Goal: Task Accomplishment & Management: Use online tool/utility

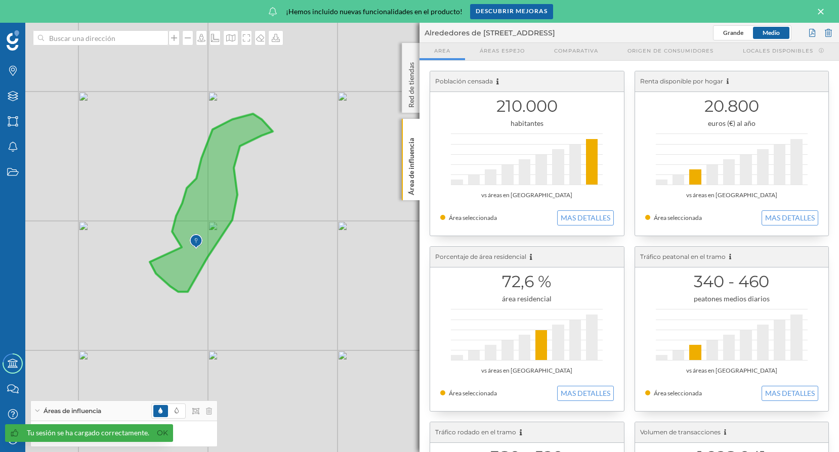
drag, startPoint x: 276, startPoint y: 132, endPoint x: 272, endPoint y: 185, distance: 52.7
click at [272, 185] on div "© Mapbox © OpenStreetMap Improve this map" at bounding box center [419, 237] width 839 height 429
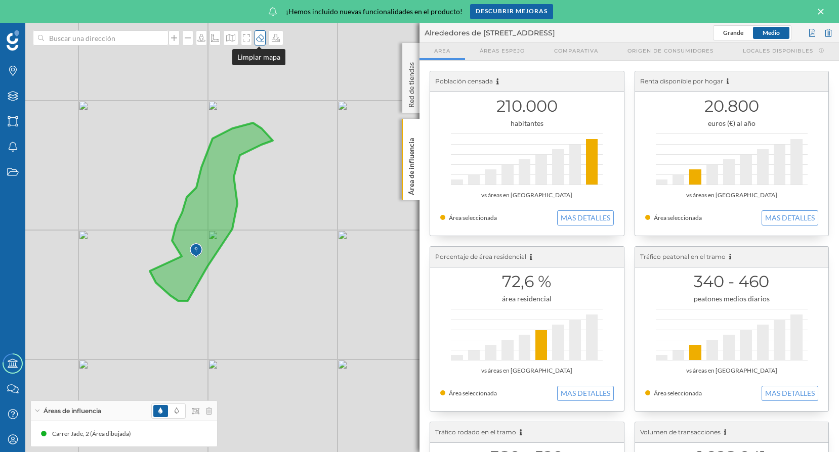
click at [256, 36] on icon at bounding box center [260, 37] width 8 height 7
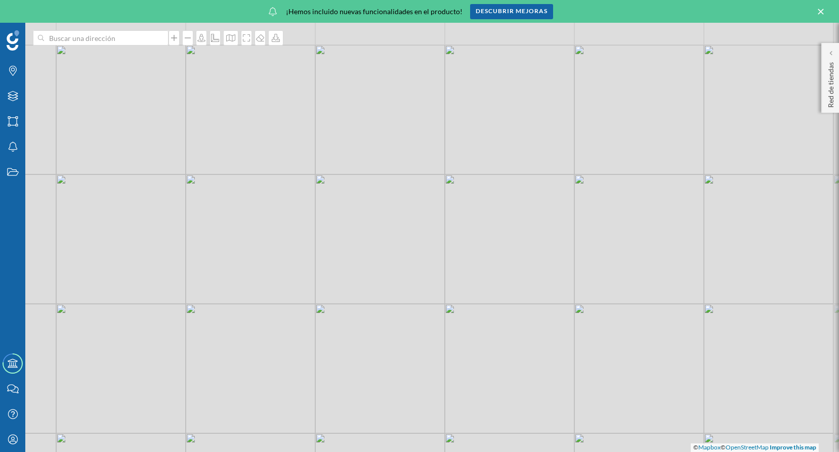
drag, startPoint x: 265, startPoint y: 266, endPoint x: 238, endPoint y: 345, distance: 83.3
click at [242, 342] on div "© Mapbox © OpenStreetMap Improve this map" at bounding box center [419, 237] width 839 height 429
click at [181, 361] on div "© Mapbox © OpenStreetMap Improve this map" at bounding box center [419, 237] width 839 height 429
click at [227, 291] on div "© Mapbox © OpenStreetMap Improve this map" at bounding box center [419, 237] width 839 height 429
drag, startPoint x: 227, startPoint y: 236, endPoint x: 263, endPoint y: 232, distance: 36.1
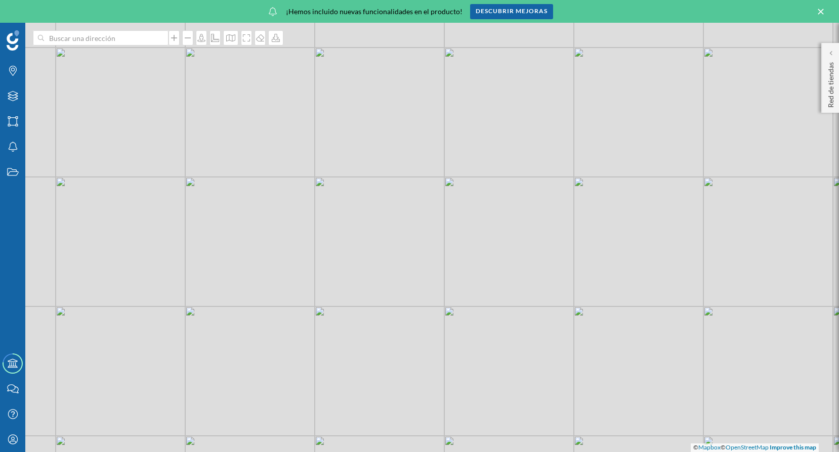
click at [227, 235] on div "© Mapbox © OpenStreetMap Improve this map" at bounding box center [419, 237] width 839 height 429
click at [263, 232] on div "© Mapbox © OpenStreetMap Improve this map" at bounding box center [419, 237] width 839 height 429
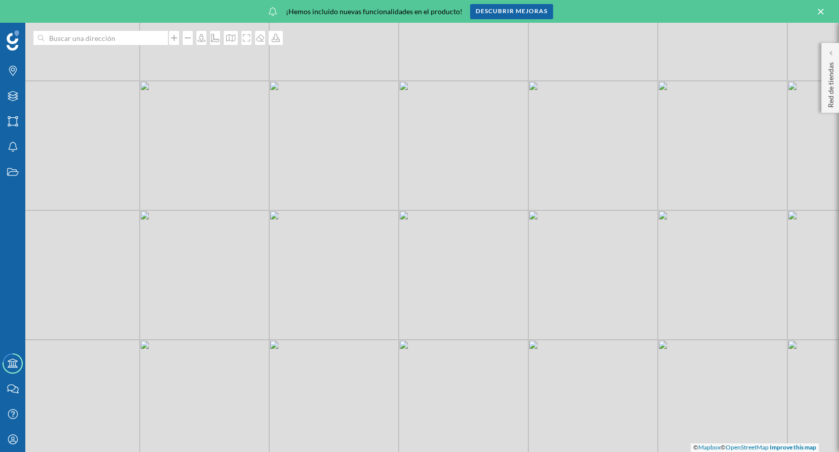
drag, startPoint x: 272, startPoint y: 119, endPoint x: 271, endPoint y: 217, distance: 98.6
click at [271, 217] on div "© Mapbox © OpenStreetMap Improve this map" at bounding box center [419, 237] width 839 height 429
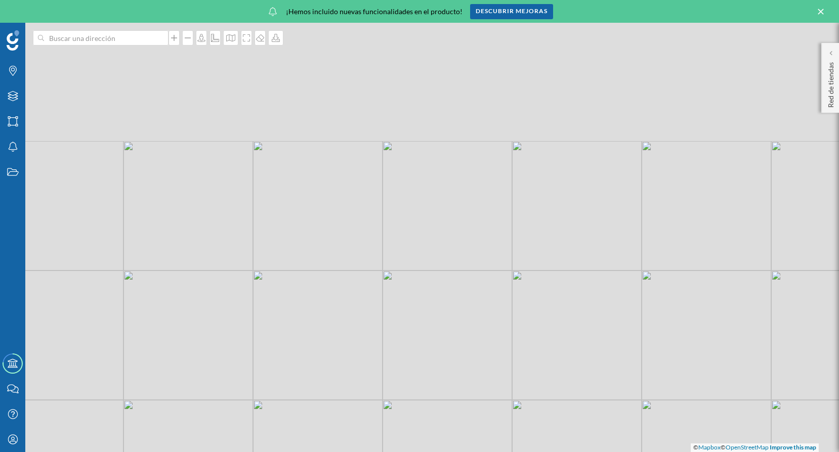
drag, startPoint x: 301, startPoint y: 118, endPoint x: 319, endPoint y: 323, distance: 205.6
click at [319, 323] on div "© Mapbox © OpenStreetMap Improve this map" at bounding box center [419, 237] width 839 height 429
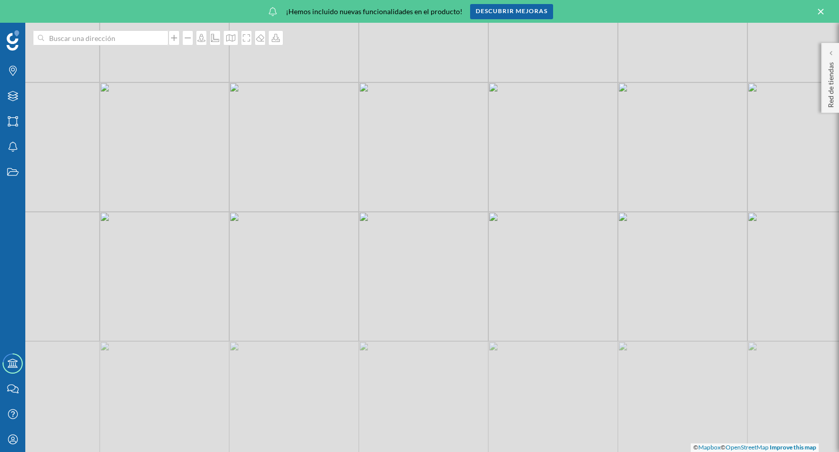
drag, startPoint x: 312, startPoint y: 332, endPoint x: 318, endPoint y: 146, distance: 186.8
click at [318, 147] on div "© Mapbox © OpenStreetMap Improve this map" at bounding box center [419, 237] width 839 height 429
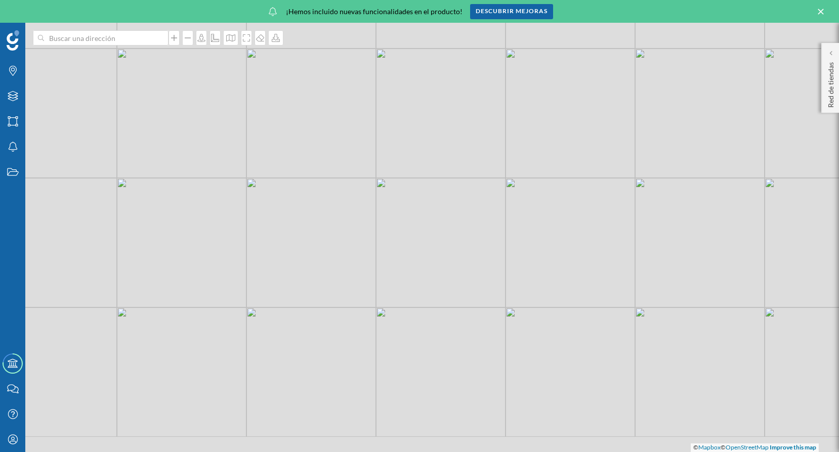
drag, startPoint x: 326, startPoint y: 259, endPoint x: 333, endPoint y: 155, distance: 104.0
click at [333, 156] on div "© Mapbox © OpenStreetMap Improve this map" at bounding box center [419, 237] width 839 height 429
drag, startPoint x: 340, startPoint y: 300, endPoint x: 360, endPoint y: 154, distance: 147.9
click at [360, 154] on div "© Mapbox © OpenStreetMap Improve this map" at bounding box center [419, 237] width 839 height 429
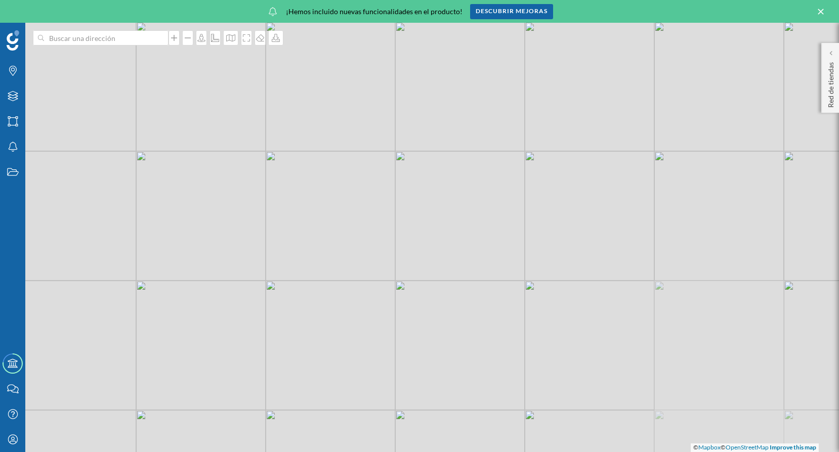
drag, startPoint x: 341, startPoint y: 320, endPoint x: 349, endPoint y: 189, distance: 131.7
click at [351, 187] on div "© Mapbox © OpenStreetMap Improve this map" at bounding box center [419, 237] width 839 height 429
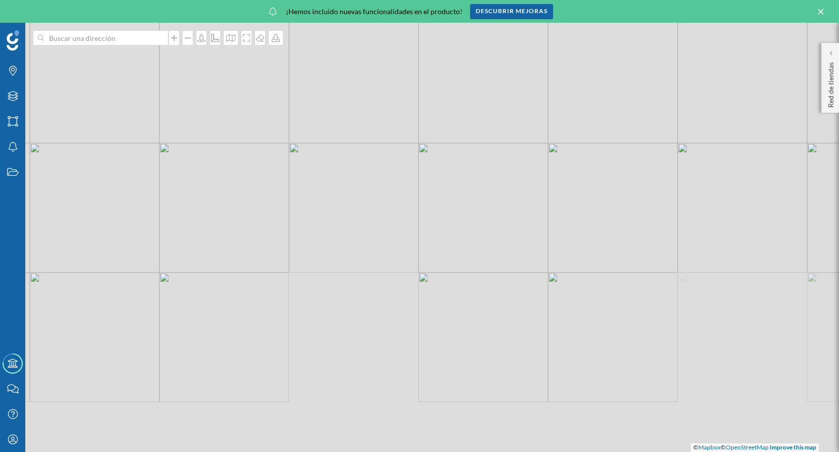
drag, startPoint x: 355, startPoint y: 191, endPoint x: 355, endPoint y: 184, distance: 7.1
click at [355, 184] on div "© Mapbox © OpenStreetMap Improve this map" at bounding box center [419, 237] width 839 height 429
drag, startPoint x: 342, startPoint y: 309, endPoint x: 356, endPoint y: 239, distance: 70.6
click at [356, 240] on div "© Mapbox © OpenStreetMap Improve this map" at bounding box center [419, 237] width 839 height 429
drag, startPoint x: 381, startPoint y: 344, endPoint x: 385, endPoint y: 382, distance: 38.7
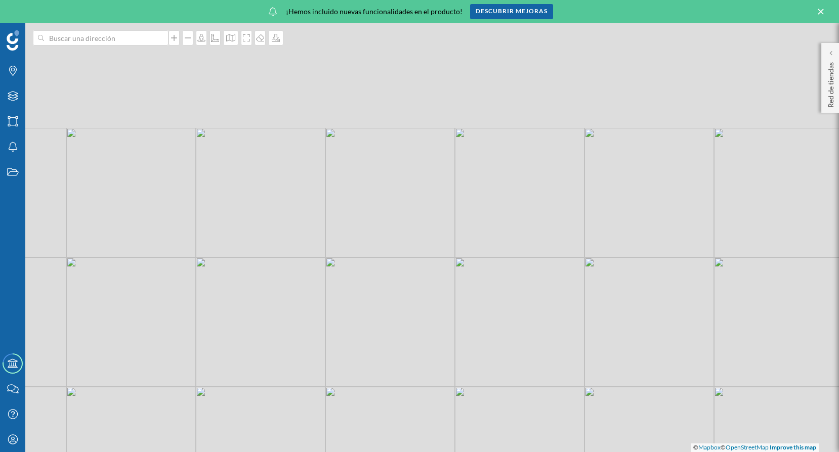
click at [388, 399] on div "© Mapbox © OpenStreetMap Improve this map" at bounding box center [419, 237] width 839 height 429
drag, startPoint x: 460, startPoint y: 188, endPoint x: 356, endPoint y: 380, distance: 218.6
click at [356, 397] on div "© Mapbox © OpenStreetMap Improve this map" at bounding box center [419, 237] width 839 height 429
drag, startPoint x: 445, startPoint y: 203, endPoint x: 410, endPoint y: 336, distance: 137.9
click at [410, 336] on div "© Mapbox © OpenStreetMap Improve this map" at bounding box center [419, 237] width 839 height 429
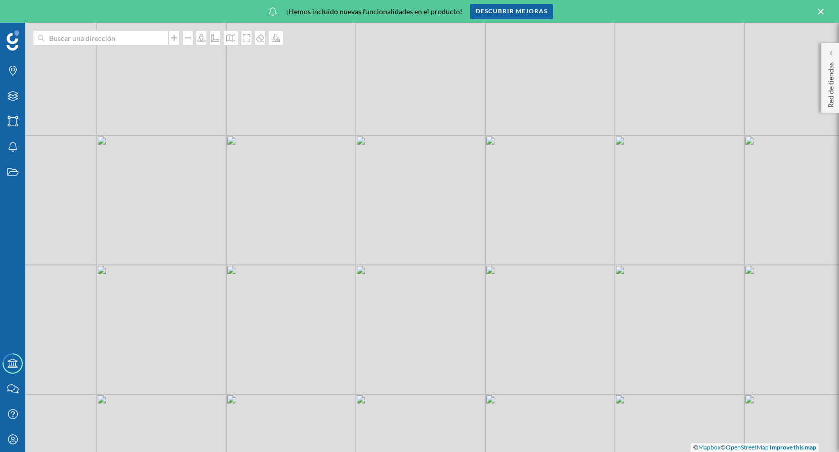
drag, startPoint x: 632, startPoint y: 282, endPoint x: 508, endPoint y: 364, distance: 147.9
click at [508, 364] on div "© Mapbox © OpenStreetMap Improve this map" at bounding box center [419, 237] width 839 height 429
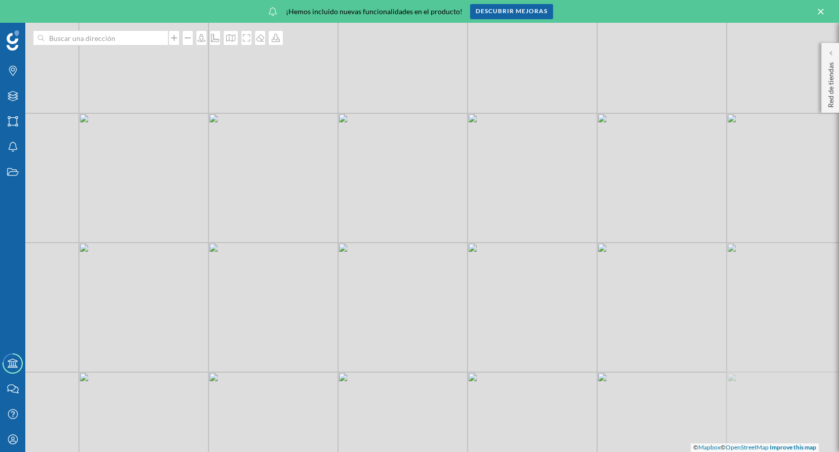
drag, startPoint x: 620, startPoint y: 244, endPoint x: 468, endPoint y: 328, distance: 174.1
click at [461, 339] on div "© Mapbox © OpenStreetMap Improve this map" at bounding box center [419, 237] width 839 height 429
drag, startPoint x: 557, startPoint y: 258, endPoint x: 516, endPoint y: 270, distance: 42.9
click at [516, 340] on div "© Mapbox © OpenStreetMap Improve this map" at bounding box center [419, 237] width 839 height 429
drag, startPoint x: 521, startPoint y: 223, endPoint x: 521, endPoint y: 315, distance: 91.6
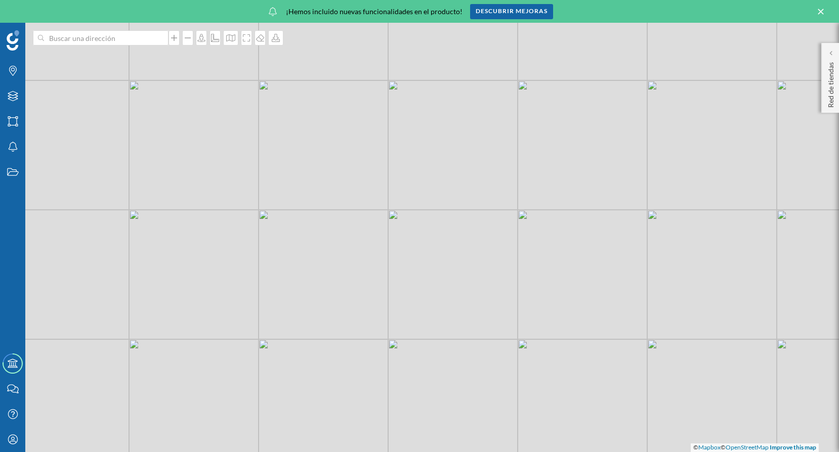
click at [521, 315] on div "© Mapbox © OpenStreetMap Improve this map" at bounding box center [419, 237] width 839 height 429
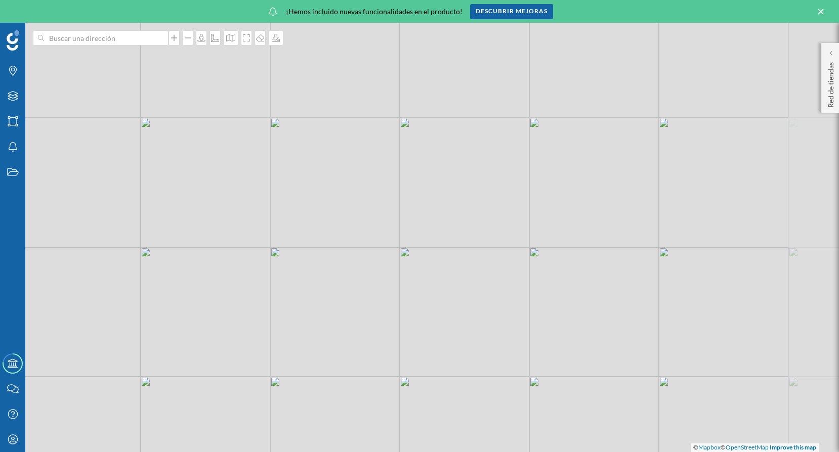
drag, startPoint x: 747, startPoint y: 308, endPoint x: 464, endPoint y: 308, distance: 282.7
click at [464, 308] on div "© Mapbox © OpenStreetMap Improve this map" at bounding box center [419, 237] width 839 height 429
drag, startPoint x: 540, startPoint y: 183, endPoint x: 436, endPoint y: 301, distance: 157.7
click at [436, 301] on div "© Mapbox © OpenStreetMap Improve this map" at bounding box center [419, 237] width 839 height 429
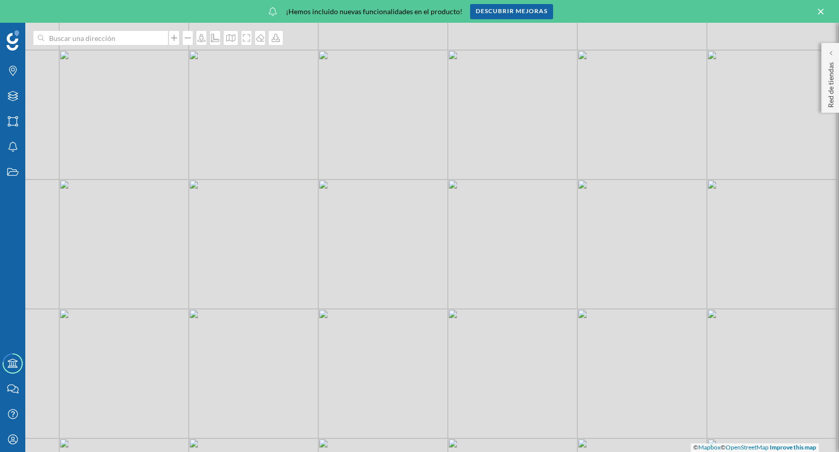
drag, startPoint x: 545, startPoint y: 257, endPoint x: 330, endPoint y: 368, distance: 241.6
click at [330, 368] on div "© Mapbox © OpenStreetMap Improve this map" at bounding box center [419, 237] width 839 height 429
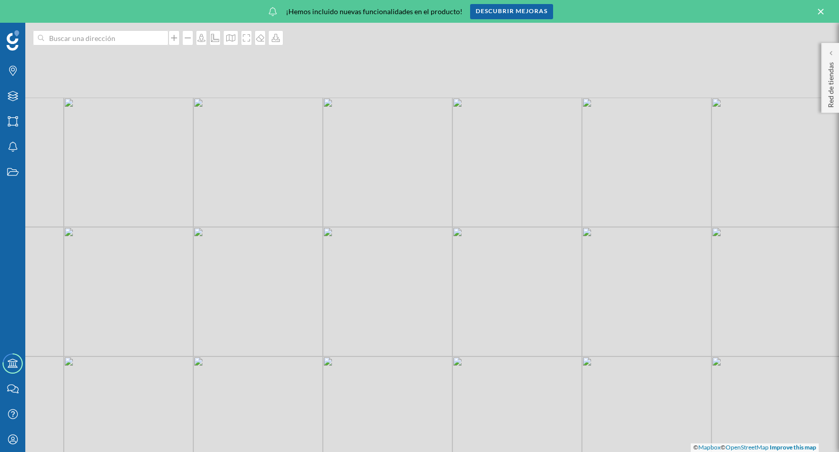
drag, startPoint x: 430, startPoint y: 258, endPoint x: 369, endPoint y: 356, distance: 115.2
click at [369, 356] on div "© Mapbox © OpenStreetMap Improve this map" at bounding box center [419, 237] width 839 height 429
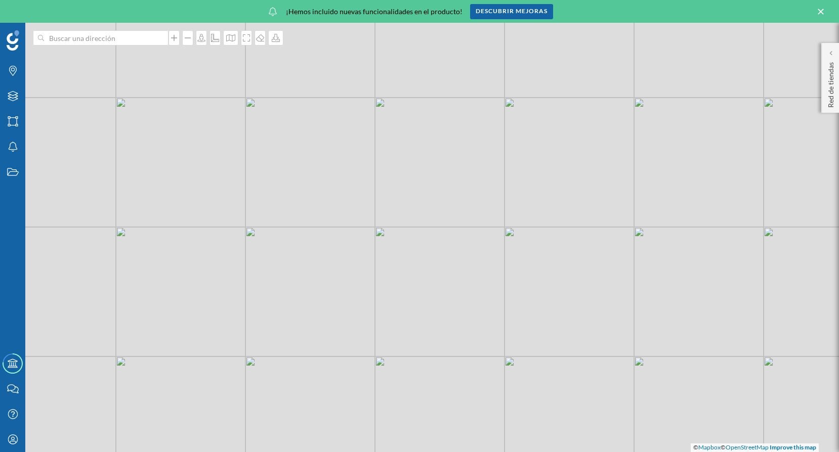
drag, startPoint x: 388, startPoint y: 323, endPoint x: 427, endPoint y: 341, distance: 42.8
click at [427, 341] on div "© Mapbox © OpenStreetMap Improve this map" at bounding box center [419, 237] width 839 height 429
drag, startPoint x: 431, startPoint y: 353, endPoint x: 462, endPoint y: 210, distance: 146.4
click at [462, 210] on div "© Mapbox © OpenStreetMap Improve this map" at bounding box center [419, 237] width 839 height 429
drag, startPoint x: 485, startPoint y: 322, endPoint x: 484, endPoint y: 230, distance: 92.1
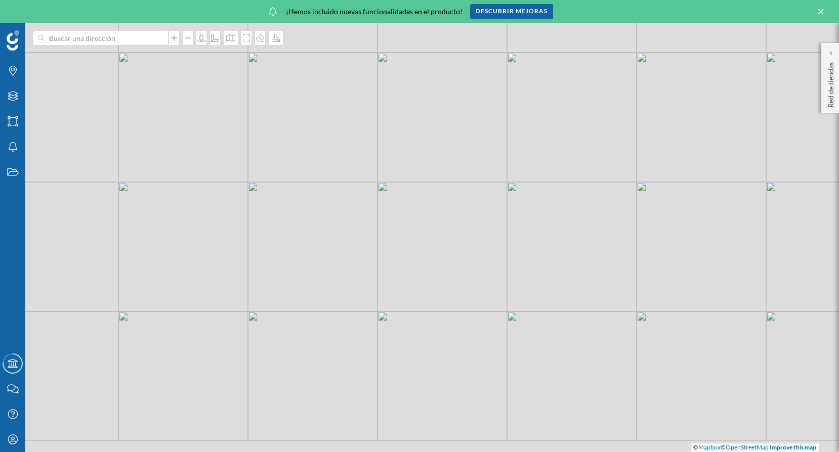
click at [484, 230] on div "© Mapbox © OpenStreetMap Improve this map" at bounding box center [419, 237] width 839 height 429
drag, startPoint x: 497, startPoint y: 349, endPoint x: 541, endPoint y: 217, distance: 138.2
click at [541, 217] on div "© Mapbox © OpenStreetMap Improve this map" at bounding box center [419, 237] width 839 height 429
drag, startPoint x: 543, startPoint y: 328, endPoint x: 553, endPoint y: 246, distance: 82.1
click at [553, 246] on div "© Mapbox © OpenStreetMap Improve this map" at bounding box center [419, 237] width 839 height 429
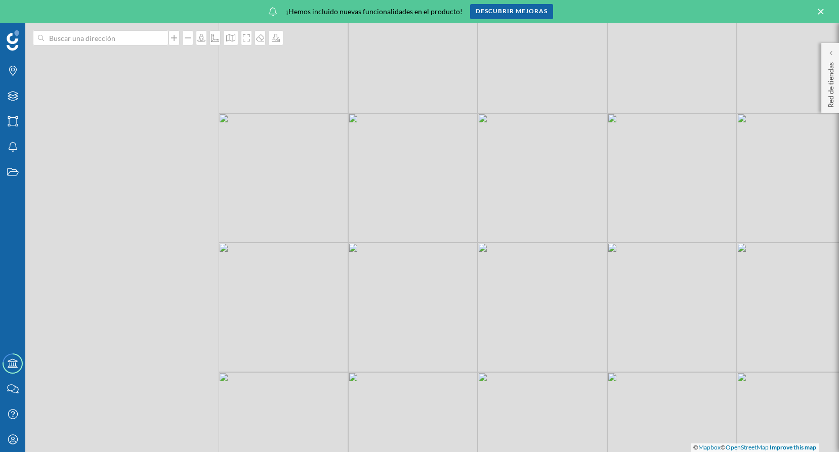
drag, startPoint x: 541, startPoint y: 278, endPoint x: 665, endPoint y: 273, distance: 124.5
click at [665, 273] on div "© Mapbox © OpenStreetMap Improve this map" at bounding box center [419, 237] width 839 height 429
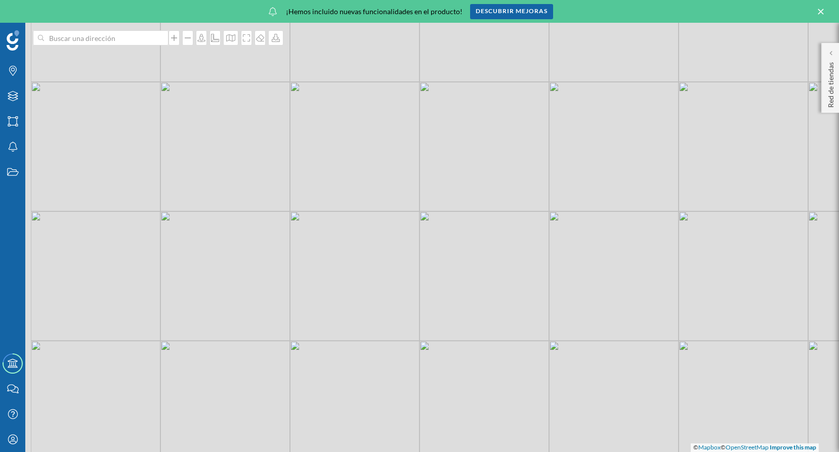
drag, startPoint x: 487, startPoint y: 302, endPoint x: 646, endPoint y: 229, distance: 175.4
click at [646, 229] on div "© Mapbox © OpenStreetMap Improve this map" at bounding box center [419, 237] width 839 height 429
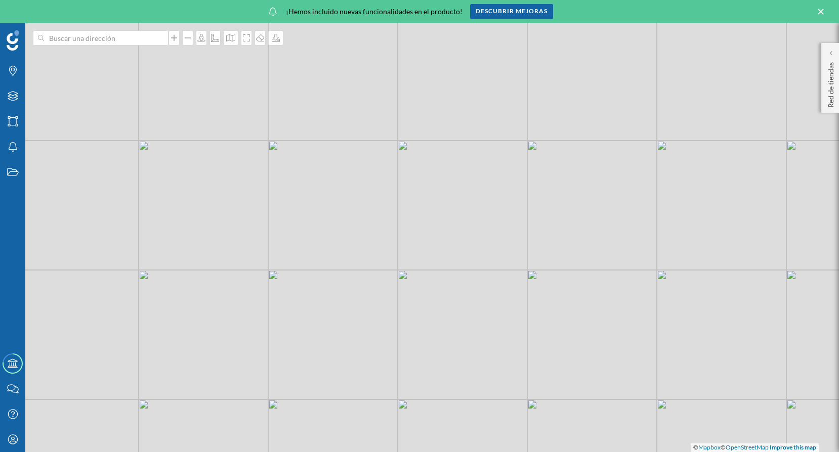
drag, startPoint x: 467, startPoint y: 258, endPoint x: 369, endPoint y: 208, distance: 110.4
click at [369, 208] on div "© Mapbox © OpenStreetMap Improve this map" at bounding box center [419, 237] width 839 height 429
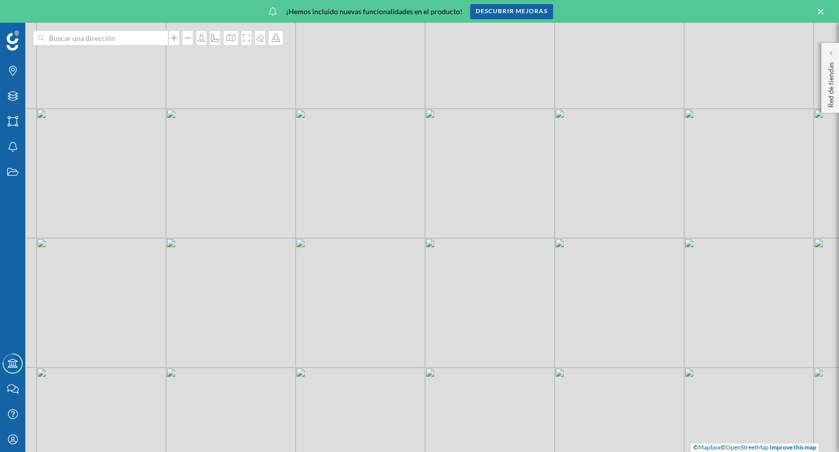
drag, startPoint x: 633, startPoint y: 264, endPoint x: 400, endPoint y: 229, distance: 236.2
click at [400, 229] on div "© Mapbox © OpenStreetMap Improve this map" at bounding box center [419, 237] width 839 height 429
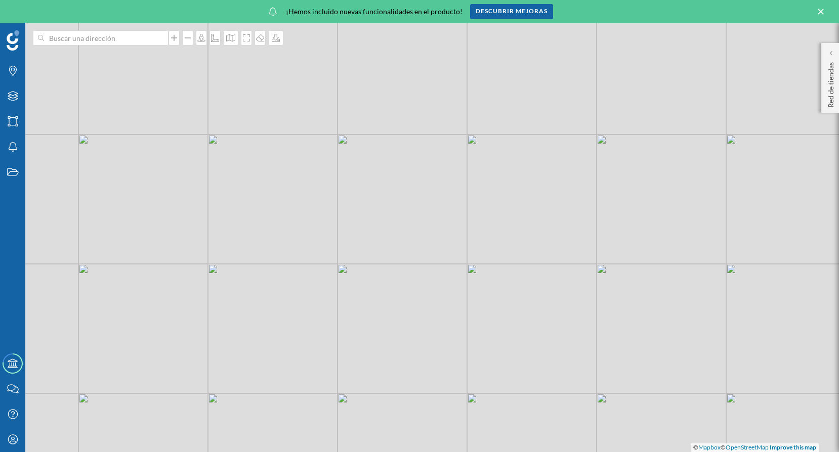
drag, startPoint x: 548, startPoint y: 342, endPoint x: 469, endPoint y: 240, distance: 129.1
click at [469, 240] on div "© Mapbox © OpenStreetMap Improve this map" at bounding box center [419, 237] width 839 height 429
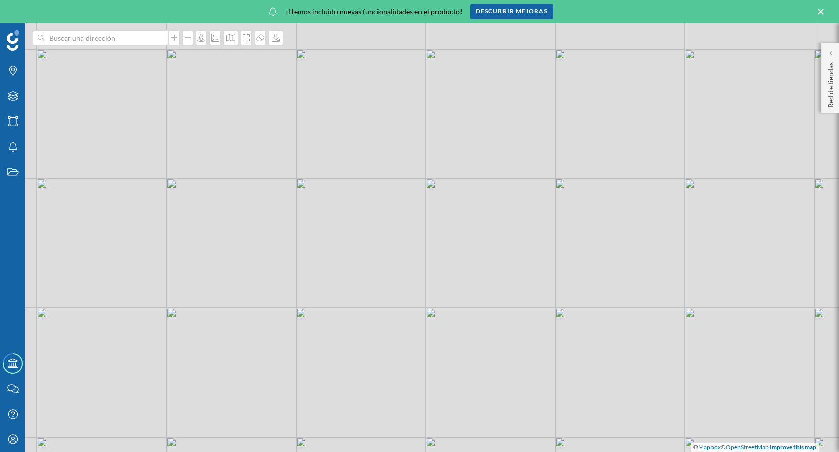
drag, startPoint x: 492, startPoint y: 203, endPoint x: 478, endPoint y: 297, distance: 95.5
click at [478, 297] on div "© Mapbox © OpenStreetMap Improve this map" at bounding box center [419, 237] width 839 height 429
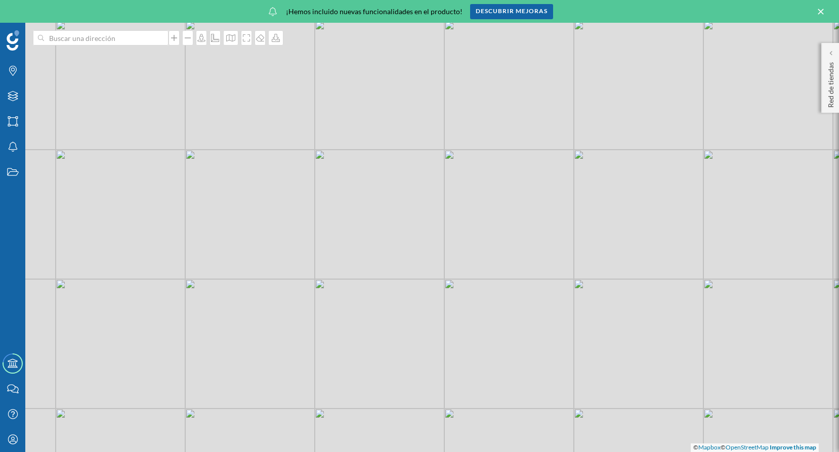
drag, startPoint x: 477, startPoint y: 210, endPoint x: 502, endPoint y: 302, distance: 95.7
click at [502, 302] on div "© Mapbox © OpenStreetMap Improve this map" at bounding box center [419, 237] width 839 height 429
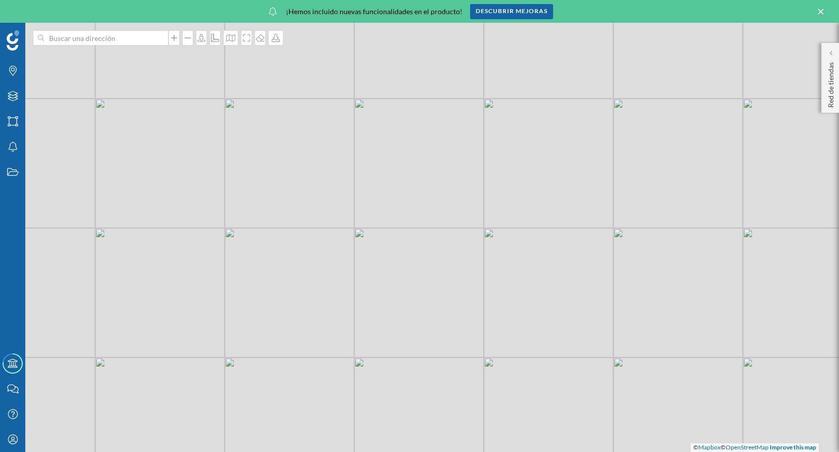
drag, startPoint x: 521, startPoint y: 327, endPoint x: 560, endPoint y: 404, distance: 86.6
click at [560, 404] on div "© Mapbox © OpenStreetMap Improve this map" at bounding box center [419, 237] width 839 height 429
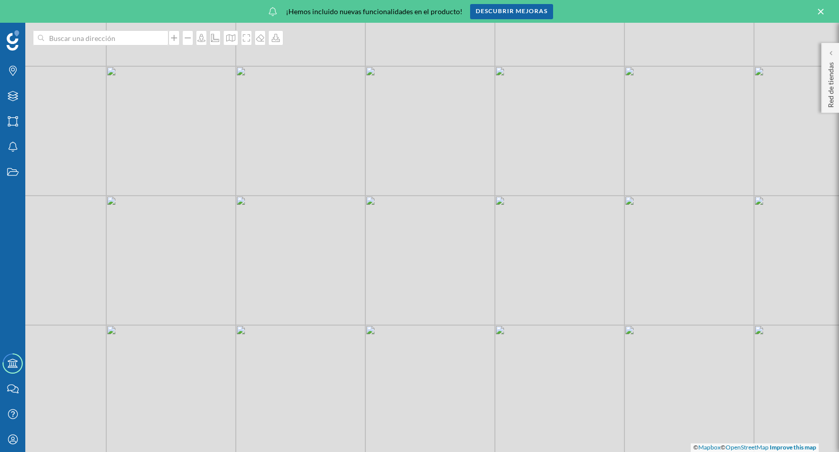
drag, startPoint x: 444, startPoint y: 354, endPoint x: 714, endPoint y: 321, distance: 272.0
click at [714, 321] on div "© Mapbox © OpenStreetMap Improve this map" at bounding box center [419, 237] width 839 height 429
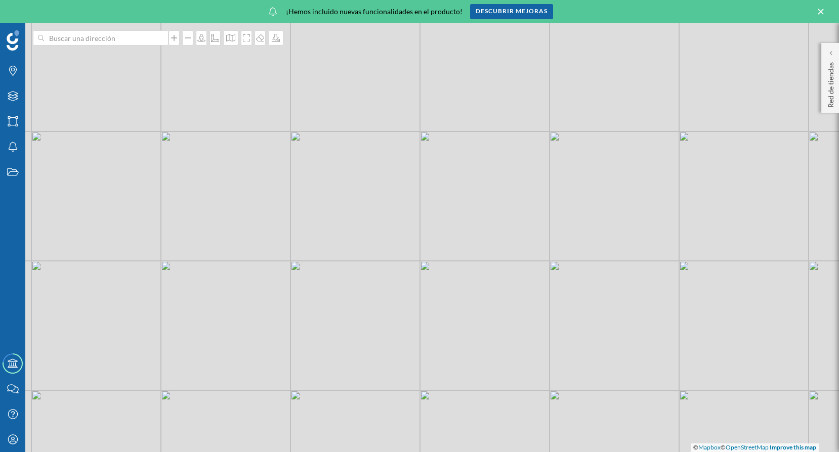
drag, startPoint x: 720, startPoint y: 259, endPoint x: 645, endPoint y: 324, distance: 99.3
click at [645, 324] on div "© Mapbox © OpenStreetMap Improve this map" at bounding box center [419, 237] width 839 height 429
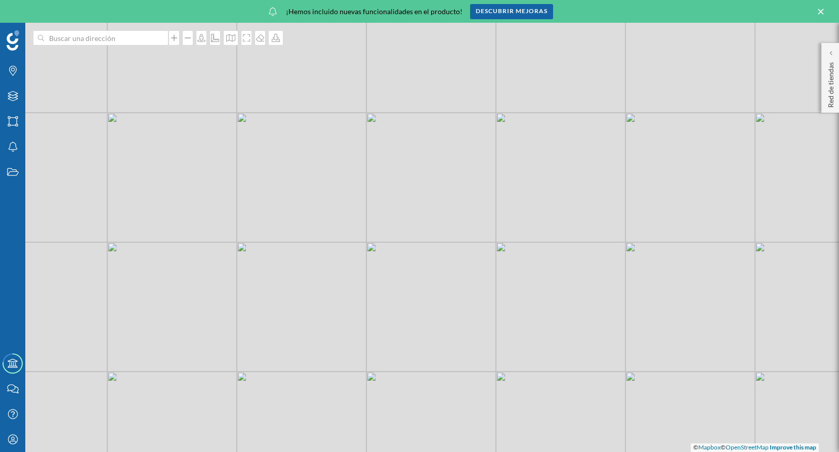
drag, startPoint x: 532, startPoint y: 381, endPoint x: 607, endPoint y: 233, distance: 166.5
click at [607, 233] on div "© Mapbox © OpenStreetMap Improve this map" at bounding box center [419, 237] width 839 height 429
drag, startPoint x: 597, startPoint y: 314, endPoint x: 628, endPoint y: 221, distance: 98.5
click at [628, 221] on div "© Mapbox © OpenStreetMap Improve this map" at bounding box center [419, 237] width 839 height 429
drag, startPoint x: 491, startPoint y: 290, endPoint x: 548, endPoint y: 239, distance: 77.0
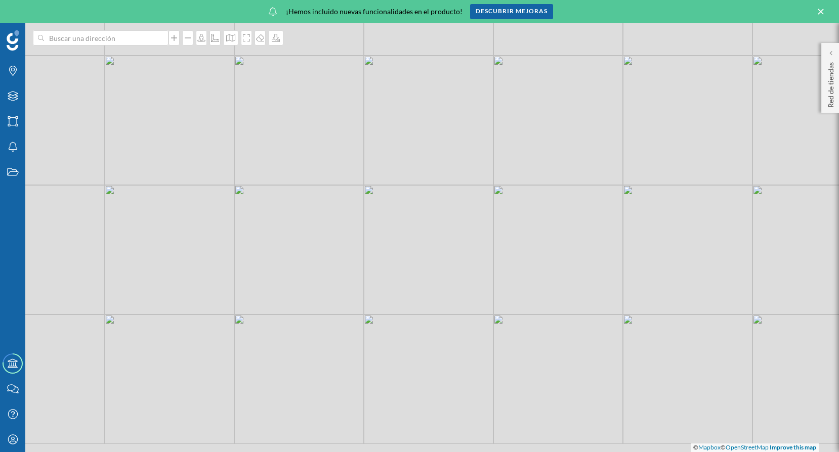
click at [548, 239] on div "© Mapbox © OpenStreetMap Improve this map" at bounding box center [419, 237] width 839 height 429
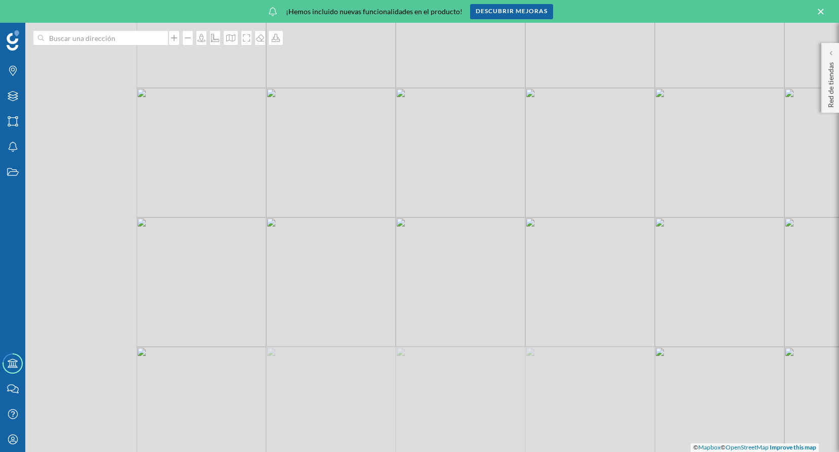
drag, startPoint x: 564, startPoint y: 273, endPoint x: 583, endPoint y: 263, distance: 21.5
click at [583, 263] on div "© Mapbox © OpenStreetMap Improve this map" at bounding box center [419, 237] width 839 height 429
drag, startPoint x: 409, startPoint y: 169, endPoint x: 409, endPoint y: 285, distance: 115.3
click at [409, 285] on div "© Mapbox © OpenStreetMap Improve this map" at bounding box center [419, 237] width 839 height 429
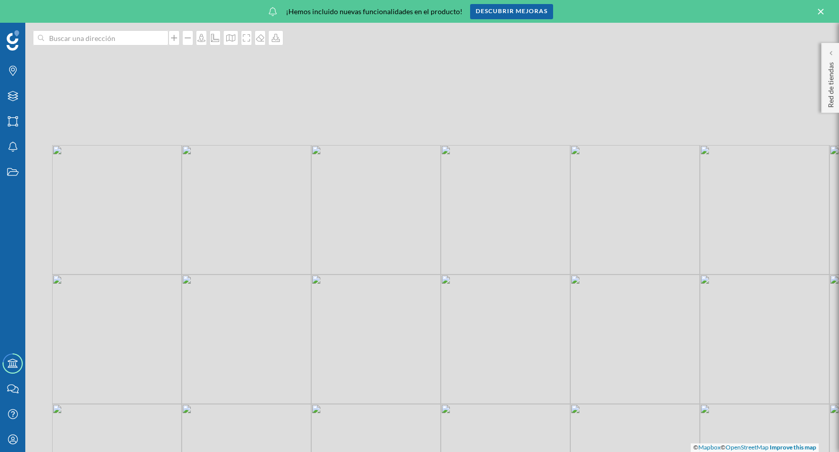
drag, startPoint x: 406, startPoint y: 220, endPoint x: 475, endPoint y: 385, distance: 179.6
click at [475, 385] on div "© Mapbox © OpenStreetMap Improve this map" at bounding box center [419, 237] width 839 height 429
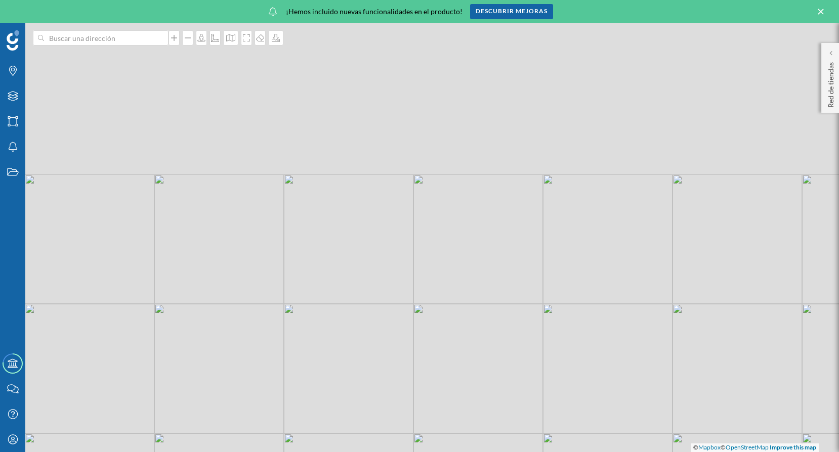
drag, startPoint x: 453, startPoint y: 255, endPoint x: 511, endPoint y: 449, distance: 202.4
click at [511, 449] on div "© Mapbox © OpenStreetMap Improve this map" at bounding box center [419, 237] width 839 height 429
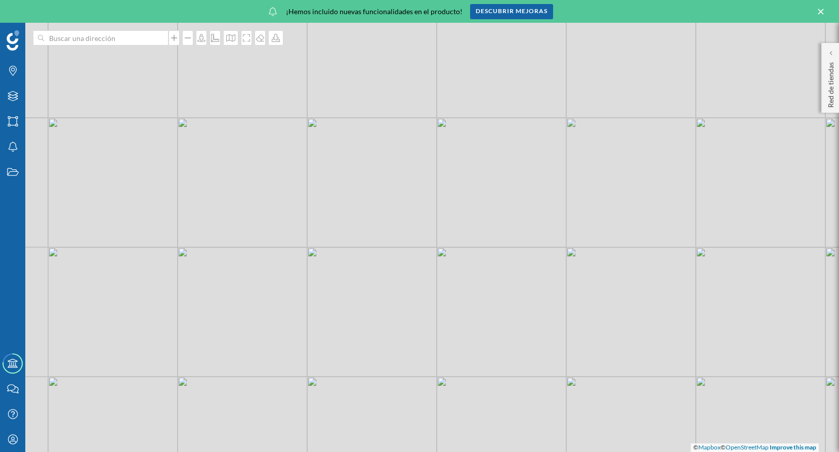
drag, startPoint x: 493, startPoint y: 361, endPoint x: 516, endPoint y: 434, distance: 76.9
click at [516, 434] on div "© Mapbox © OpenStreetMap Improve this map" at bounding box center [419, 237] width 839 height 429
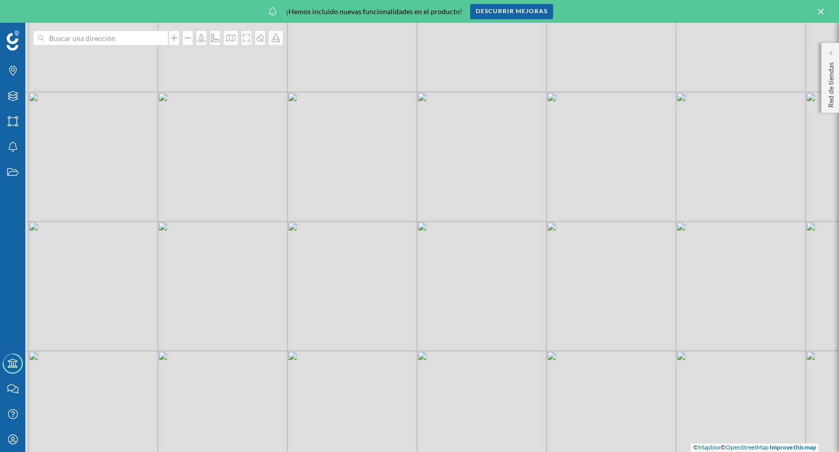
drag, startPoint x: 482, startPoint y: 392, endPoint x: 633, endPoint y: 369, distance: 152.9
click at [633, 369] on div "© Mapbox © OpenStreetMap Improve this map" at bounding box center [419, 237] width 839 height 429
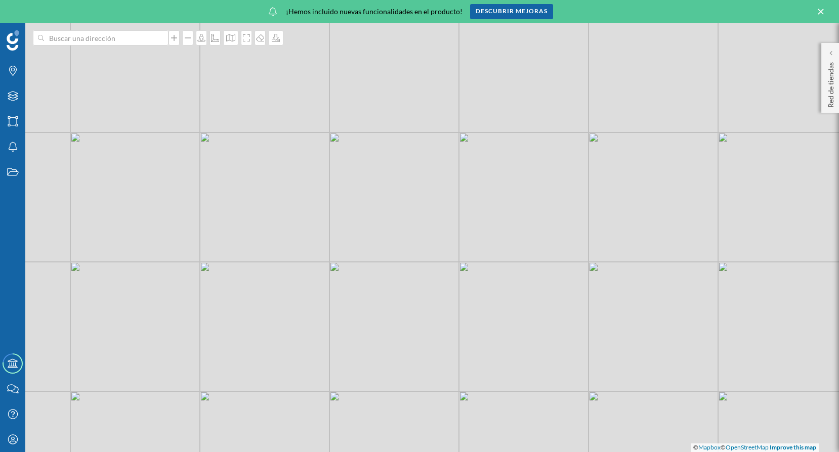
drag, startPoint x: 402, startPoint y: 350, endPoint x: 430, endPoint y: 347, distance: 28.4
click at [438, 350] on div "© Mapbox © OpenStreetMap Improve this map" at bounding box center [419, 237] width 839 height 429
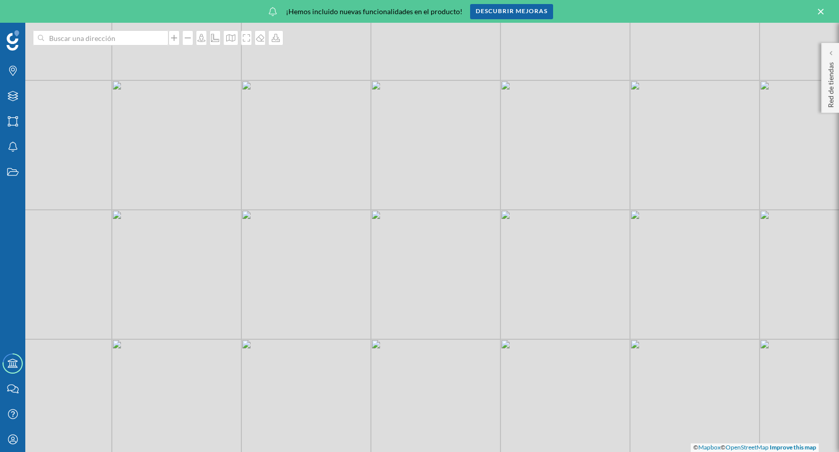
drag, startPoint x: 606, startPoint y: 364, endPoint x: 375, endPoint y: 330, distance: 234.2
click at [375, 330] on div "© Mapbox © OpenStreetMap Improve this map" at bounding box center [419, 237] width 839 height 429
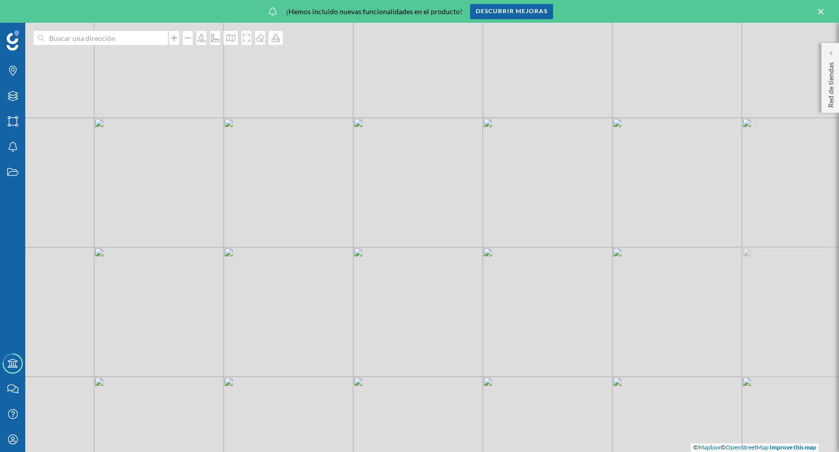
drag, startPoint x: 445, startPoint y: 371, endPoint x: 332, endPoint y: 368, distance: 112.3
click at [332, 368] on div "© Mapbox © OpenStreetMap Improve this map" at bounding box center [419, 237] width 839 height 429
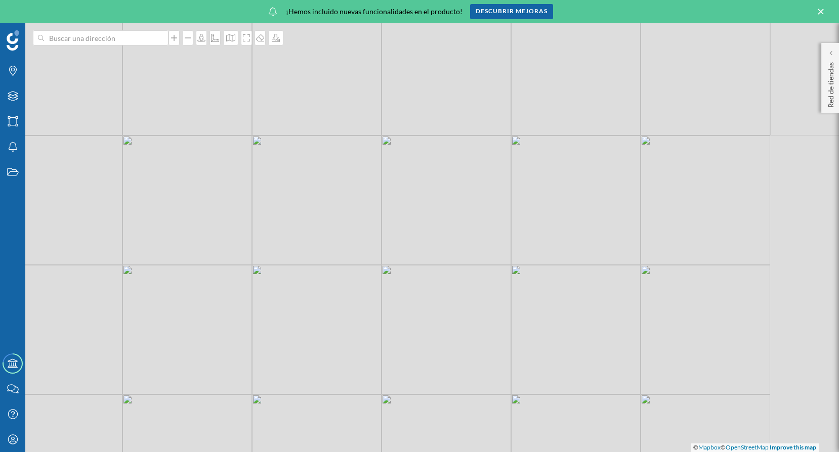
drag, startPoint x: 439, startPoint y: 311, endPoint x: 430, endPoint y: 343, distance: 34.1
click at [430, 343] on div "© Mapbox © OpenStreetMap Improve this map" at bounding box center [419, 237] width 839 height 429
drag, startPoint x: 501, startPoint y: 253, endPoint x: 648, endPoint y: 278, distance: 149.8
click at [648, 278] on div "© Mapbox © OpenStreetMap Improve this map" at bounding box center [419, 237] width 839 height 429
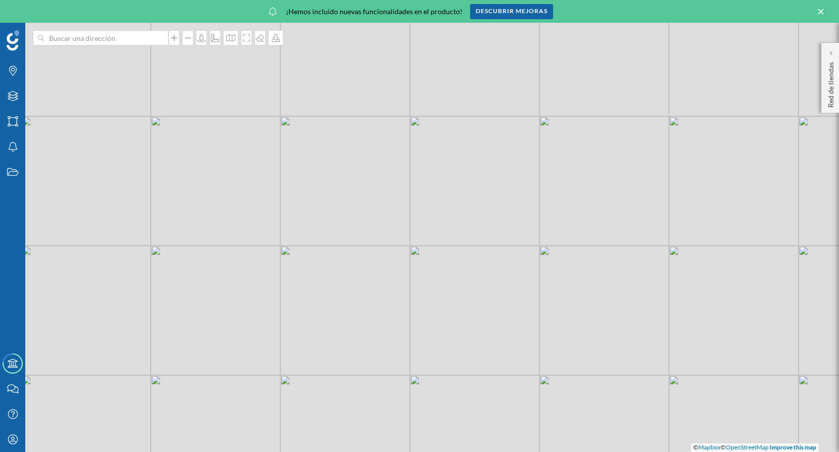
drag, startPoint x: 495, startPoint y: 204, endPoint x: 601, endPoint y: 229, distance: 109.1
click at [642, 203] on div "© Mapbox © OpenStreetMap Improve this map" at bounding box center [419, 237] width 839 height 429
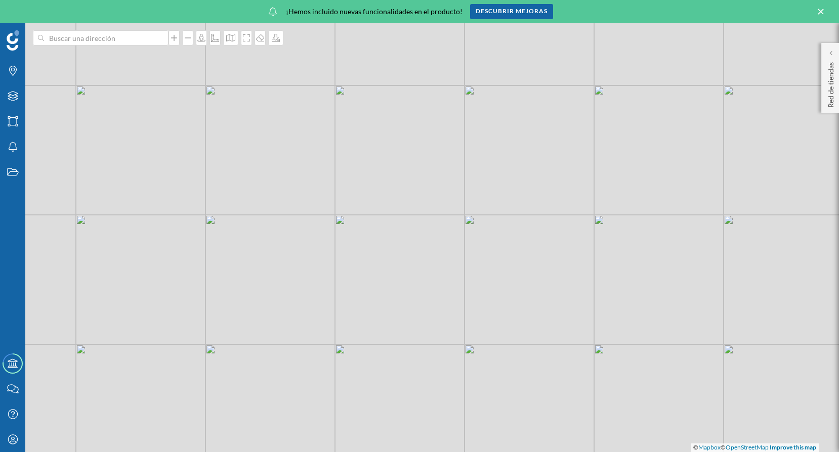
drag, startPoint x: 576, startPoint y: 253, endPoint x: 441, endPoint y: 353, distance: 168.2
click at [441, 353] on div "© Mapbox © OpenStreetMap Improve this map" at bounding box center [419, 237] width 839 height 429
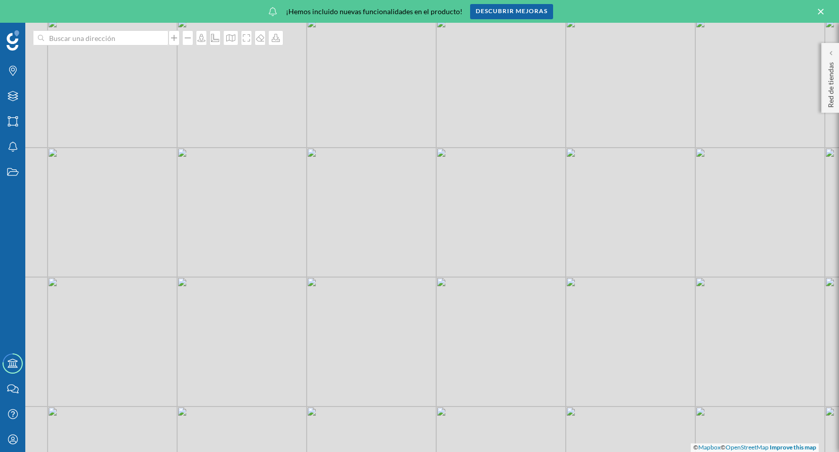
drag, startPoint x: 457, startPoint y: 291, endPoint x: 444, endPoint y: 322, distance: 33.5
click at [443, 322] on div "© Mapbox © OpenStreetMap Improve this map" at bounding box center [419, 237] width 839 height 429
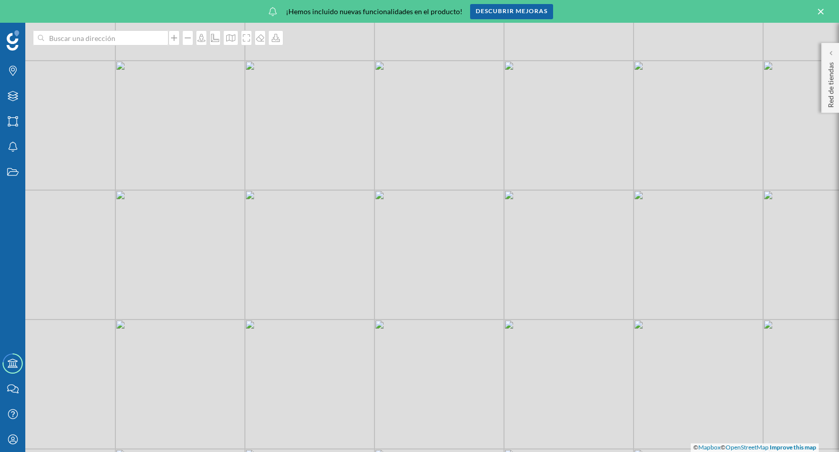
drag, startPoint x: 445, startPoint y: 318, endPoint x: 514, endPoint y: 292, distance: 73.9
click at [514, 292] on div "© Mapbox © OpenStreetMap Improve this map" at bounding box center [419, 237] width 839 height 429
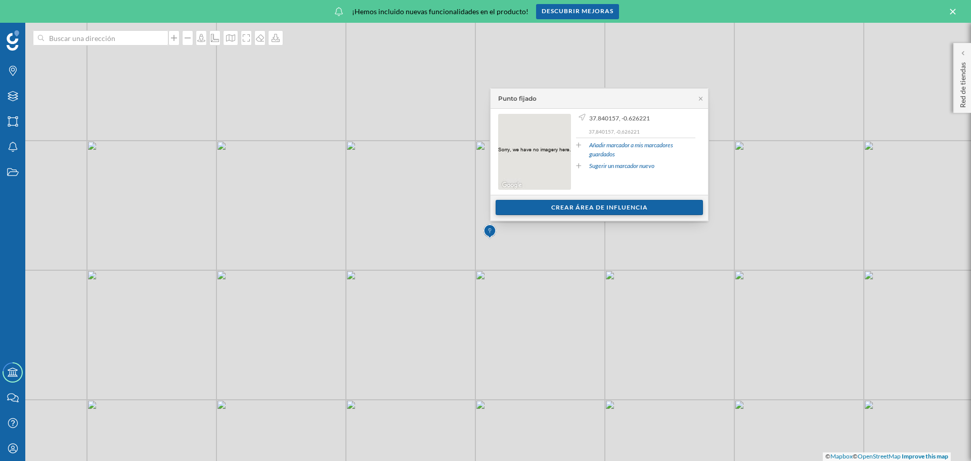
click at [629, 208] on div "Crear área de influencia" at bounding box center [599, 207] width 207 height 15
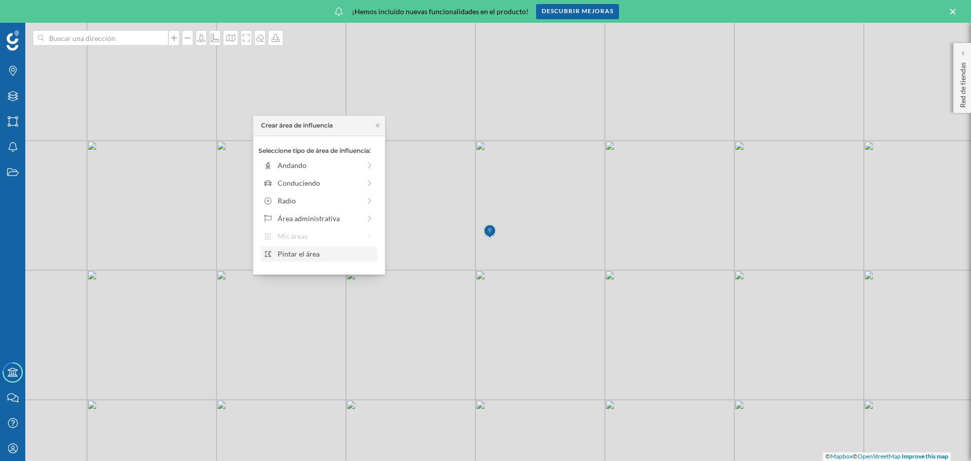
click at [300, 256] on div "Pintar el área" at bounding box center [326, 253] width 97 height 11
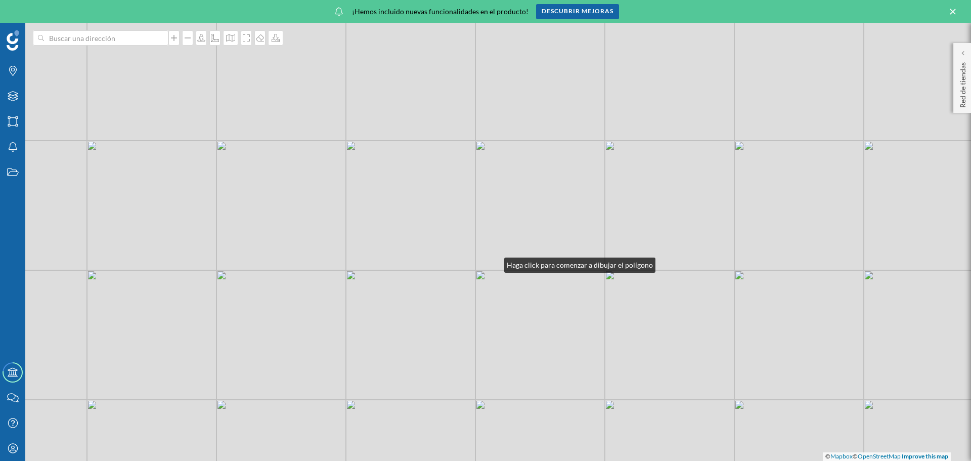
click at [494, 240] on div "© Mapbox © OpenStreetMap Improve this map" at bounding box center [485, 242] width 971 height 438
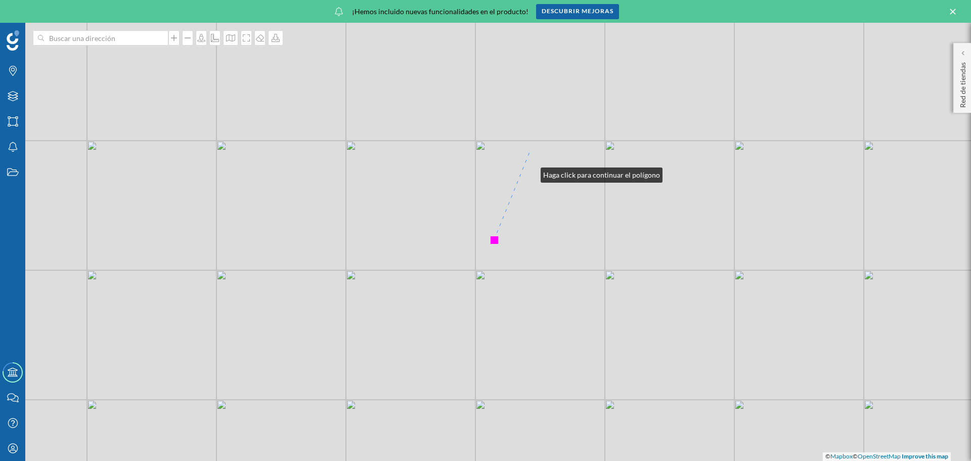
click at [531, 150] on div "© Mapbox © OpenStreetMap Improve this map" at bounding box center [485, 242] width 971 height 438
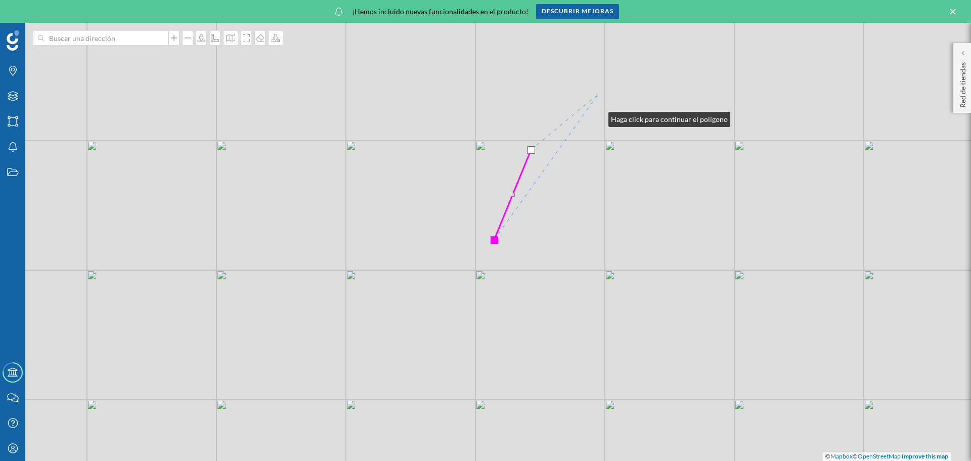
click at [598, 94] on div "© Mapbox © OpenStreetMap Improve this map" at bounding box center [485, 242] width 971 height 438
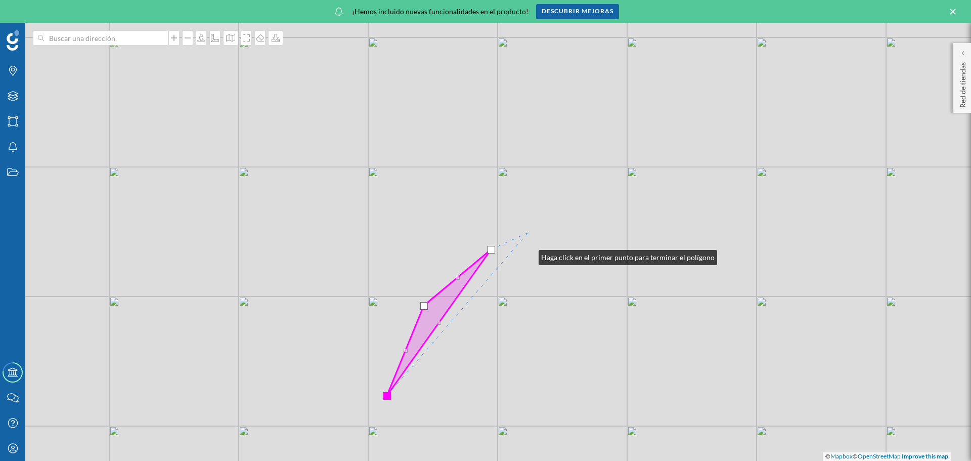
drag, startPoint x: 636, startPoint y: 76, endPoint x: 528, endPoint y: 233, distance: 190.5
click at [528, 233] on div "© Mapbox © OpenStreetMap Improve this map" at bounding box center [485, 242] width 971 height 438
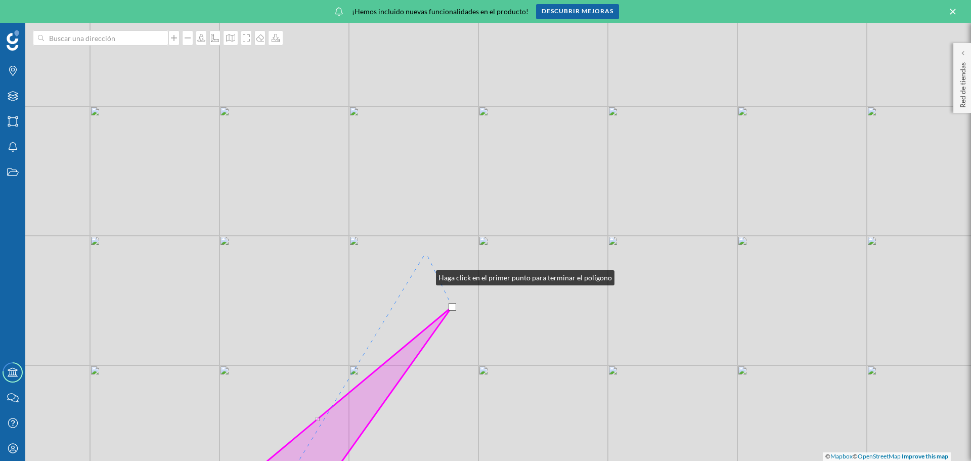
click at [426, 252] on div "© Mapbox © OpenStreetMap Improve this map" at bounding box center [485, 242] width 971 height 438
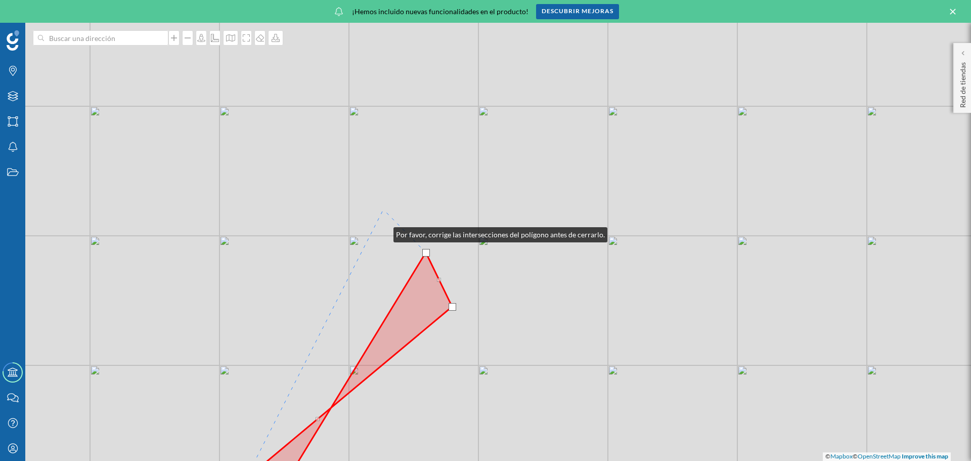
click at [383, 209] on div "© Mapbox © OpenStreetMap Improve this map" at bounding box center [485, 242] width 971 height 438
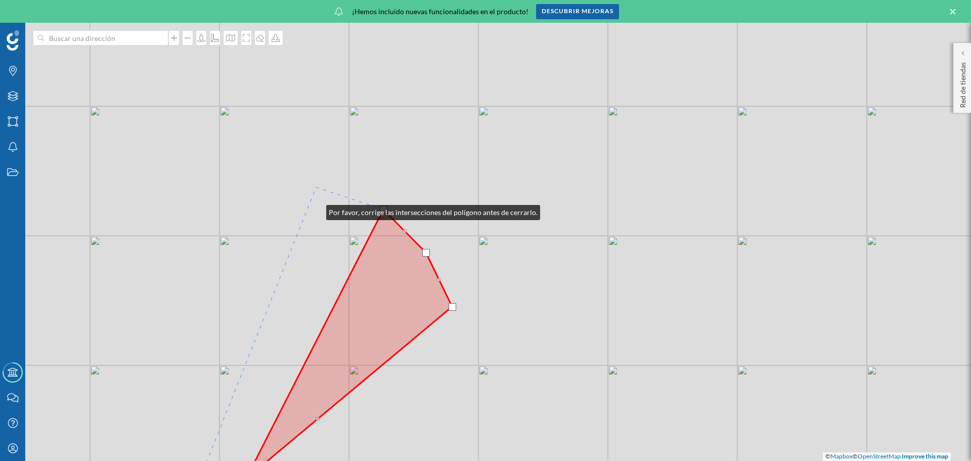
drag, startPoint x: 316, startPoint y: 187, endPoint x: 297, endPoint y: 180, distance: 20.0
click at [315, 186] on div "© Mapbox © OpenStreetMap Improve this map" at bounding box center [485, 242] width 971 height 438
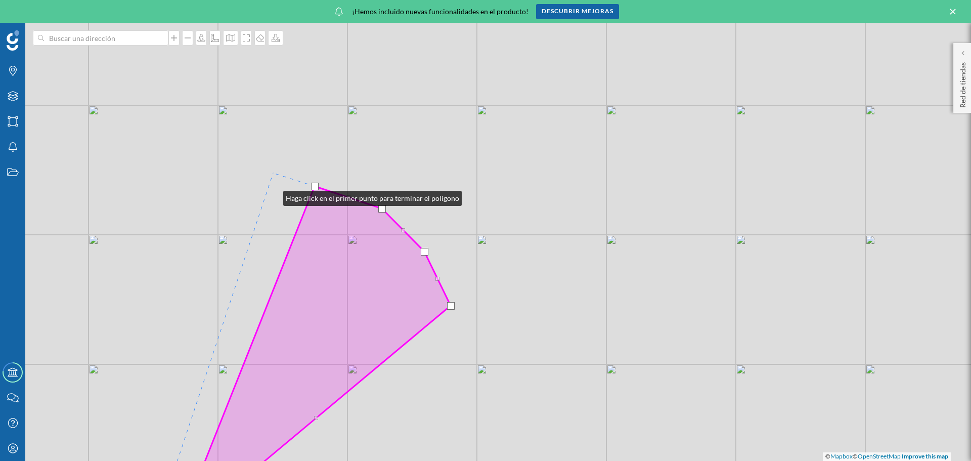
click at [273, 173] on div "© Mapbox © OpenStreetMap Improve this map" at bounding box center [485, 242] width 971 height 438
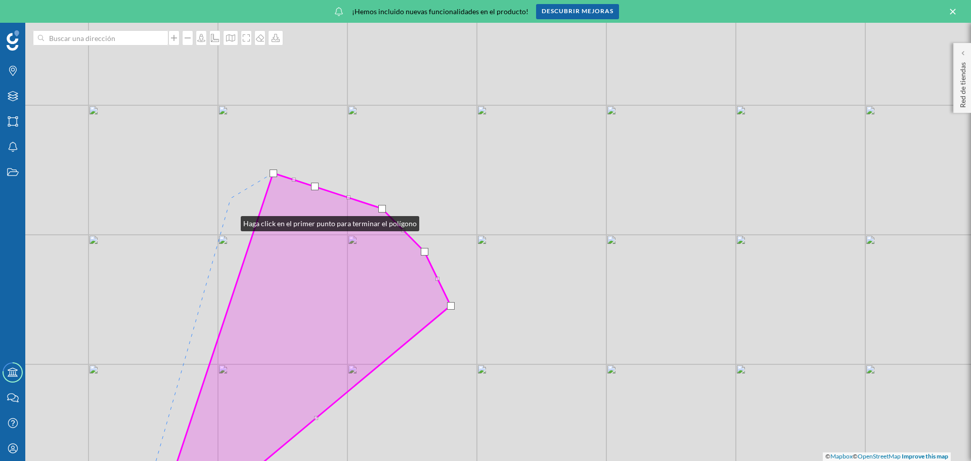
click at [231, 198] on div "© Mapbox © OpenStreetMap Improve this map" at bounding box center [485, 242] width 971 height 438
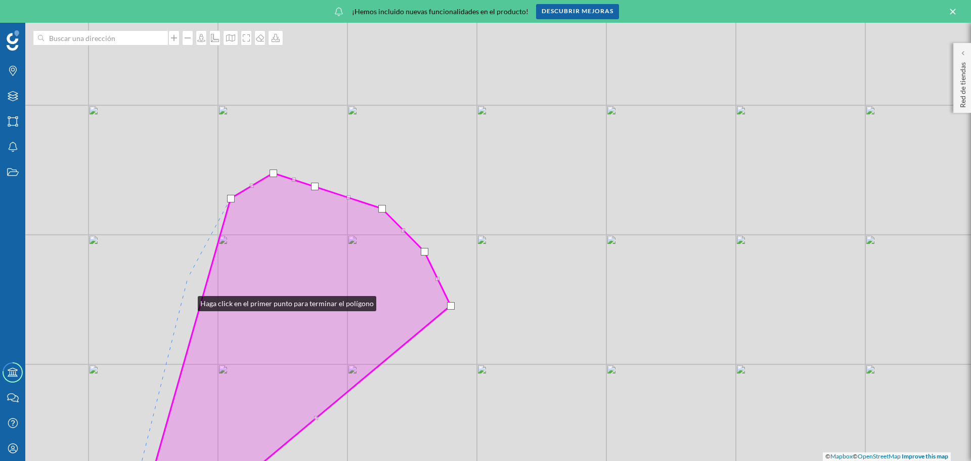
click at [188, 278] on div "© Mapbox © OpenStreetMap Improve this map" at bounding box center [485, 242] width 971 height 438
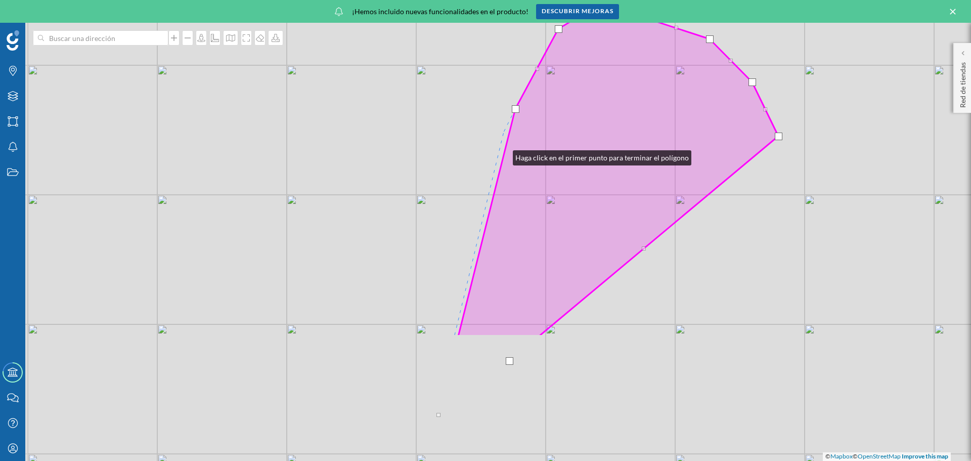
drag, startPoint x: 176, startPoint y: 302, endPoint x: 503, endPoint y: 133, distance: 368.5
click at [503, 133] on div "© Mapbox © OpenStreetMap Improve this map" at bounding box center [485, 242] width 971 height 438
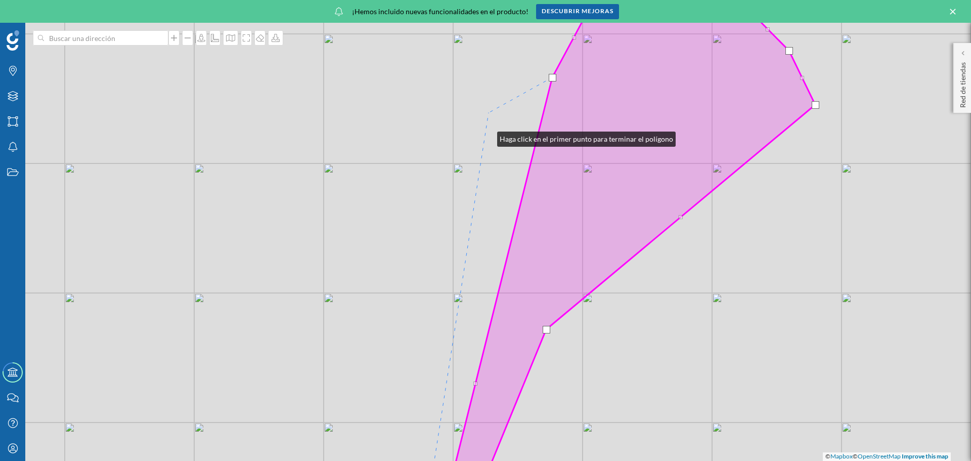
drag, startPoint x: 450, startPoint y: 145, endPoint x: 490, endPoint y: 112, distance: 51.7
click at [490, 112] on div "© Mapbox © OpenStreetMap Improve this map" at bounding box center [485, 242] width 971 height 438
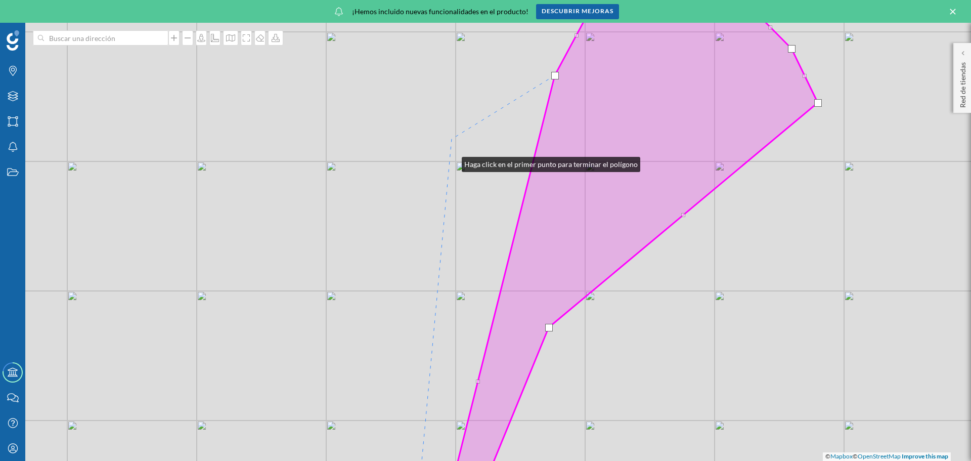
click at [452, 139] on div "© Mapbox © OpenStreetMap Improve this map" at bounding box center [485, 242] width 971 height 438
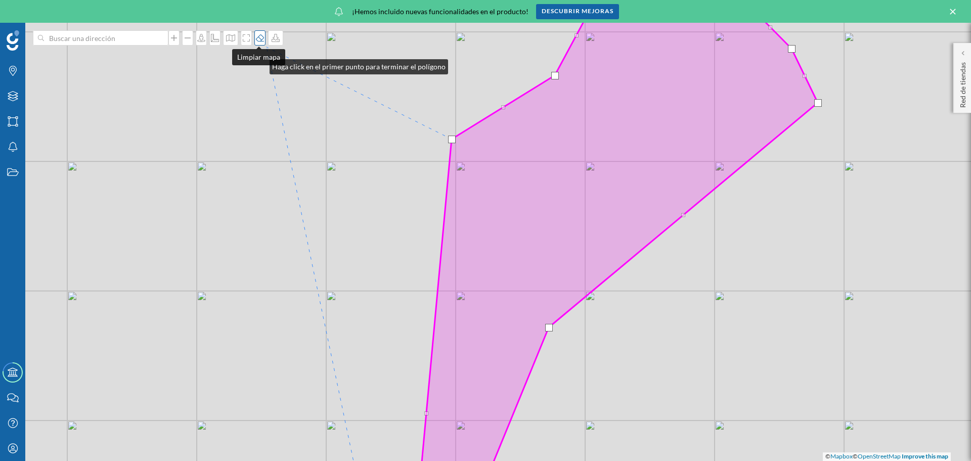
click at [259, 41] on icon at bounding box center [260, 37] width 8 height 7
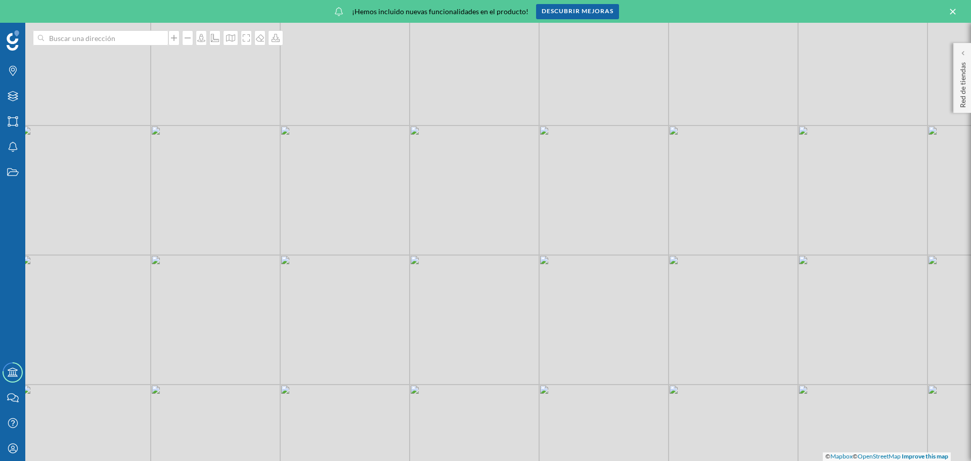
drag, startPoint x: 610, startPoint y: 210, endPoint x: 439, endPoint y: 302, distance: 193.7
click at [439, 302] on div "© Mapbox © OpenStreetMap Improve this map" at bounding box center [485, 242] width 971 height 438
drag, startPoint x: 495, startPoint y: 206, endPoint x: 432, endPoint y: 324, distance: 133.1
click at [432, 324] on div "© Mapbox © OpenStreetMap Improve this map" at bounding box center [485, 242] width 971 height 438
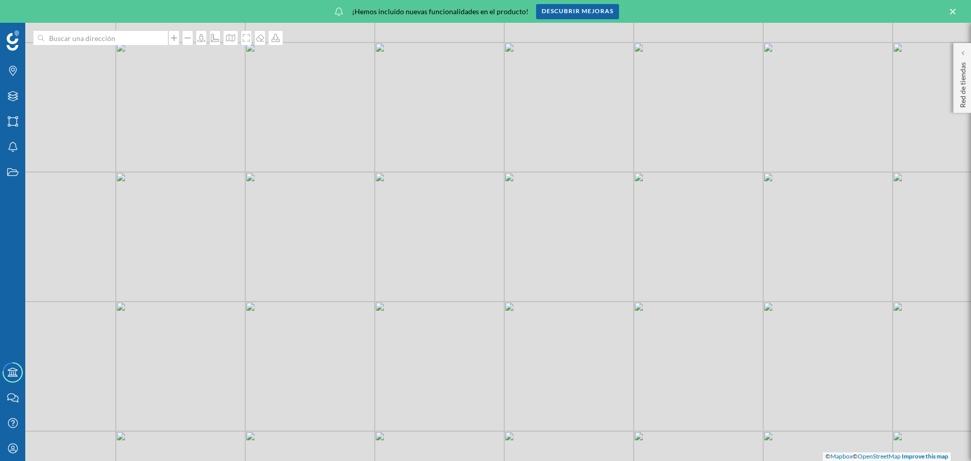
drag, startPoint x: 451, startPoint y: 287, endPoint x: 423, endPoint y: 344, distance: 63.6
click at [423, 344] on div "© Mapbox © OpenStreetMap Improve this map" at bounding box center [485, 242] width 971 height 438
drag, startPoint x: 423, startPoint y: 346, endPoint x: 431, endPoint y: 356, distance: 12.2
click at [431, 356] on div "© Mapbox © OpenStreetMap Improve this map" at bounding box center [485, 242] width 971 height 438
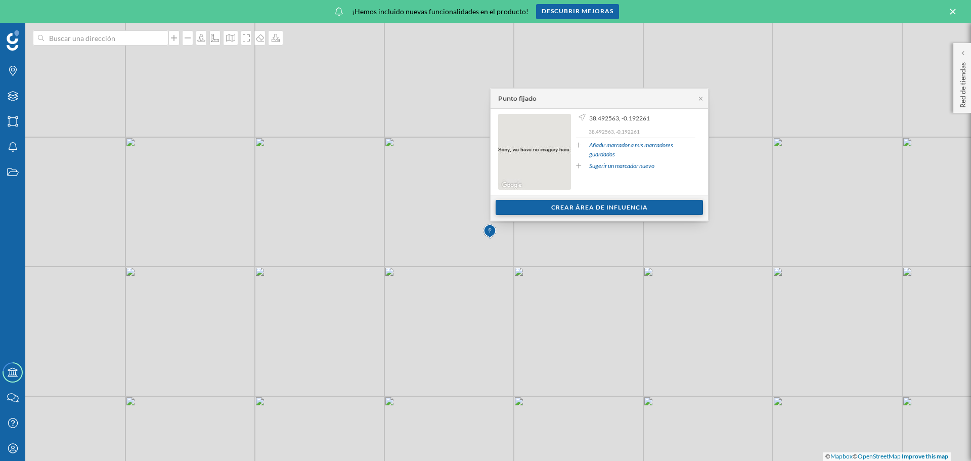
click at [567, 209] on div "Crear área de influencia" at bounding box center [599, 207] width 207 height 15
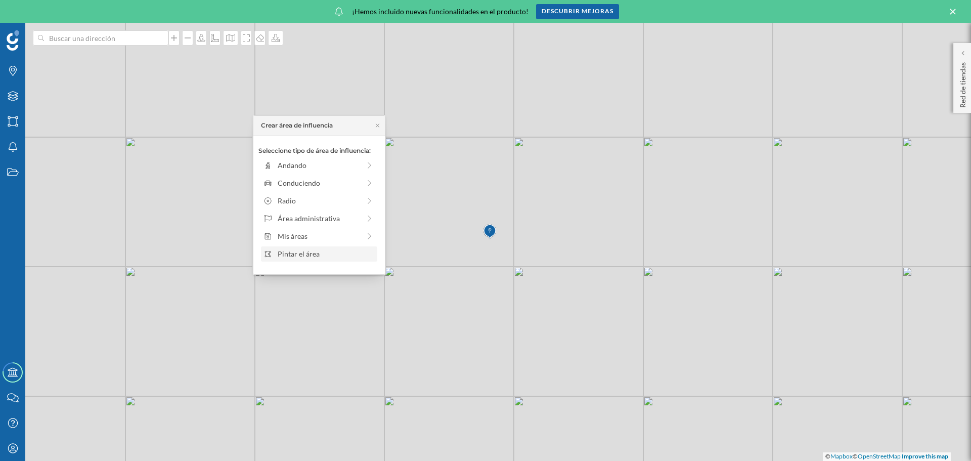
click at [297, 257] on div "Pintar el área" at bounding box center [326, 253] width 97 height 11
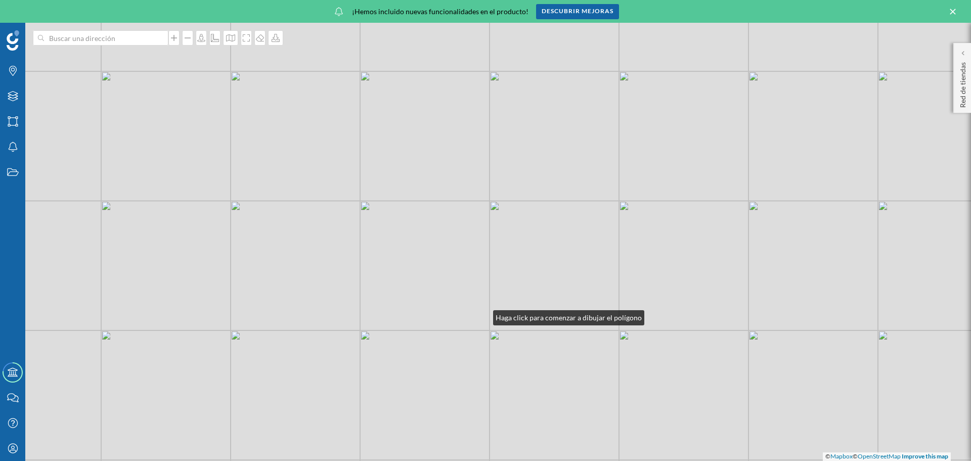
drag, startPoint x: 507, startPoint y: 229, endPoint x: 480, endPoint y: 301, distance: 77.3
click at [480, 301] on div "© Mapbox © OpenStreetMap Improve this map" at bounding box center [485, 242] width 971 height 438
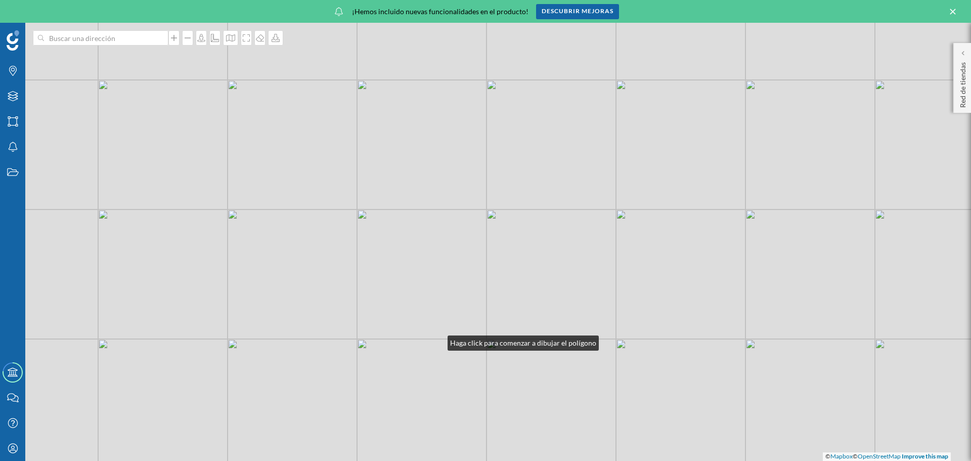
click at [436, 318] on div "© Mapbox © OpenStreetMap Improve this map" at bounding box center [485, 242] width 971 height 438
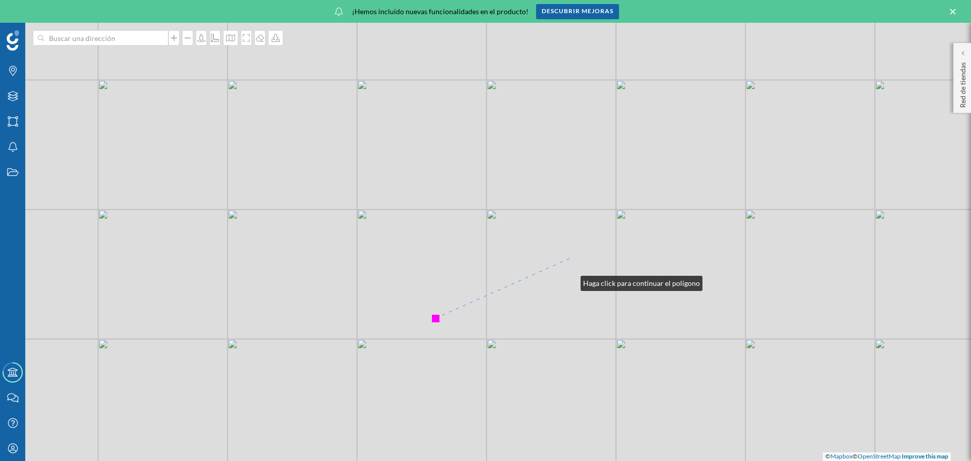
click at [571, 258] on div "© Mapbox © OpenStreetMap Improve this map" at bounding box center [485, 242] width 971 height 438
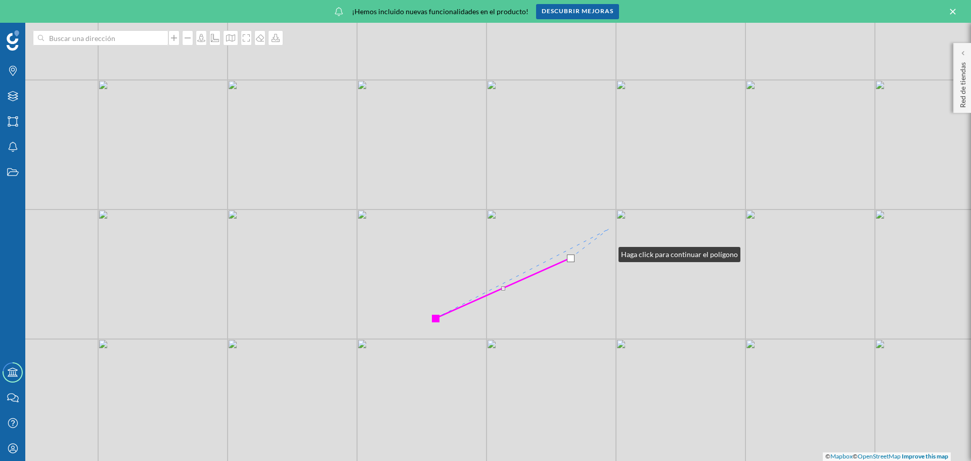
click at [608, 229] on div "© Mapbox © OpenStreetMap Improve this map" at bounding box center [485, 242] width 971 height 438
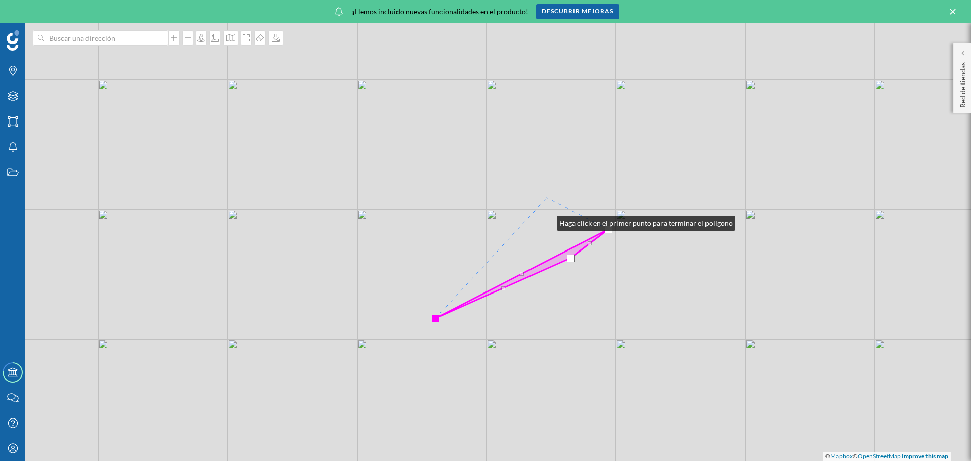
click at [547, 198] on div "© Mapbox © OpenStreetMap Improve this map" at bounding box center [485, 242] width 971 height 438
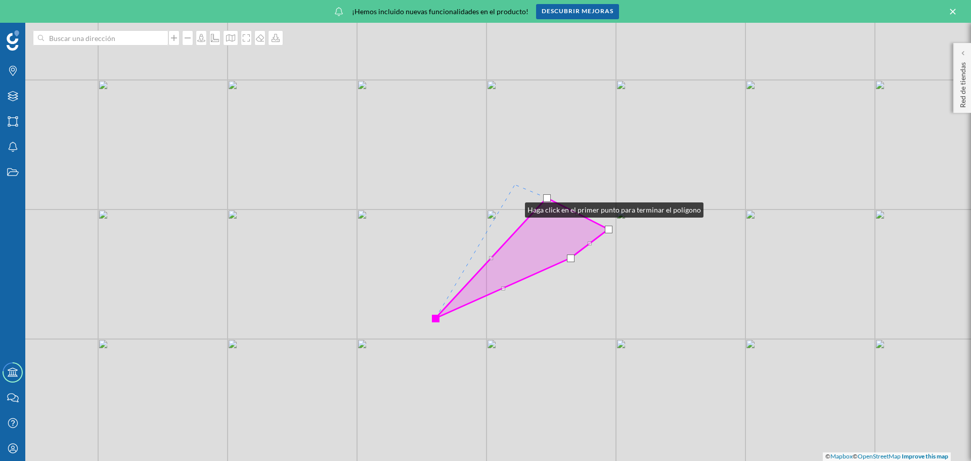
click at [515, 185] on div "© Mapbox © OpenStreetMap Improve this map" at bounding box center [485, 242] width 971 height 438
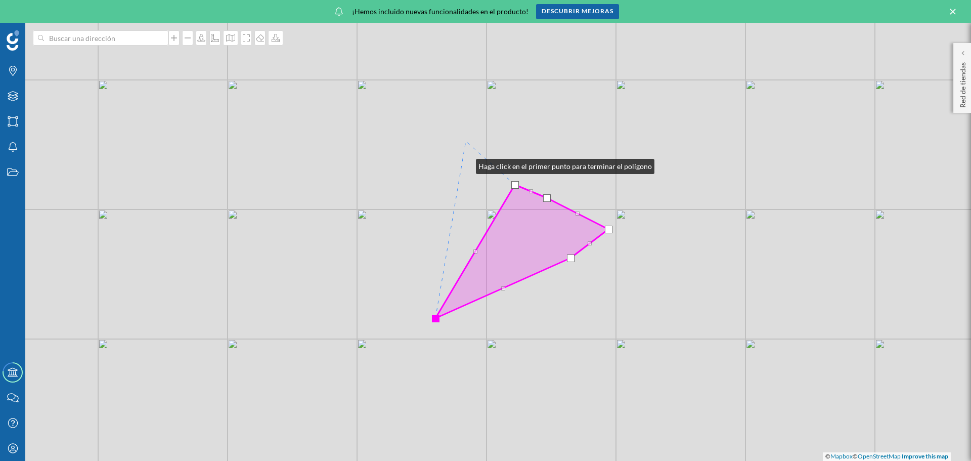
click at [466, 141] on div "© Mapbox © OpenStreetMap Improve this map" at bounding box center [485, 242] width 971 height 438
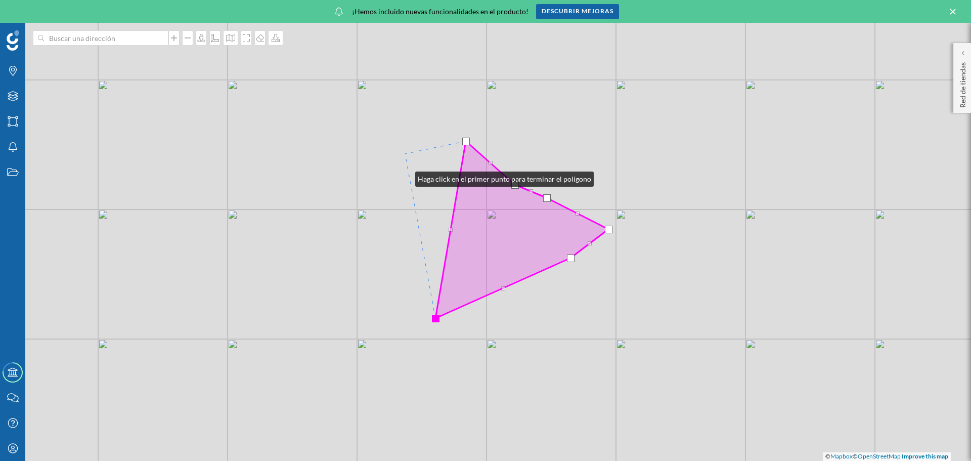
click at [405, 154] on div "© Mapbox © OpenStreetMap Improve this map" at bounding box center [485, 242] width 971 height 438
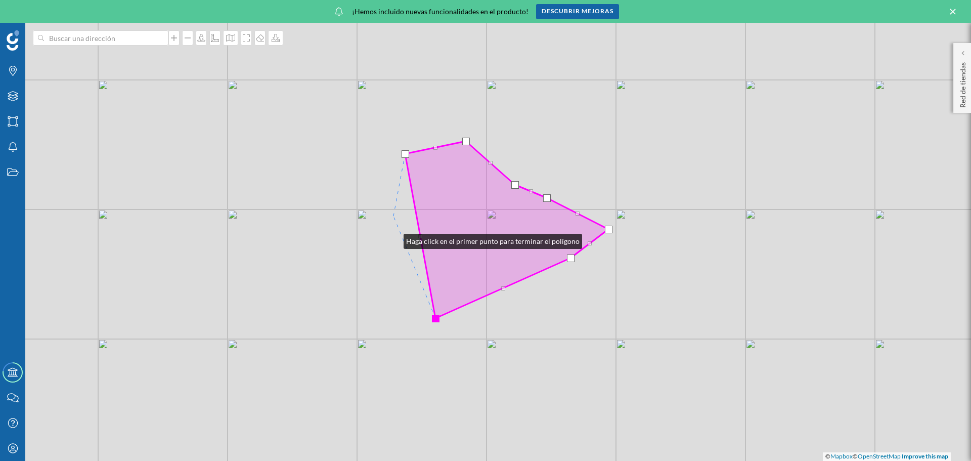
click at [394, 216] on div "© Mapbox © OpenStreetMap Improve this map" at bounding box center [485, 242] width 971 height 438
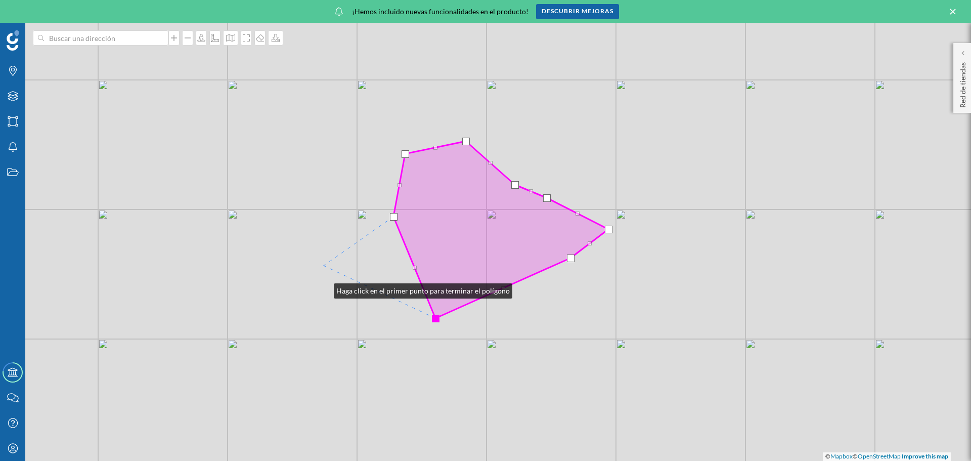
click at [324, 266] on div "© Mapbox © OpenStreetMap Improve this map" at bounding box center [485, 242] width 971 height 438
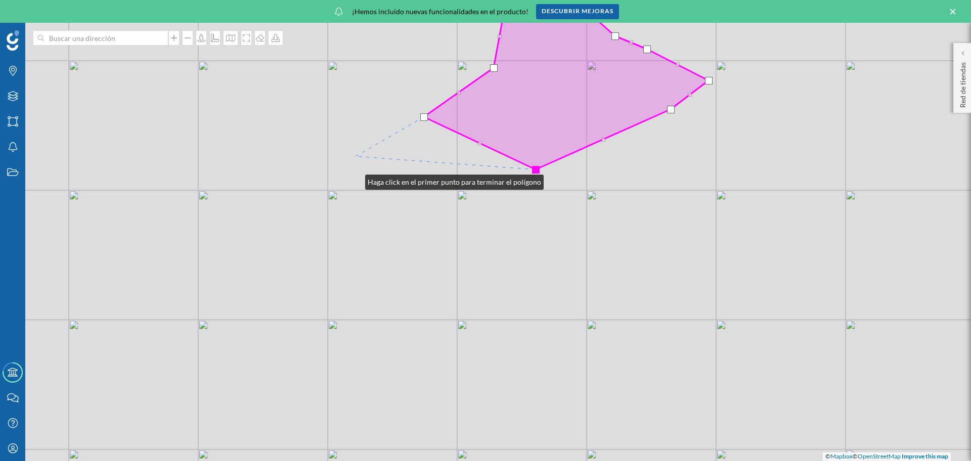
drag, startPoint x: 259, startPoint y: 306, endPoint x: 356, endPoint y: 157, distance: 177.3
click at [356, 157] on div "© Mapbox © OpenStreetMap Improve this map" at bounding box center [485, 242] width 971 height 438
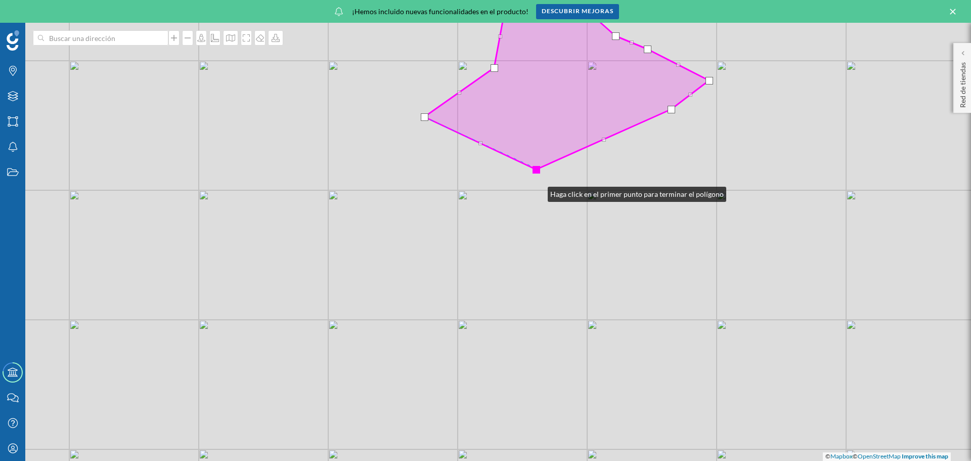
click at [538, 169] on div at bounding box center [537, 170] width 8 height 8
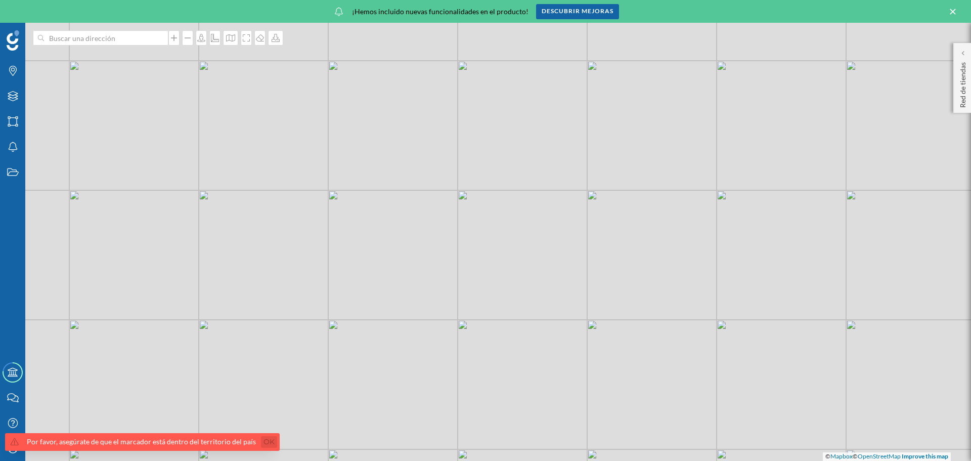
click at [262, 443] on link "Ok" at bounding box center [269, 442] width 16 height 12
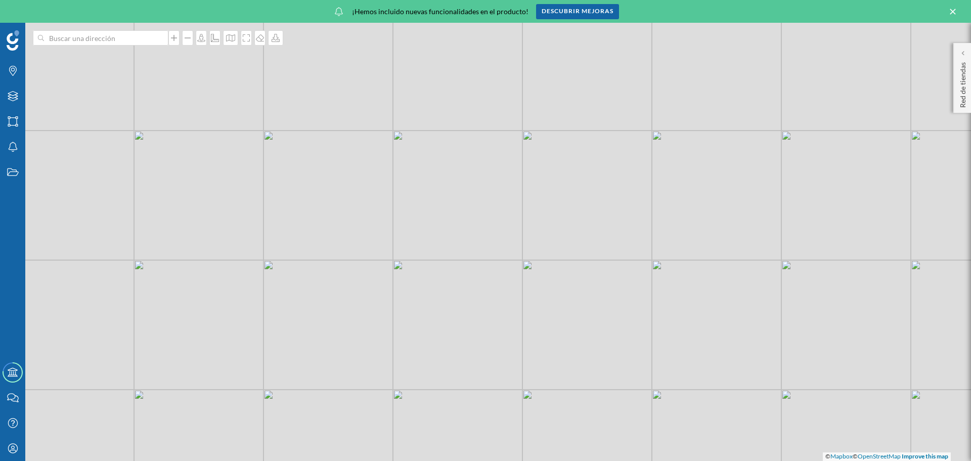
drag, startPoint x: 489, startPoint y: 267, endPoint x: 404, endPoint y: 362, distance: 127.2
click at [404, 362] on div "© Mapbox © OpenStreetMap Improve this map" at bounding box center [485, 242] width 971 height 438
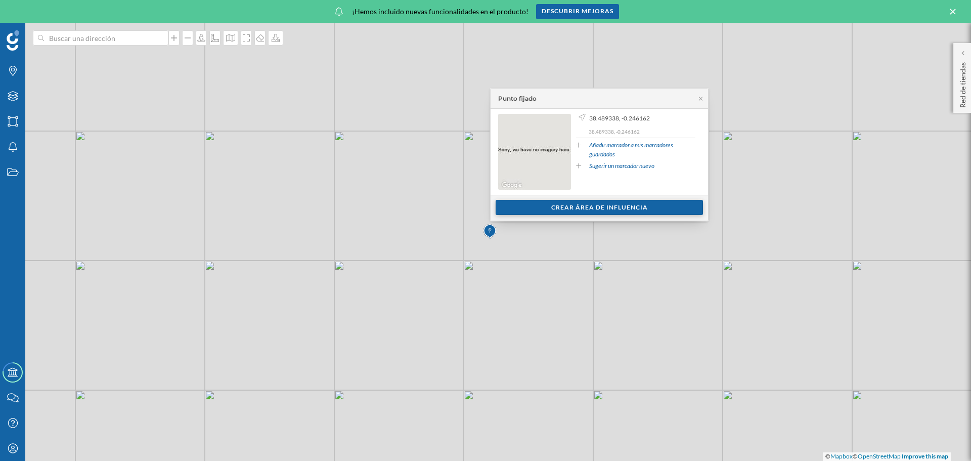
click at [545, 215] on div "Crear área de influencia" at bounding box center [599, 207] width 207 height 15
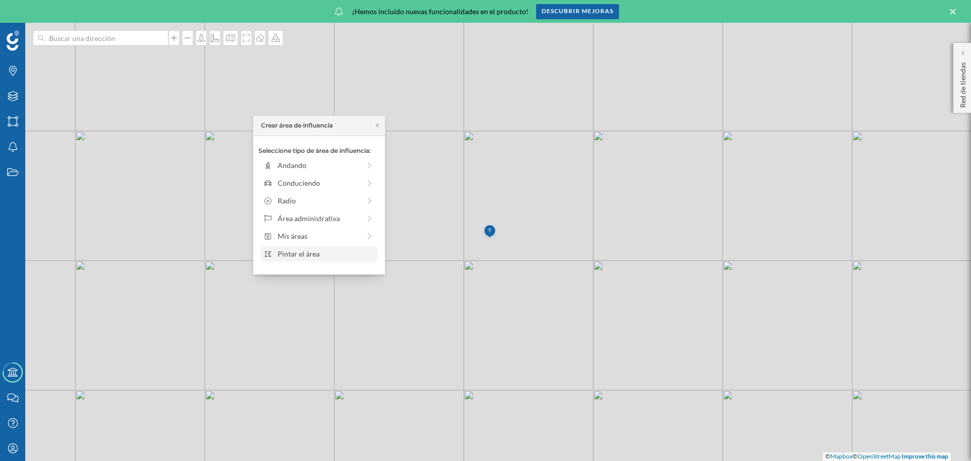
click at [315, 255] on div "Pintar el área" at bounding box center [326, 253] width 97 height 11
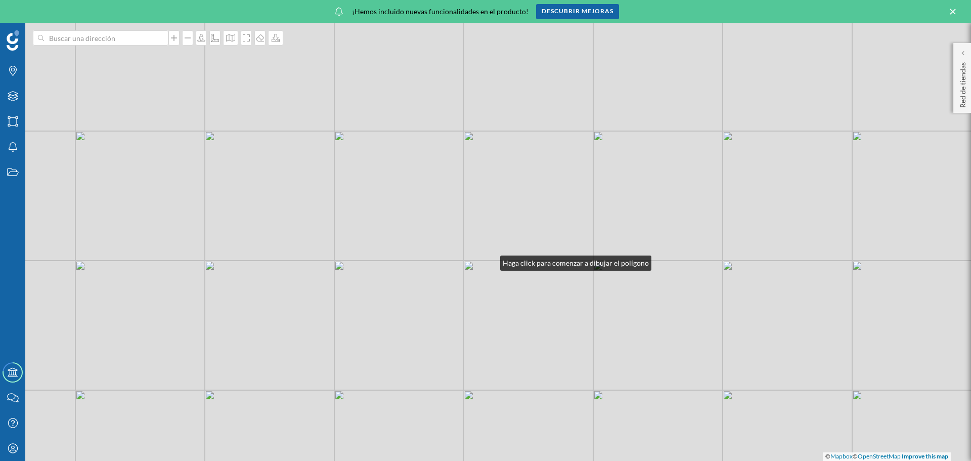
click at [490, 238] on div "© Mapbox © OpenStreetMap Improve this map" at bounding box center [485, 242] width 971 height 438
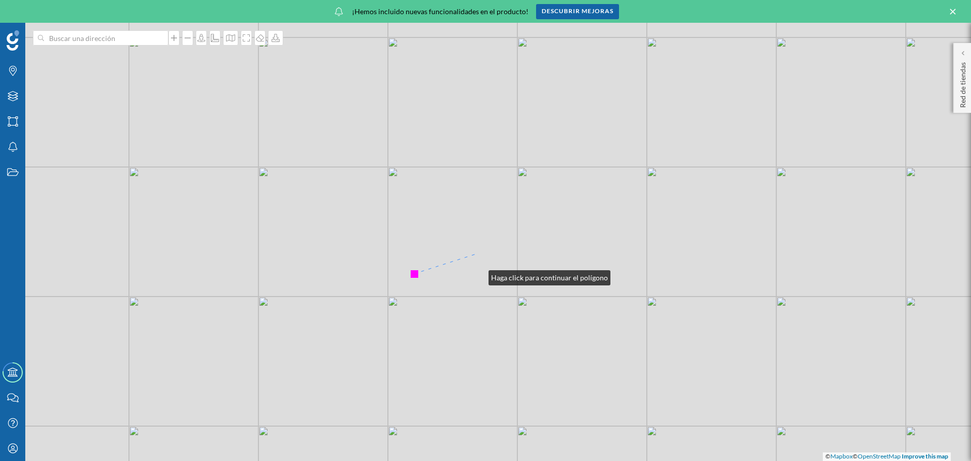
drag, startPoint x: 554, startPoint y: 216, endPoint x: 461, endPoint y: 260, distance: 103.2
click at [461, 260] on div "© Mapbox © OpenStreetMap Improve this map" at bounding box center [485, 242] width 971 height 438
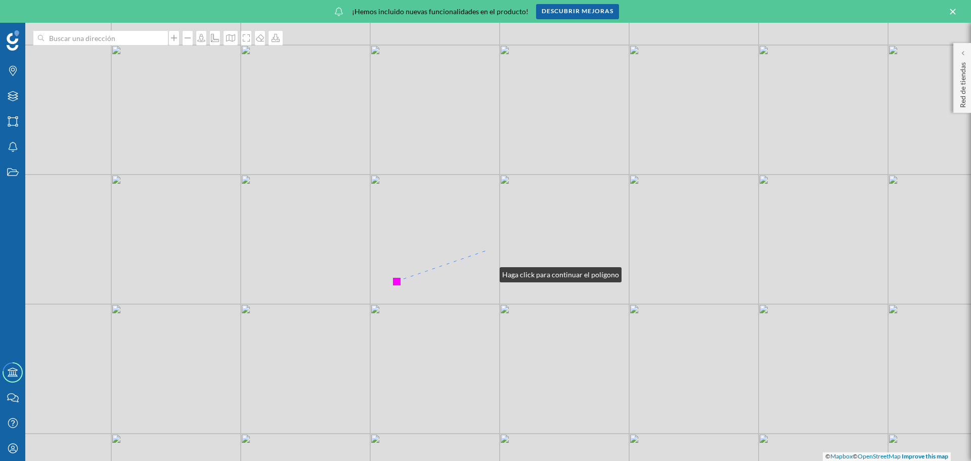
click at [490, 249] on div "© Mapbox © OpenStreetMap Improve this map" at bounding box center [485, 242] width 971 height 438
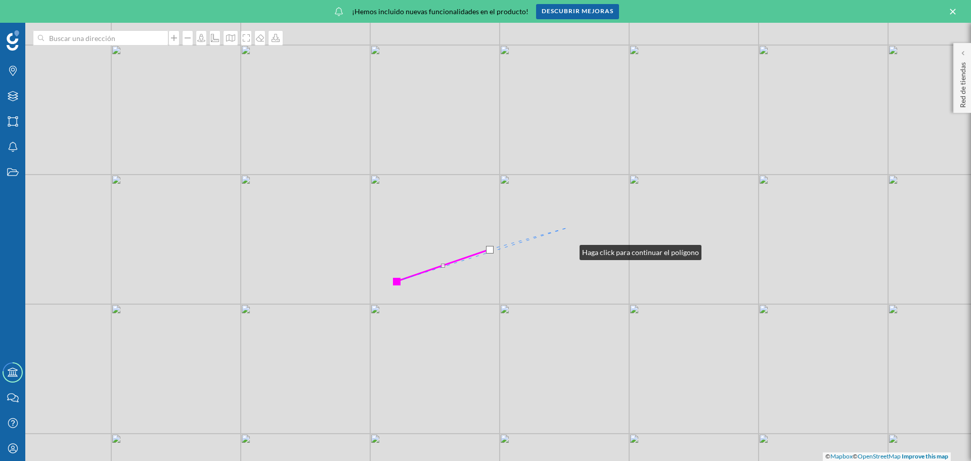
click at [570, 227] on div "© Mapbox © OpenStreetMap Improve this map" at bounding box center [485, 242] width 971 height 438
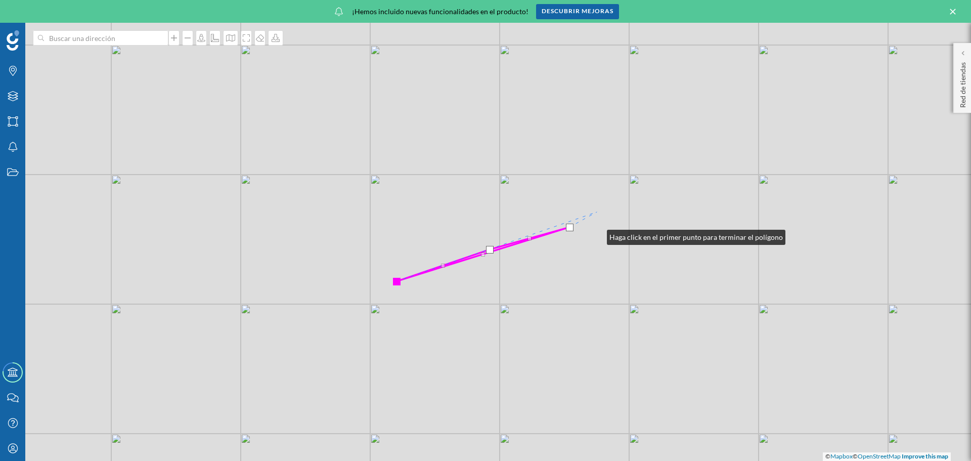
click at [597, 212] on div "© Mapbox © OpenStreetMap Improve this map" at bounding box center [485, 242] width 971 height 438
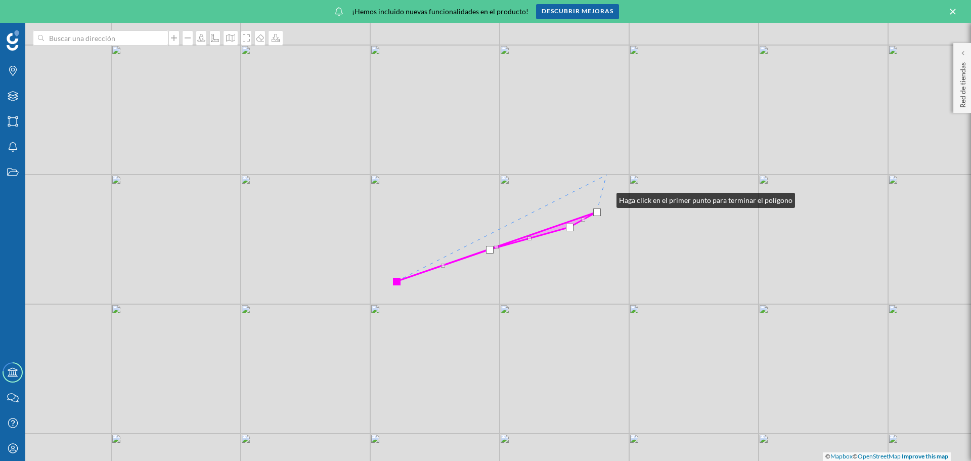
click at [606, 175] on div "© Mapbox © OpenStreetMap Improve this map" at bounding box center [485, 242] width 971 height 438
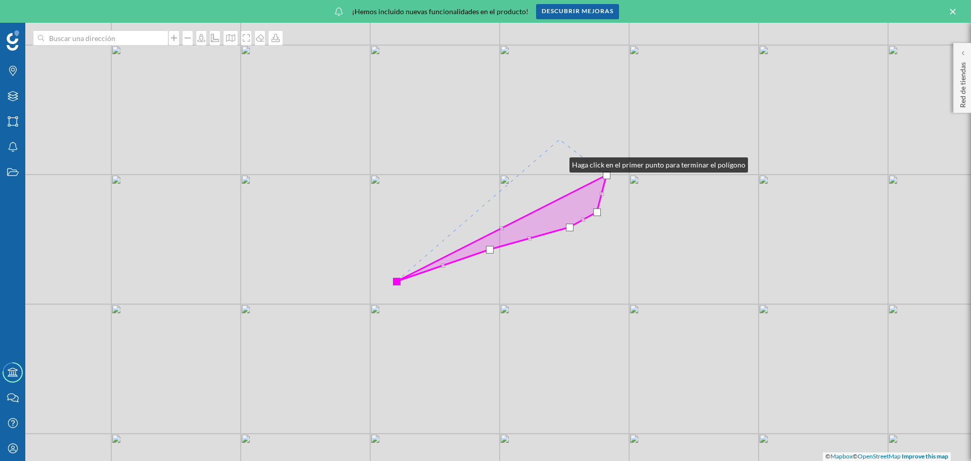
click at [559, 140] on div "© Mapbox © OpenStreetMap Improve this map" at bounding box center [485, 242] width 971 height 438
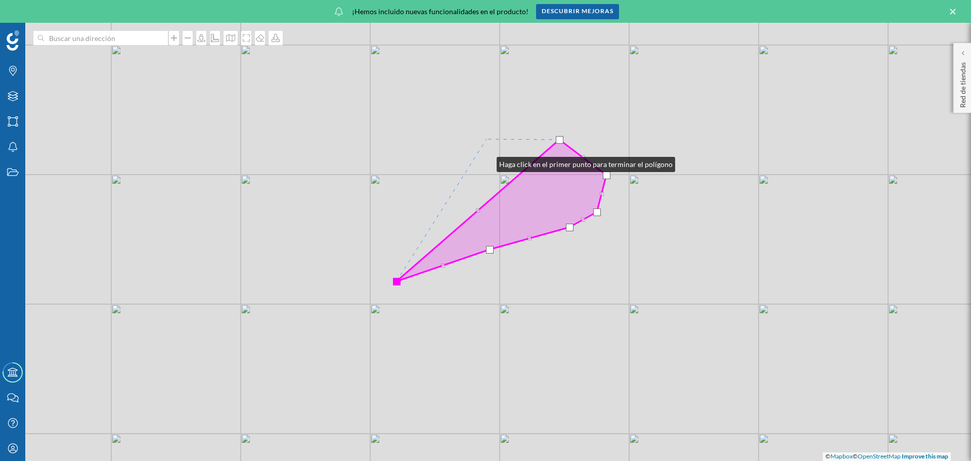
click at [485, 140] on div "© Mapbox © OpenStreetMap Improve this map" at bounding box center [485, 242] width 971 height 438
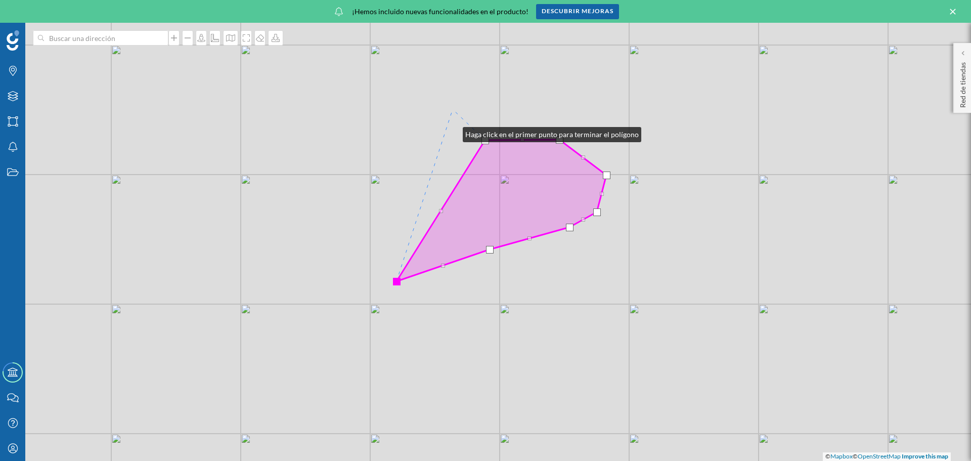
click at [453, 109] on div "© Mapbox © OpenStreetMap Improve this map" at bounding box center [485, 242] width 971 height 438
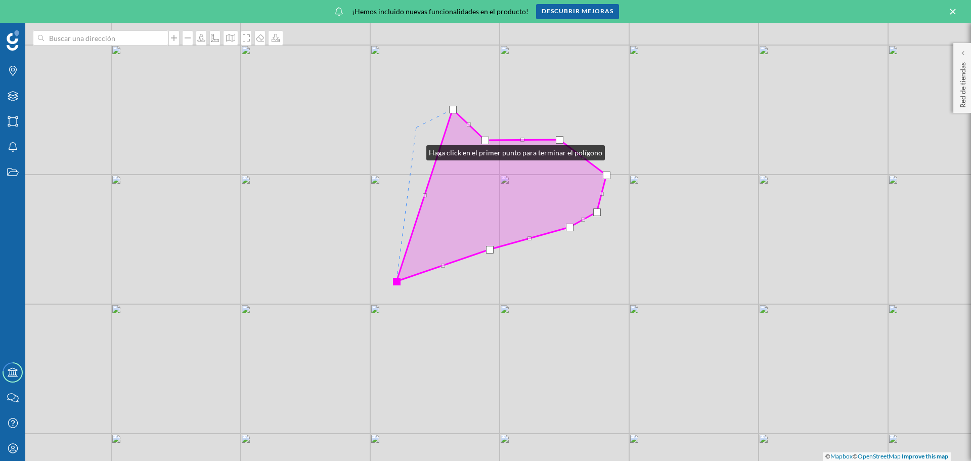
click at [416, 127] on div "© Mapbox © OpenStreetMap Improve this map" at bounding box center [485, 242] width 971 height 438
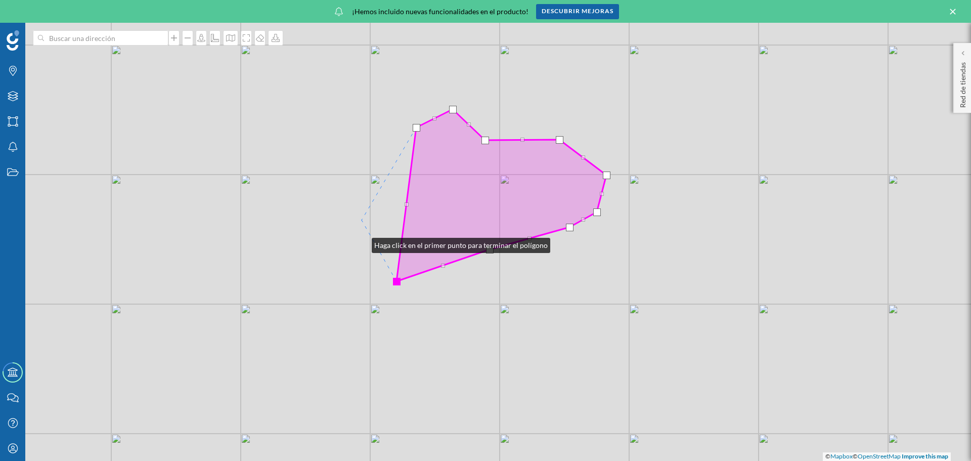
click at [362, 220] on div "© Mapbox © OpenStreetMap Improve this map" at bounding box center [485, 242] width 971 height 438
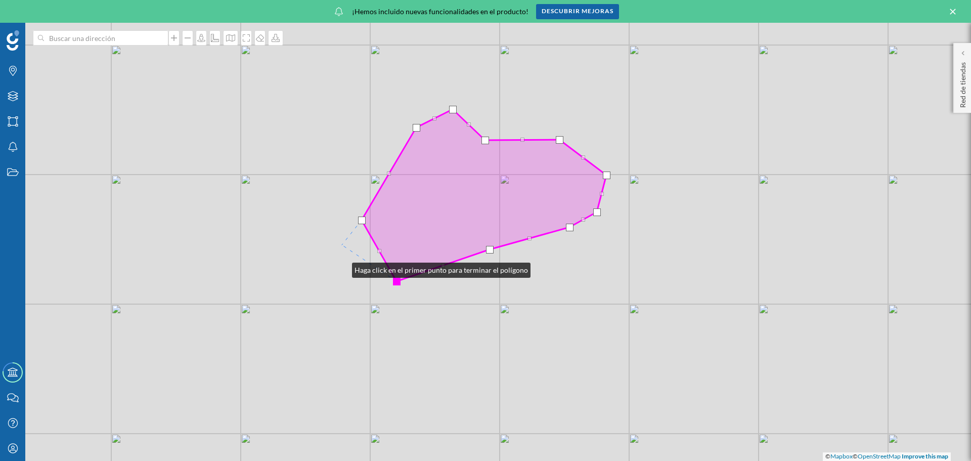
click at [341, 246] on div "© Mapbox © OpenStreetMap Improve this map" at bounding box center [485, 242] width 971 height 438
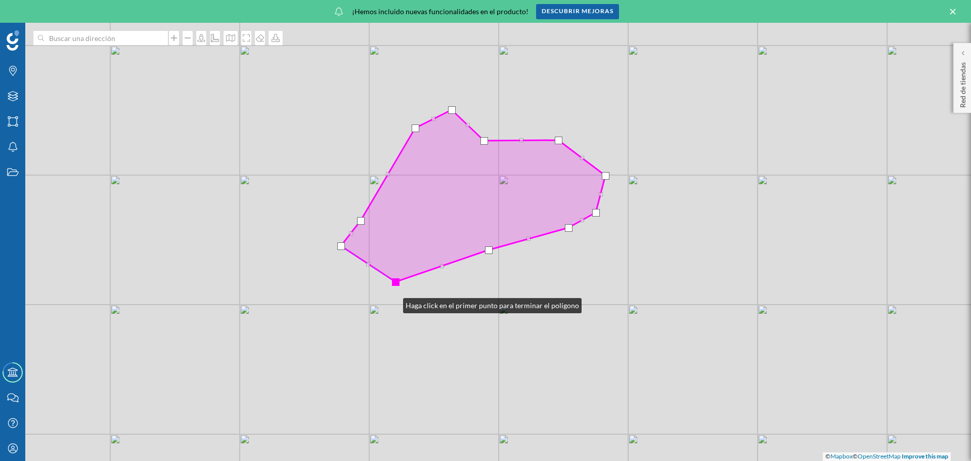
click at [393, 280] on div at bounding box center [396, 282] width 8 height 8
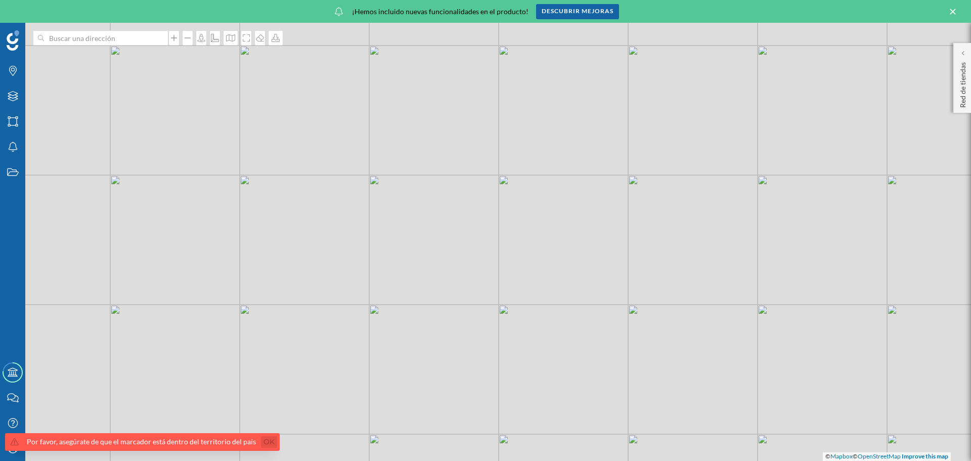
click at [264, 443] on link "Ok" at bounding box center [269, 442] width 16 height 12
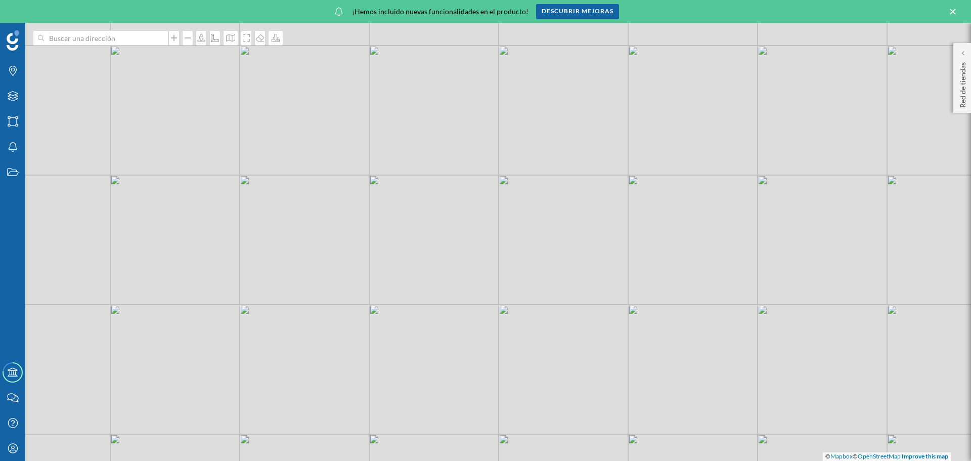
click at [373, 241] on div "© Mapbox © OpenStreetMap Improve this map" at bounding box center [485, 242] width 971 height 438
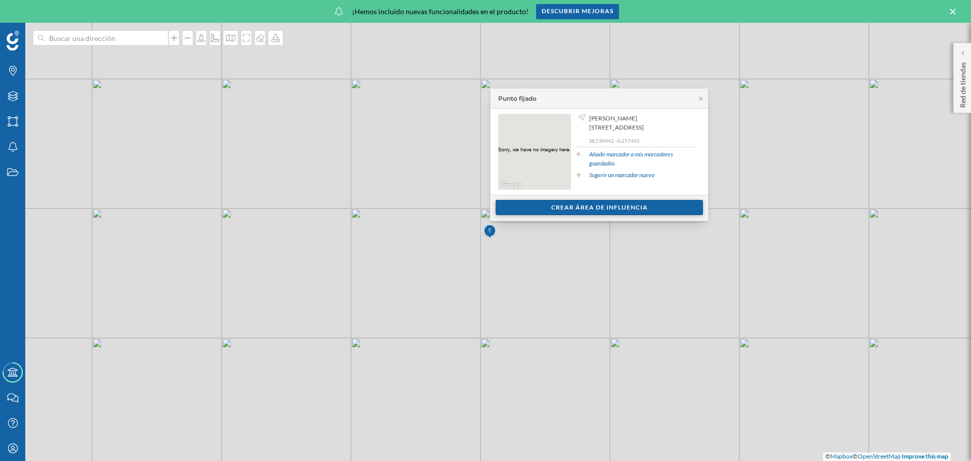
click at [520, 207] on div "Crear área de influencia" at bounding box center [599, 207] width 207 height 15
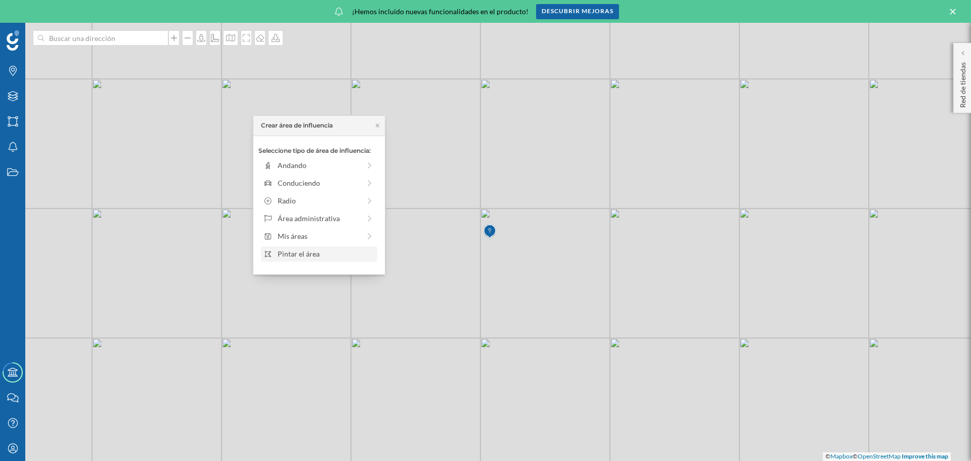
click at [310, 251] on div "Pintar el área" at bounding box center [326, 253] width 97 height 11
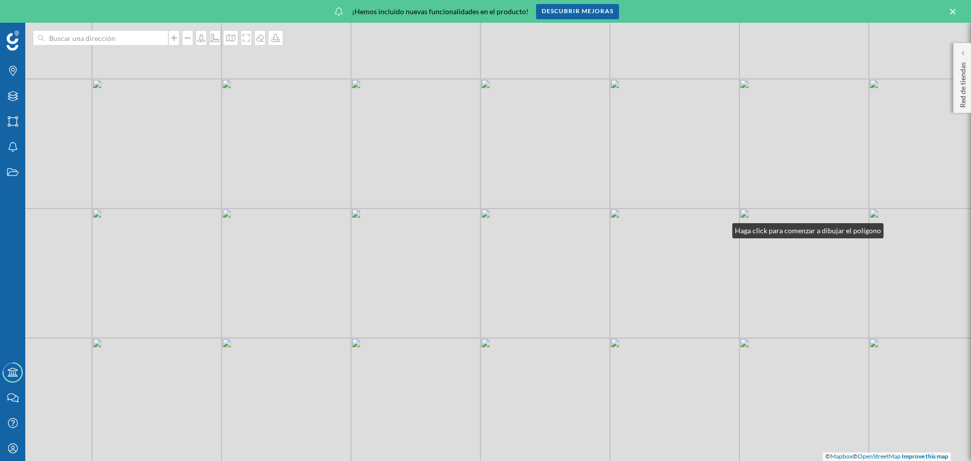
click at [722, 205] on div "© Mapbox © OpenStreetMap Improve this map" at bounding box center [485, 242] width 971 height 438
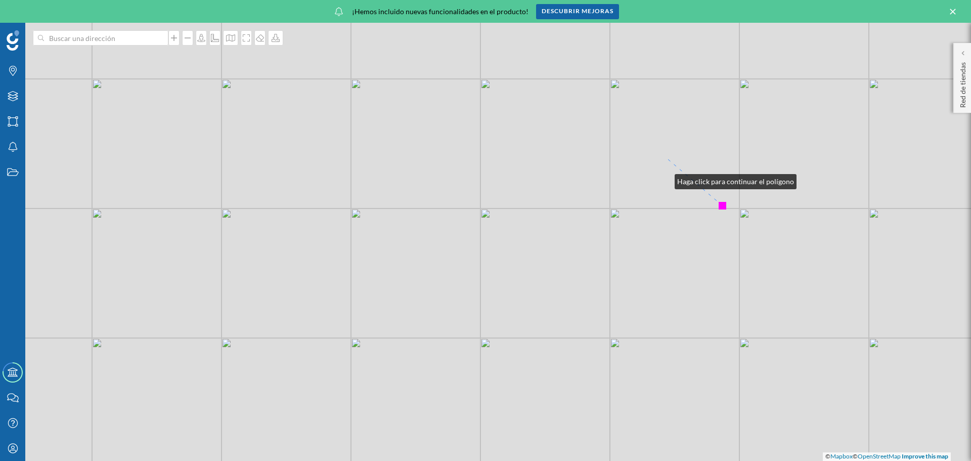
click at [665, 156] on div "© Mapbox © OpenStreetMap Improve this map" at bounding box center [485, 242] width 971 height 438
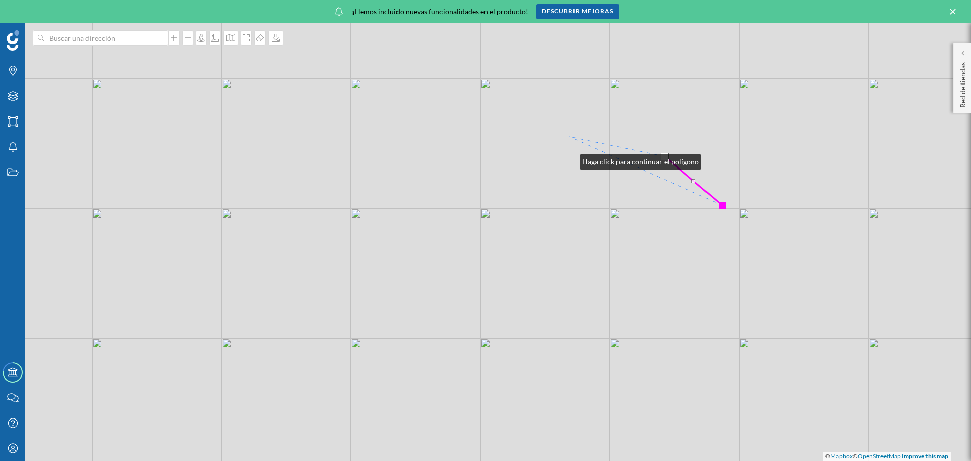
click at [570, 137] on div "© Mapbox © OpenStreetMap Improve this map" at bounding box center [485, 242] width 971 height 438
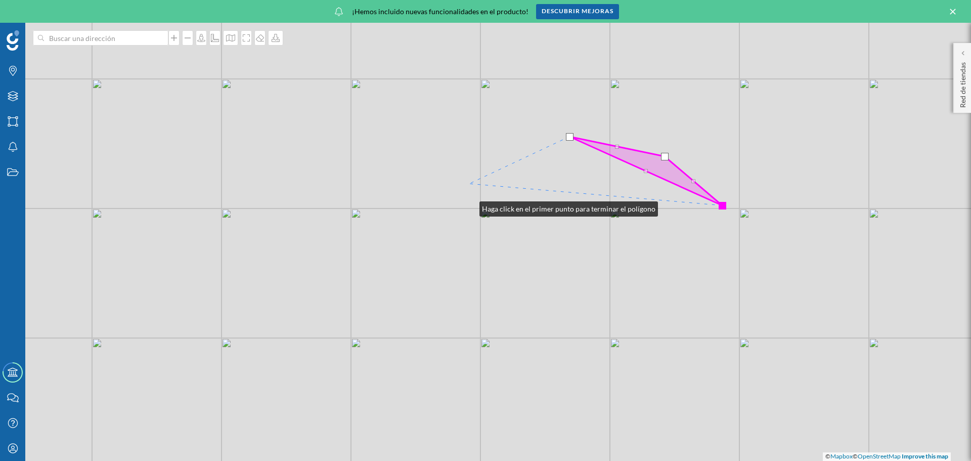
click at [469, 184] on div "© Mapbox © OpenStreetMap Improve this map" at bounding box center [485, 242] width 971 height 438
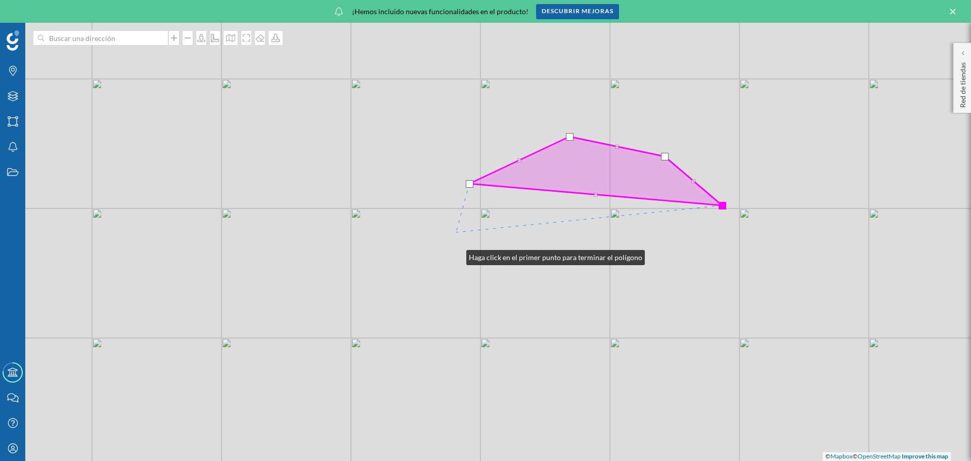
click at [456, 232] on div "© Mapbox © OpenStreetMap Improve this map" at bounding box center [485, 242] width 971 height 438
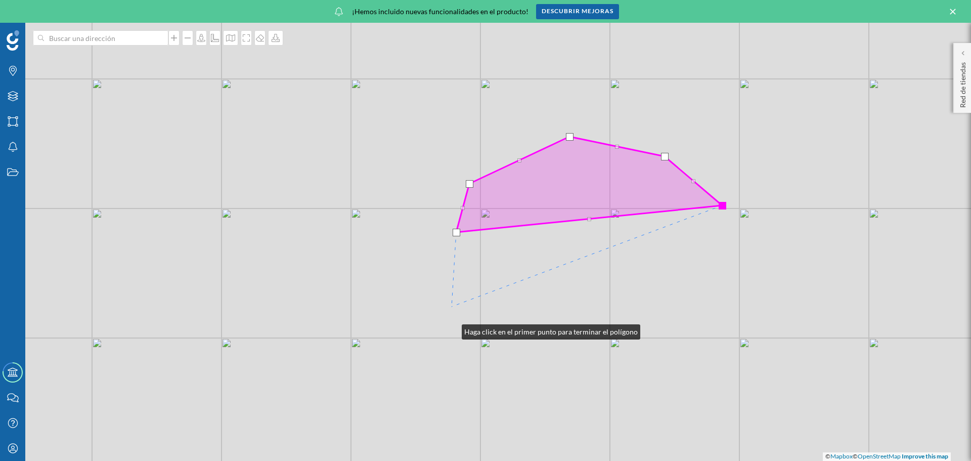
click at [452, 307] on div "© Mapbox © OpenStreetMap Improve this map" at bounding box center [485, 242] width 971 height 438
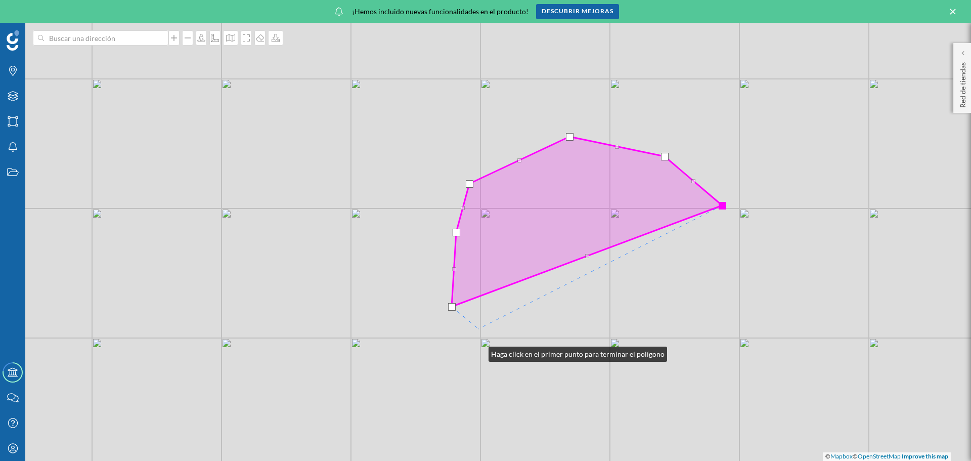
click at [478, 329] on div "© Mapbox © OpenStreetMap Improve this map" at bounding box center [485, 242] width 971 height 438
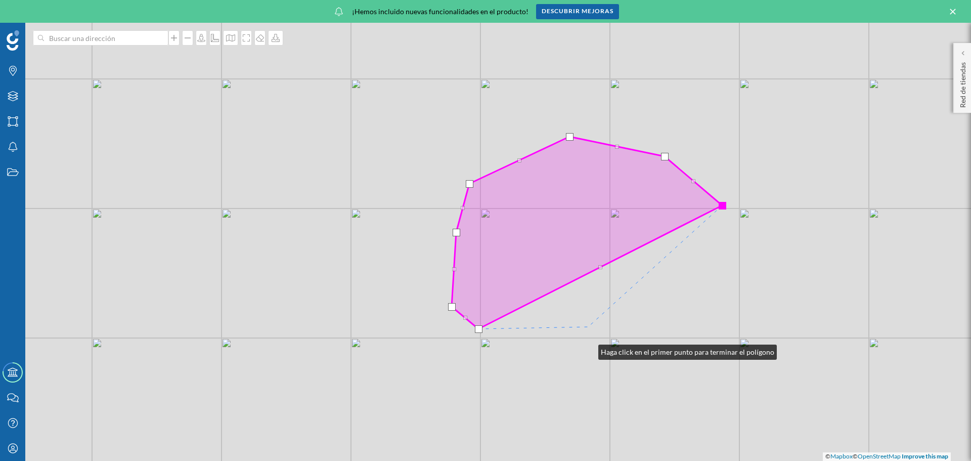
click at [588, 326] on div "© Mapbox © OpenStreetMap Improve this map" at bounding box center [485, 242] width 971 height 438
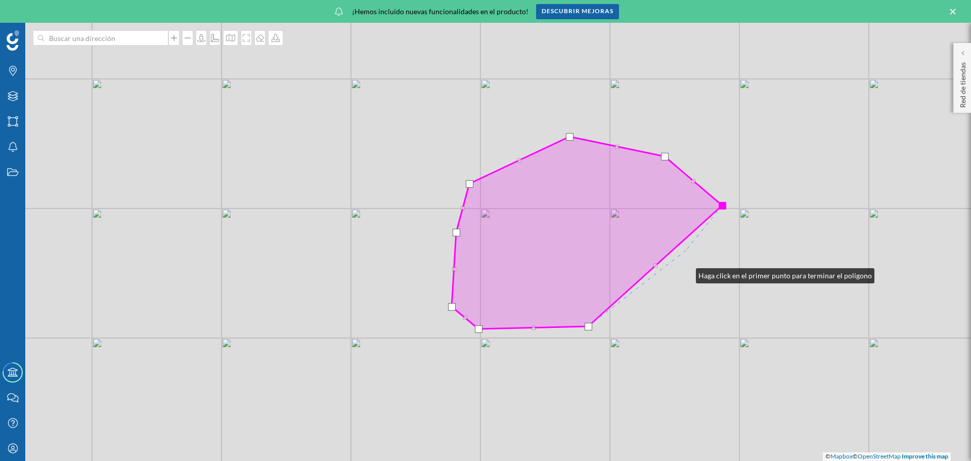
click at [686, 250] on div "© Mapbox © OpenStreetMap Improve this map" at bounding box center [485, 242] width 971 height 438
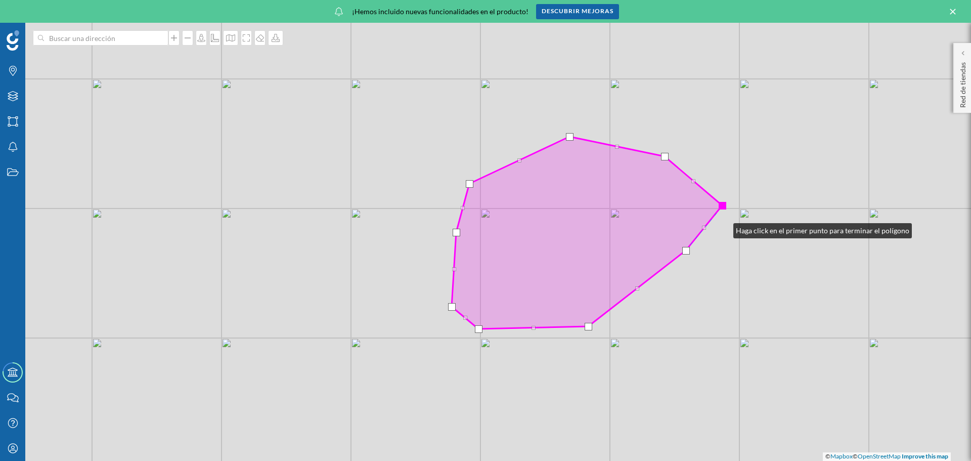
click at [723, 205] on div at bounding box center [723, 206] width 8 height 8
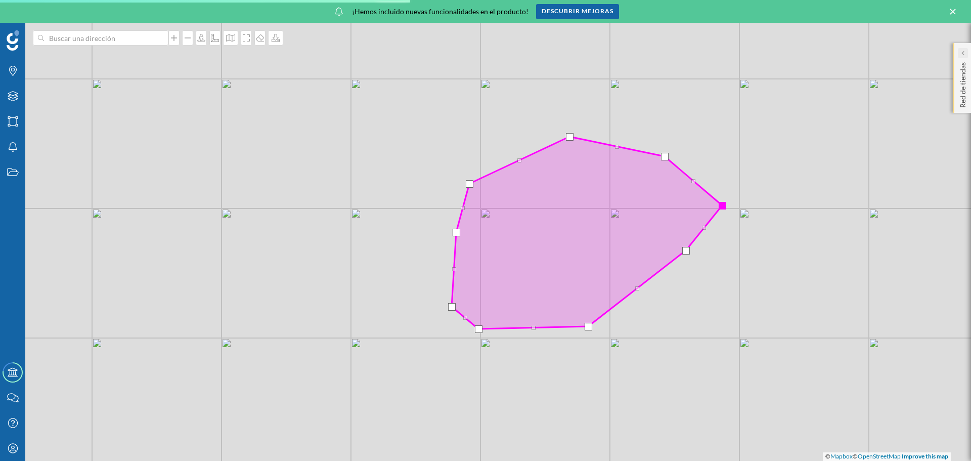
click at [838, 50] on div at bounding box center [963, 53] width 10 height 10
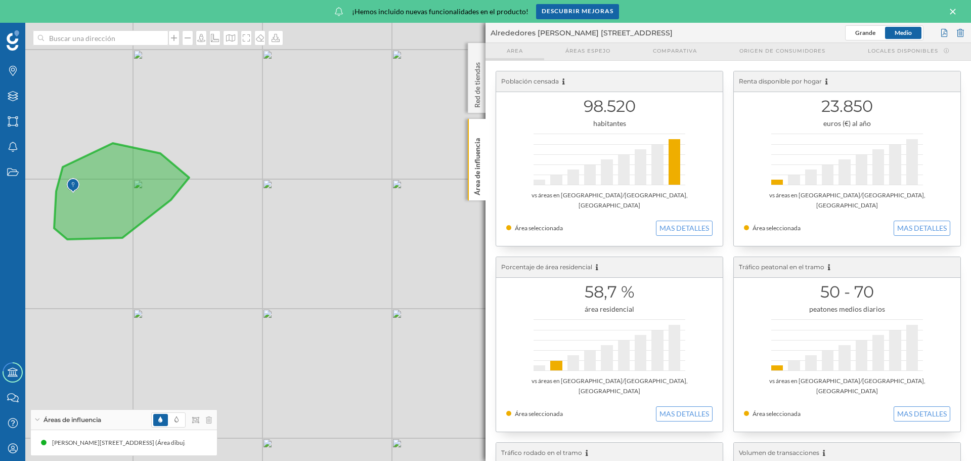
click at [518, 52] on span "Area" at bounding box center [515, 51] width 16 height 8
click at [838, 31] on div at bounding box center [944, 32] width 11 height 15
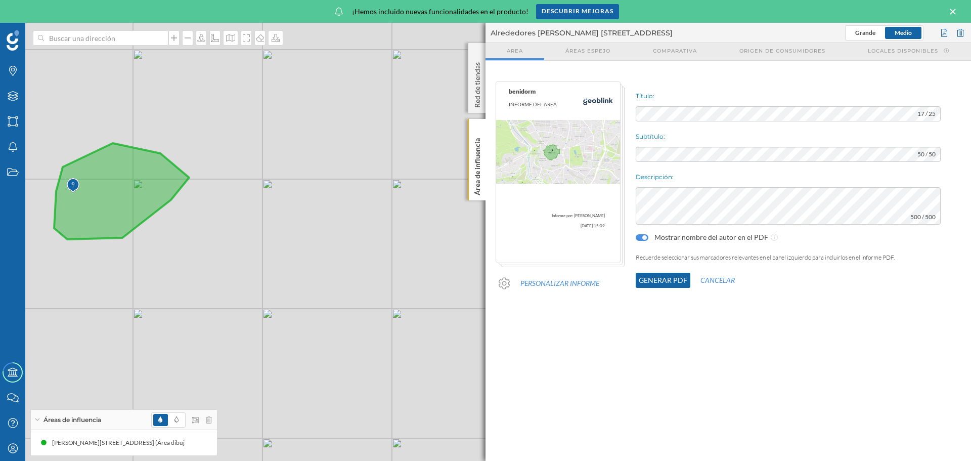
click at [669, 282] on button "Generar PDF" at bounding box center [663, 280] width 55 height 15
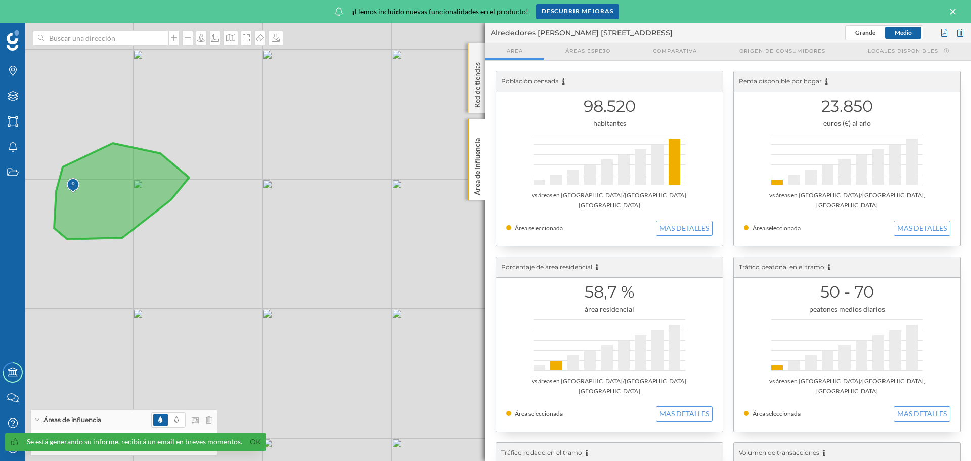
click at [478, 82] on p "Red de tiendas" at bounding box center [477, 83] width 10 height 50
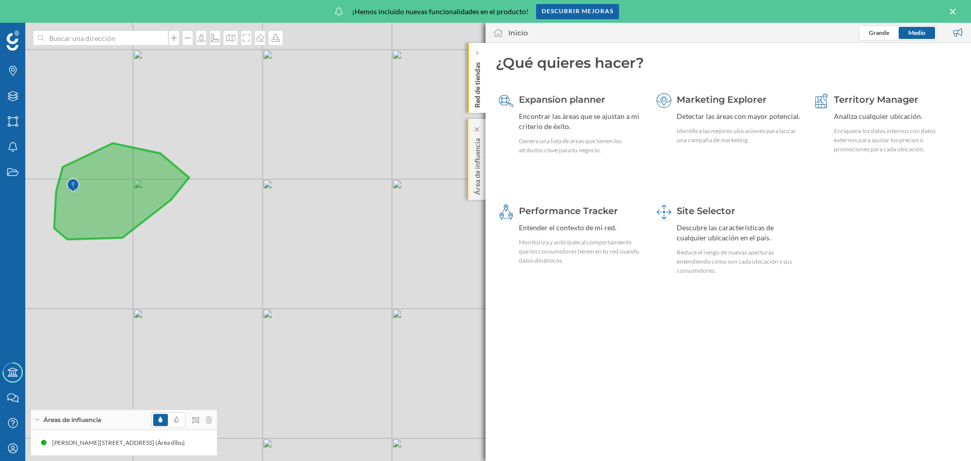
click at [474, 148] on p "Área de influencia" at bounding box center [477, 164] width 10 height 61
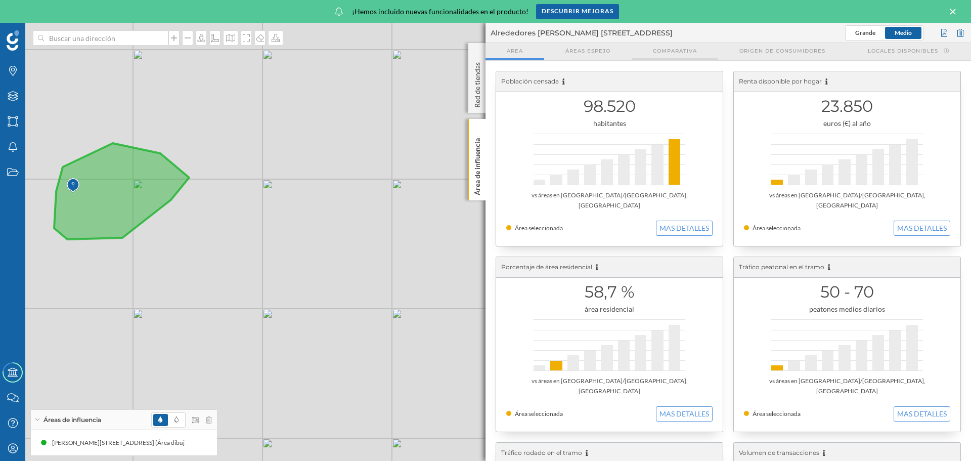
click at [686, 52] on span "Comparativa" at bounding box center [675, 51] width 44 height 8
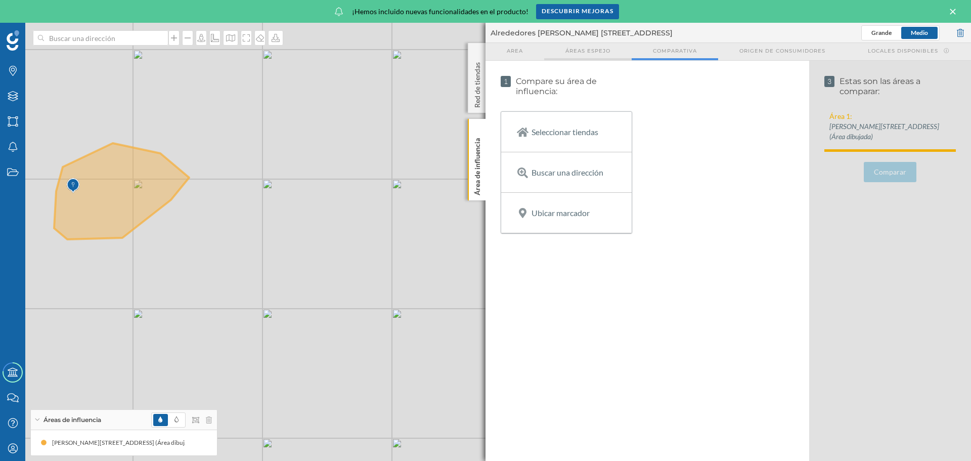
click at [592, 50] on span "Áreas espejo" at bounding box center [587, 51] width 45 height 8
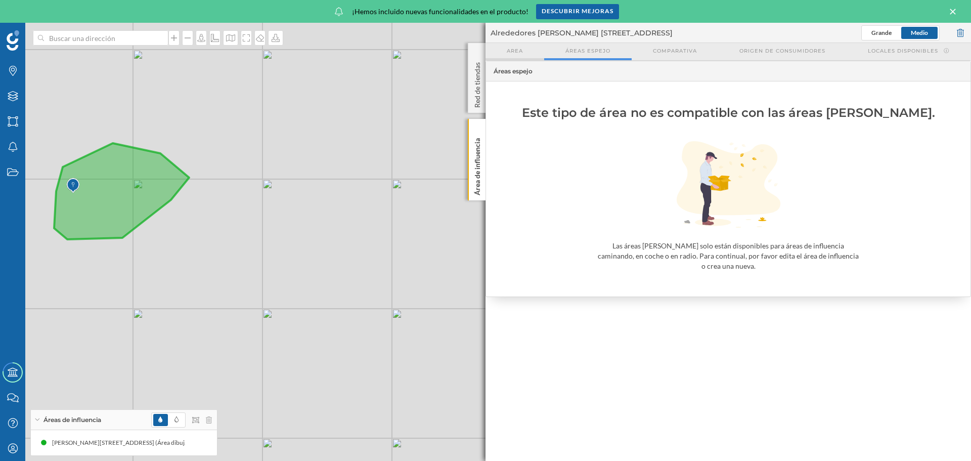
click at [512, 50] on span "Area" at bounding box center [515, 51] width 16 height 8
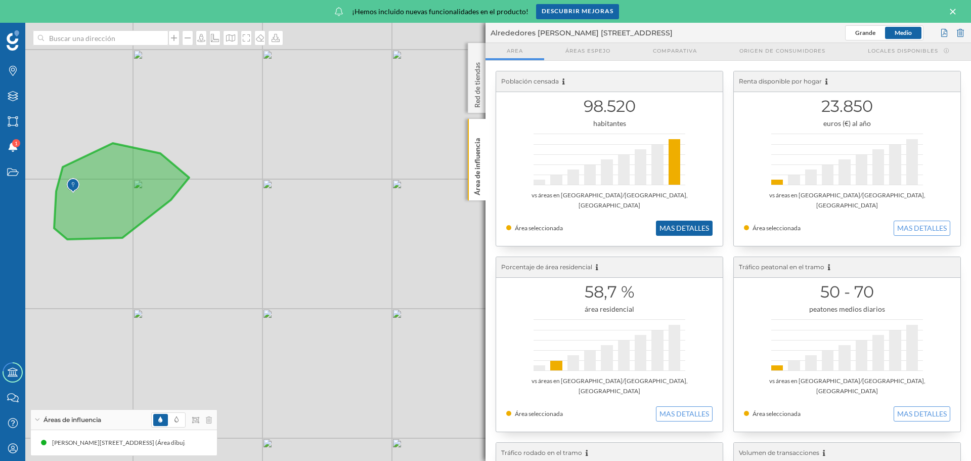
click at [689, 221] on button "MAS DETALLES" at bounding box center [684, 228] width 57 height 15
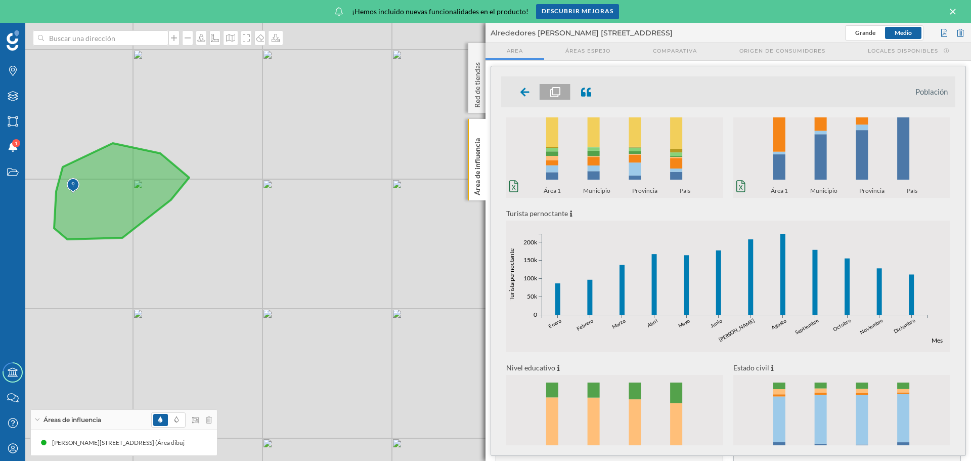
scroll to position [266, 0]
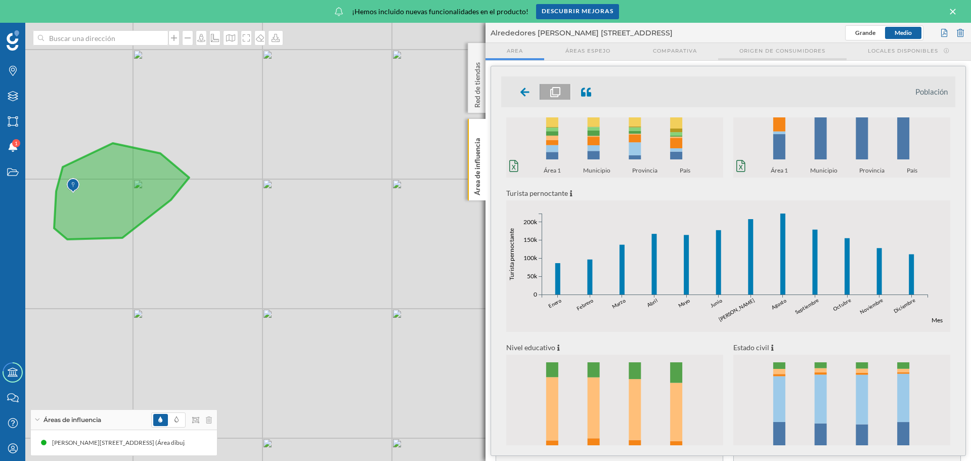
click at [785, 50] on span "Origen de consumidores" at bounding box center [782, 51] width 86 height 8
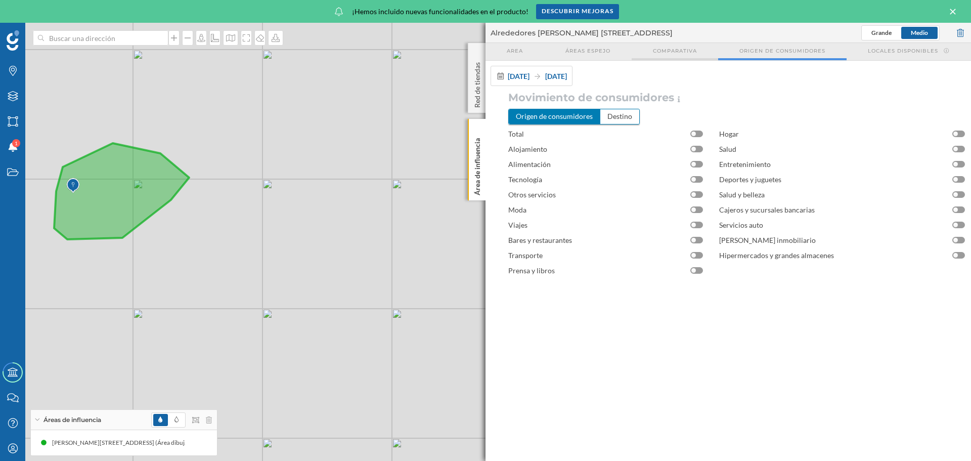
click at [685, 53] on span "Comparativa" at bounding box center [675, 51] width 44 height 8
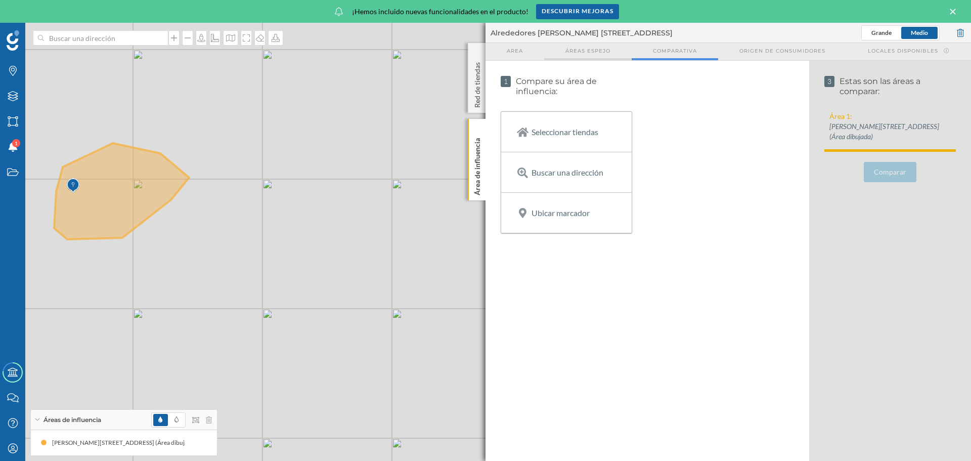
click at [601, 52] on span "Áreas espejo" at bounding box center [587, 51] width 45 height 8
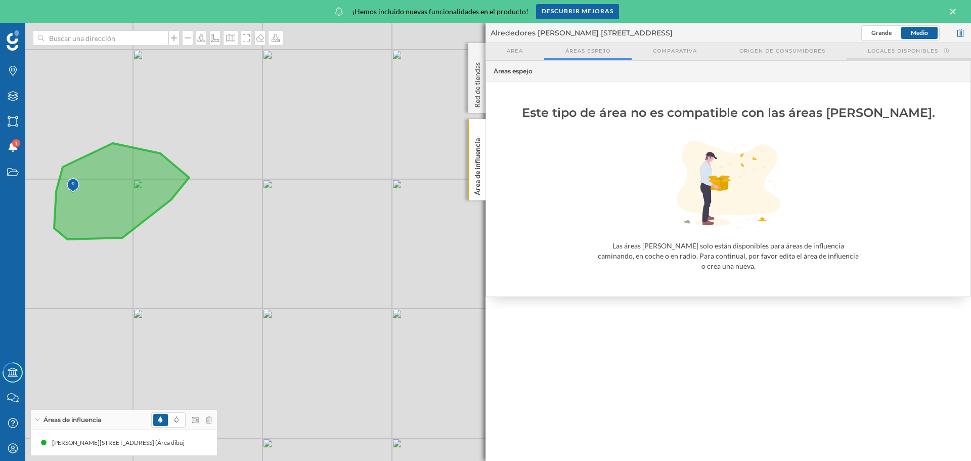
click at [838, 52] on span "Locales disponibles" at bounding box center [903, 51] width 70 height 8
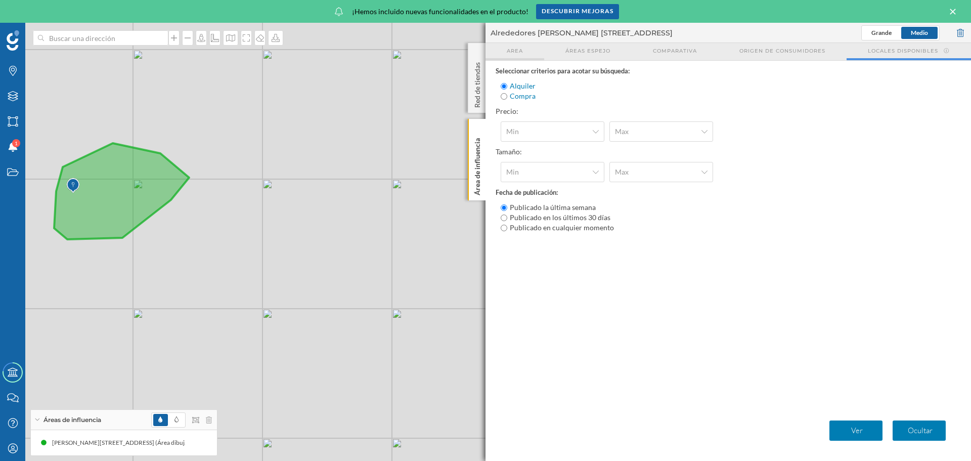
click at [515, 54] on span "Area" at bounding box center [515, 51] width 16 height 8
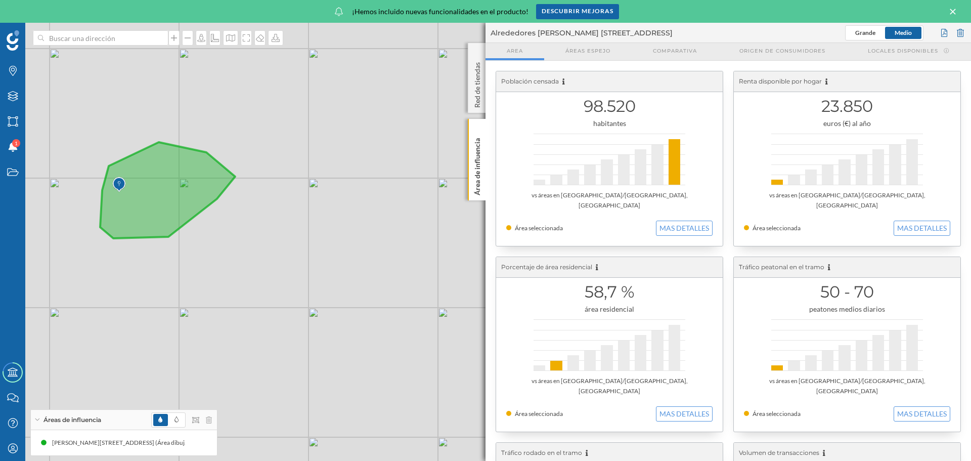
drag, startPoint x: 150, startPoint y: 275, endPoint x: 320, endPoint y: 215, distance: 180.8
click at [317, 251] on div "© Mapbox © OpenStreetMap Improve this map" at bounding box center [485, 242] width 971 height 438
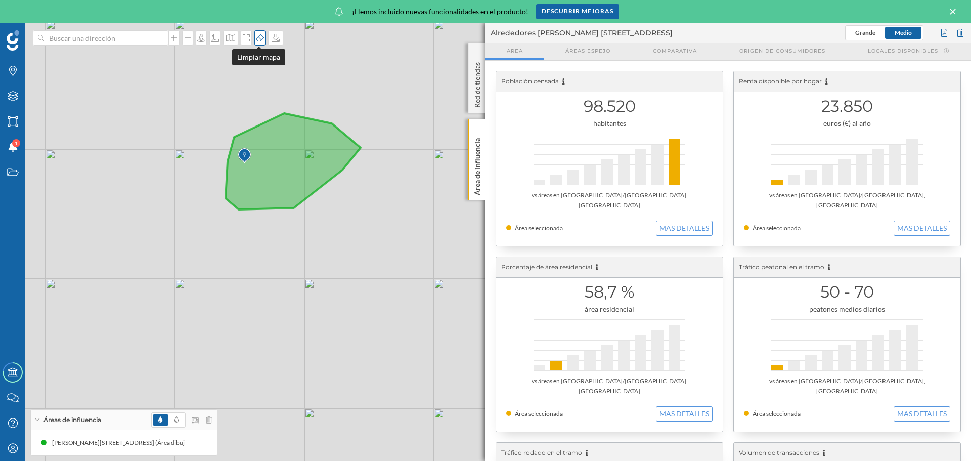
click at [256, 38] on icon at bounding box center [260, 38] width 10 height 8
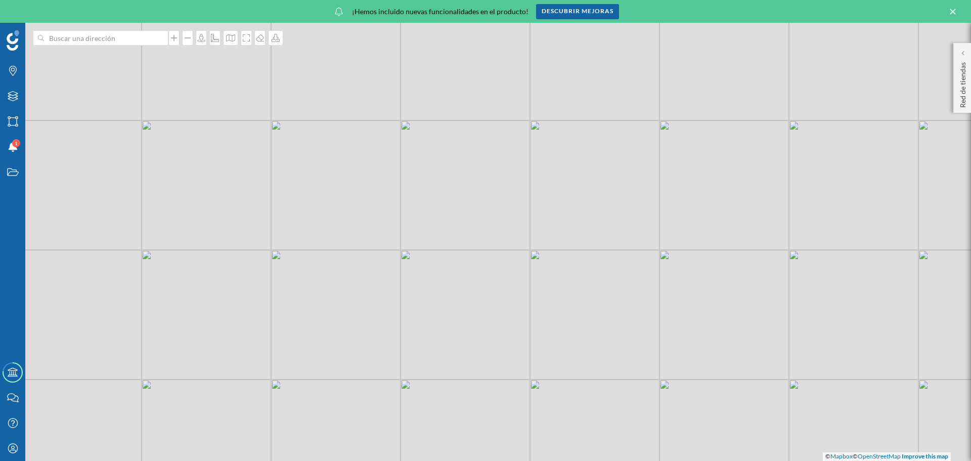
drag, startPoint x: 228, startPoint y: 293, endPoint x: 579, endPoint y: 164, distance: 374.0
click at [592, 125] on div "© Mapbox © OpenStreetMap Improve this map" at bounding box center [485, 242] width 971 height 438
drag, startPoint x: 538, startPoint y: 244, endPoint x: 561, endPoint y: 152, distance: 95.1
click at [561, 152] on div "© Mapbox © OpenStreetMap Improve this map" at bounding box center [485, 242] width 971 height 438
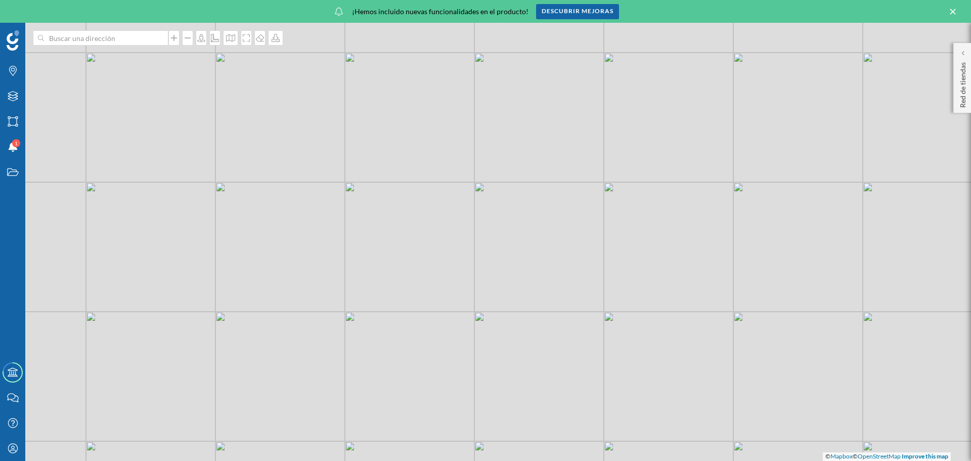
drag, startPoint x: 549, startPoint y: 177, endPoint x: 585, endPoint y: 103, distance: 81.7
click at [585, 103] on div "© Mapbox © OpenStreetMap Improve this map" at bounding box center [485, 242] width 971 height 438
click at [602, 11] on div "Descubrir mejoras" at bounding box center [577, 11] width 83 height 15
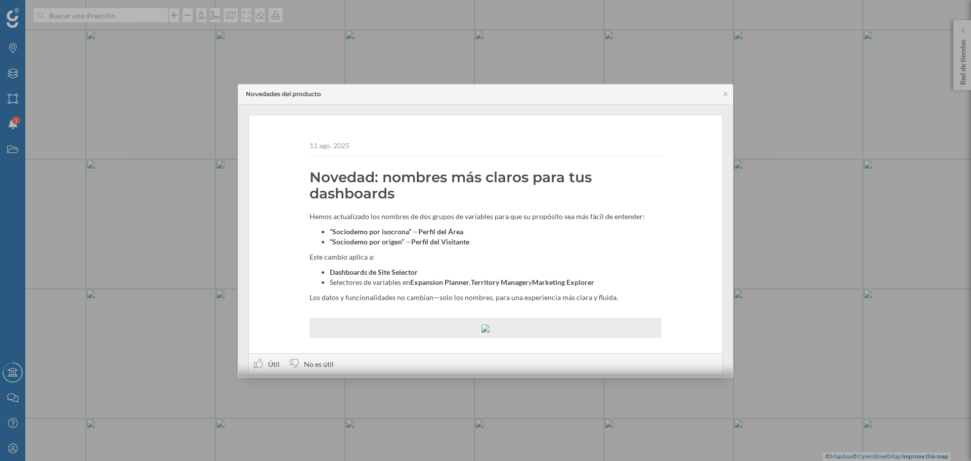
scroll to position [18, 0]
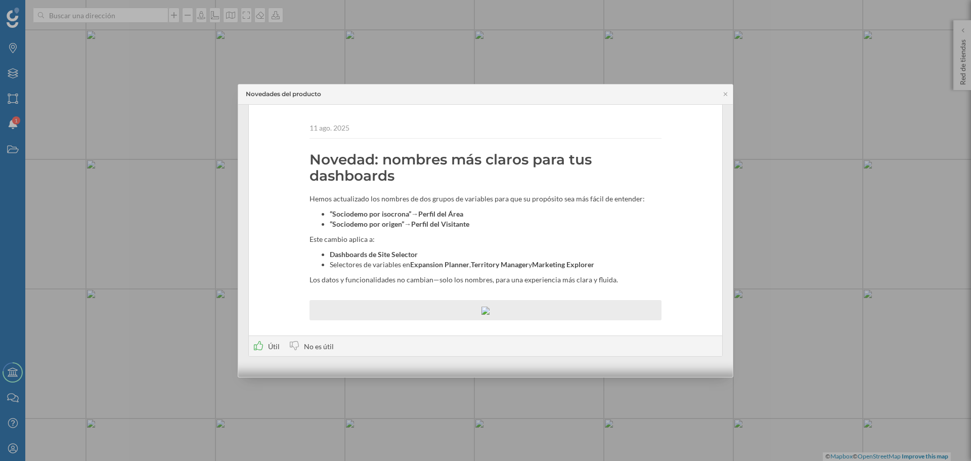
click at [265, 344] on div "Útil" at bounding box center [267, 346] width 26 height 11
click at [728, 92] on icon at bounding box center [726, 94] width 8 height 6
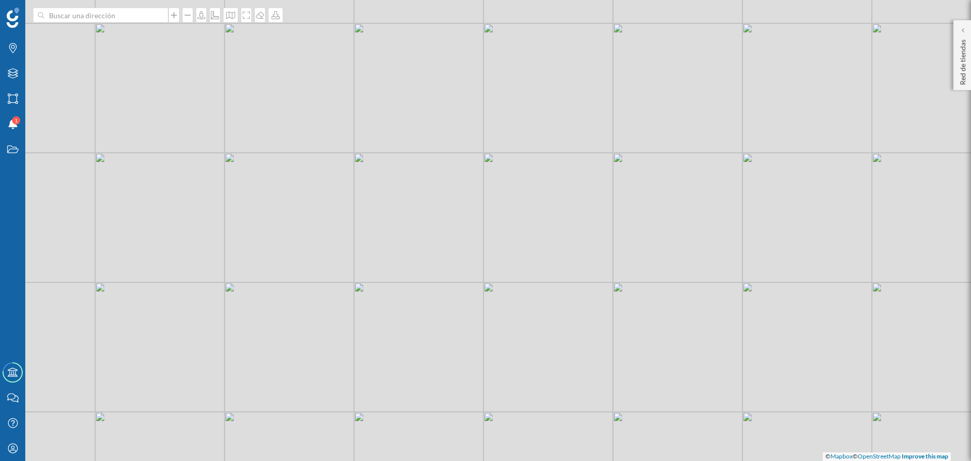
drag, startPoint x: 488, startPoint y: 341, endPoint x: 497, endPoint y: 334, distance: 11.2
click at [497, 334] on div "© Mapbox © OpenStreetMap Improve this map" at bounding box center [485, 230] width 971 height 461
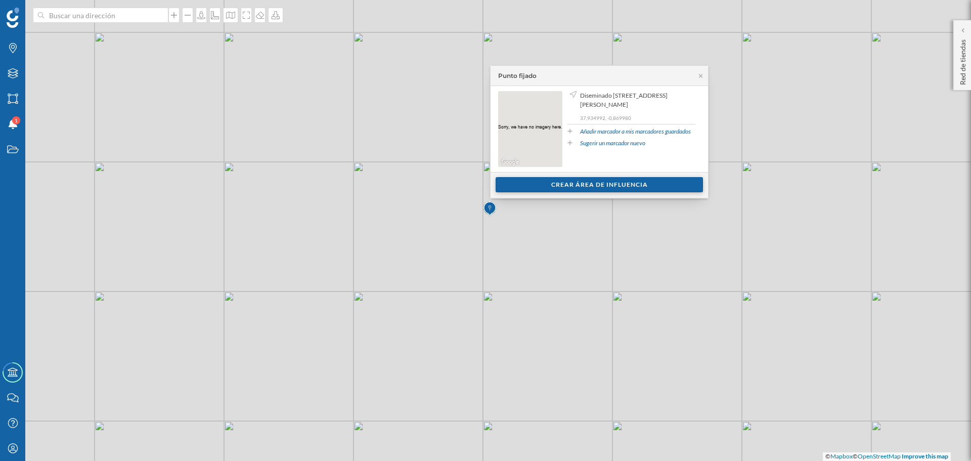
click at [529, 186] on div "Crear área de influencia" at bounding box center [599, 184] width 207 height 15
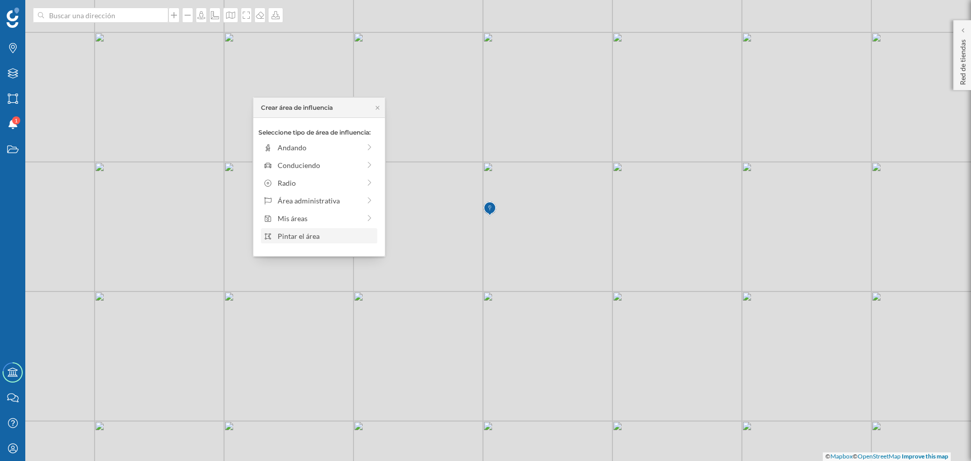
click at [300, 235] on div "Pintar el área" at bounding box center [326, 236] width 97 height 11
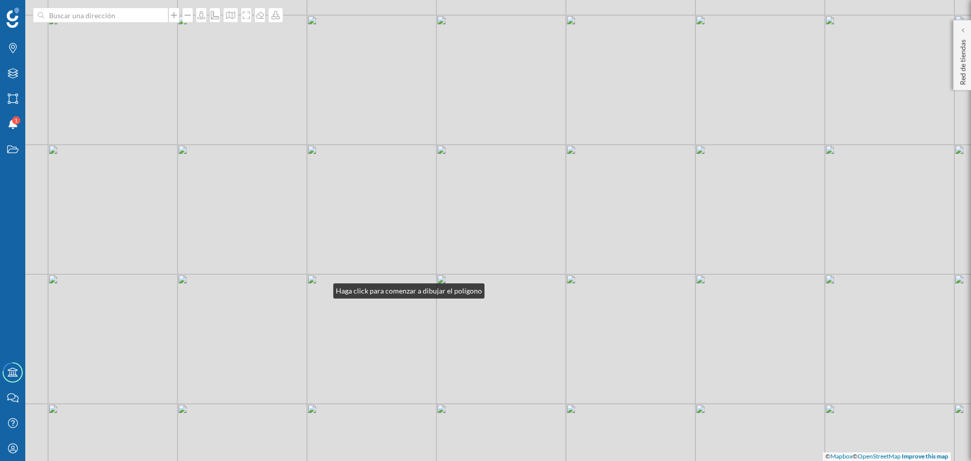
drag, startPoint x: 499, startPoint y: 176, endPoint x: 323, endPoint y: 288, distance: 208.8
click at [323, 288] on div "© Mapbox © OpenStreetMap Improve this map" at bounding box center [485, 230] width 971 height 461
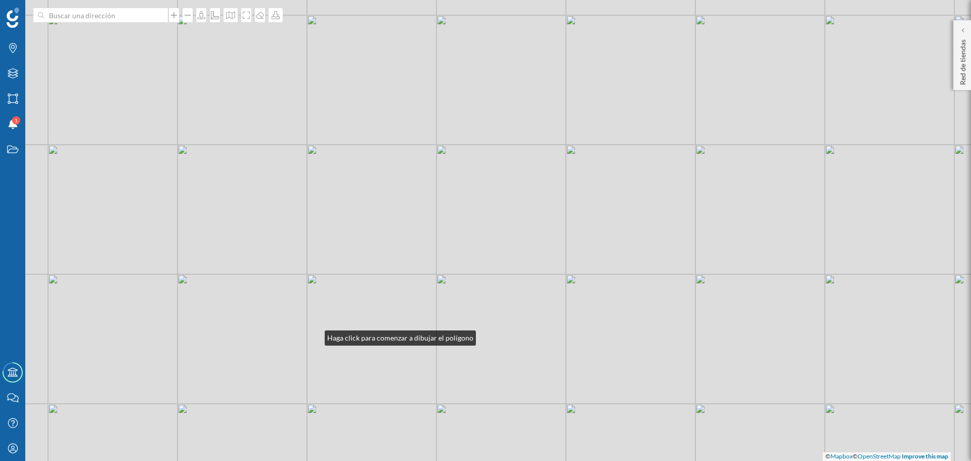
click at [315, 335] on div "© Mapbox © OpenStreetMap Improve this map" at bounding box center [485, 230] width 971 height 461
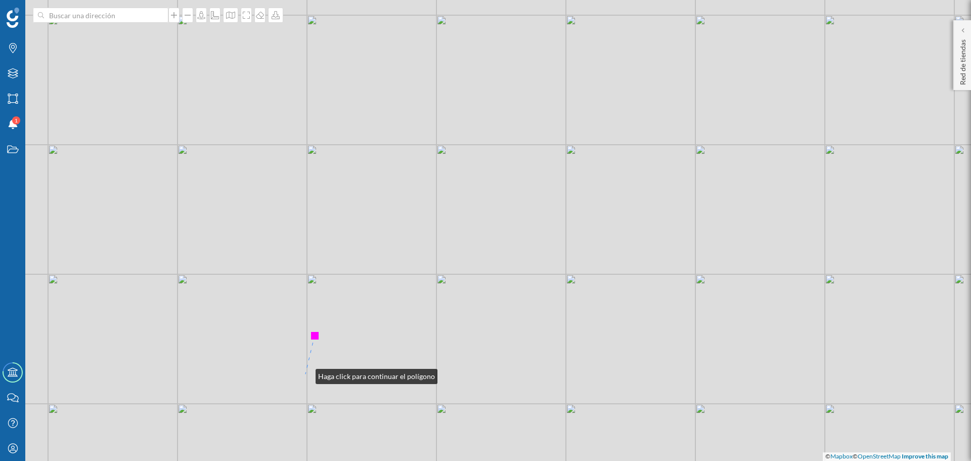
click at [306, 374] on div "© Mapbox © OpenStreetMap Improve this map" at bounding box center [485, 230] width 971 height 461
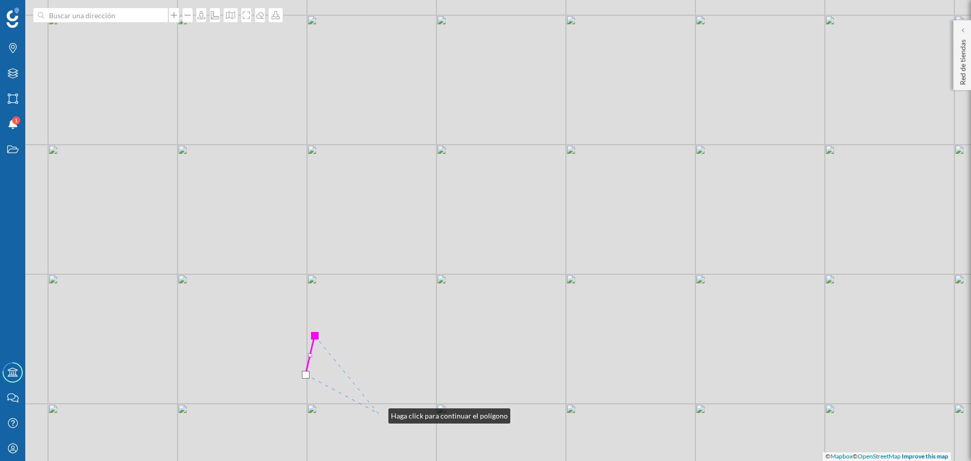
click at [378, 413] on div "© Mapbox © OpenStreetMap Improve this map" at bounding box center [485, 230] width 971 height 461
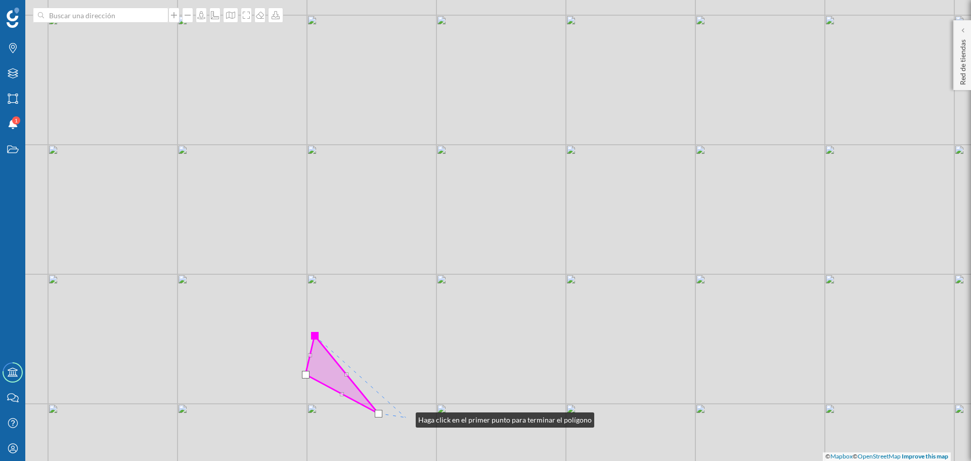
click at [406, 417] on div "© Mapbox © OpenStreetMap Improve this map" at bounding box center [485, 230] width 971 height 461
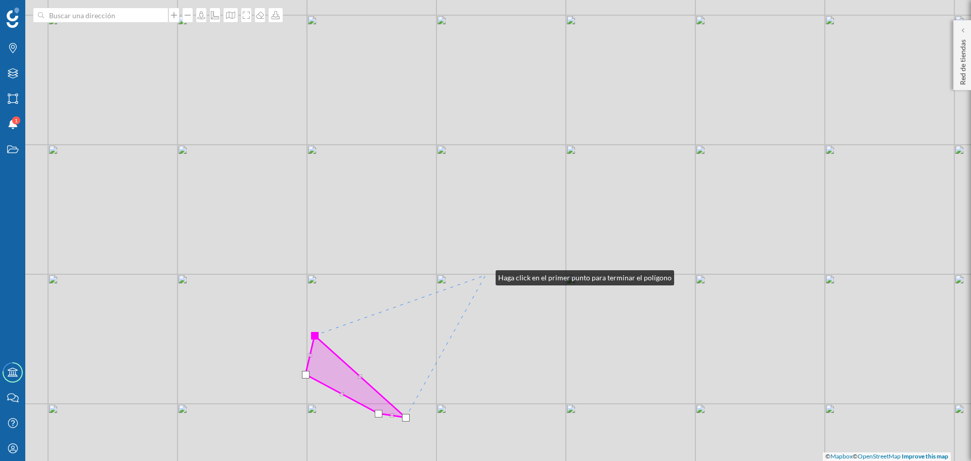
click at [486, 275] on div "© Mapbox © OpenStreetMap Improve this map" at bounding box center [485, 230] width 971 height 461
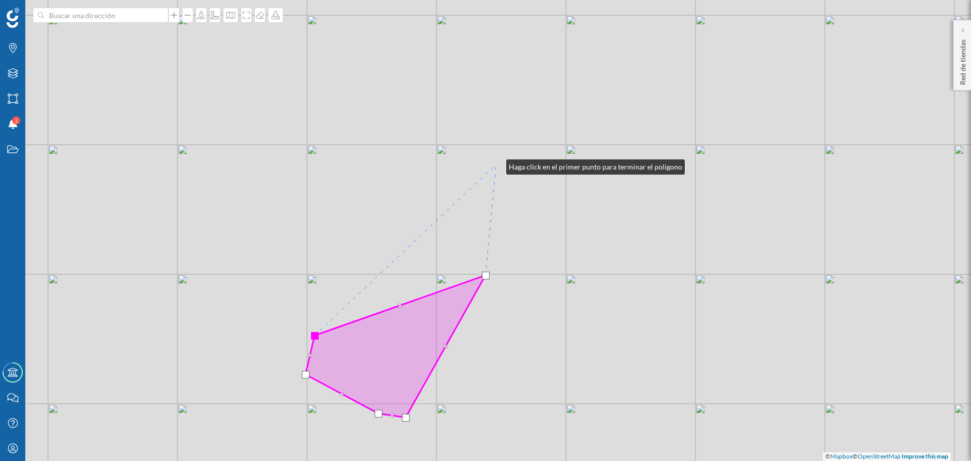
click at [496, 164] on div "© Mapbox © OpenStreetMap Improve this map" at bounding box center [485, 230] width 971 height 461
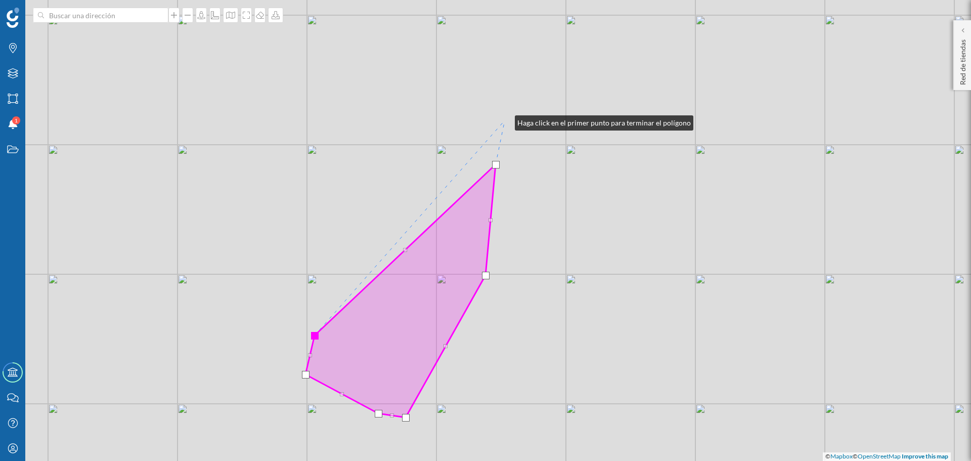
click at [505, 120] on div "© Mapbox © OpenStreetMap Improve this map" at bounding box center [485, 230] width 971 height 461
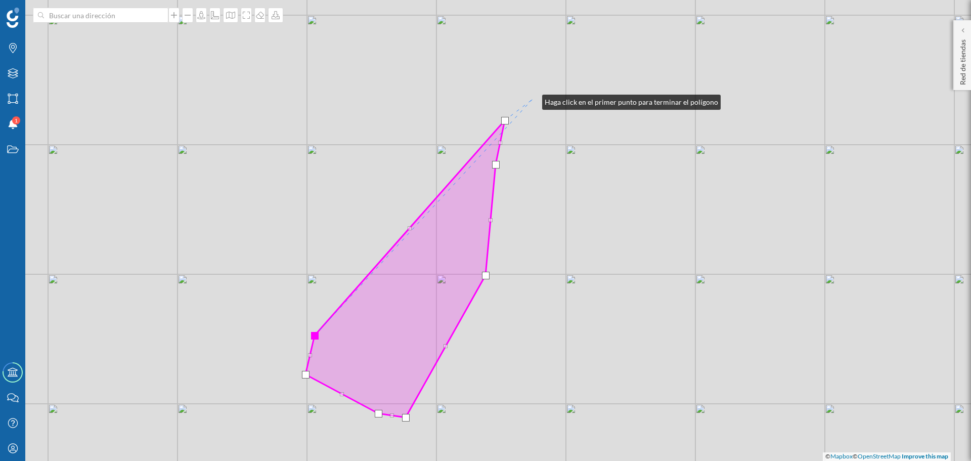
click at [532, 100] on div "© Mapbox © OpenStreetMap Improve this map" at bounding box center [485, 230] width 971 height 461
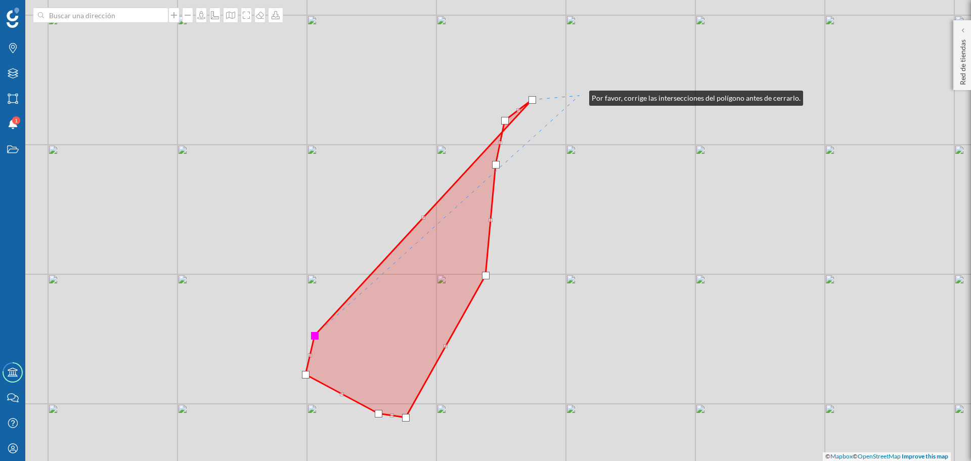
click at [579, 96] on div "© Mapbox © OpenStreetMap Improve this map" at bounding box center [485, 230] width 971 height 461
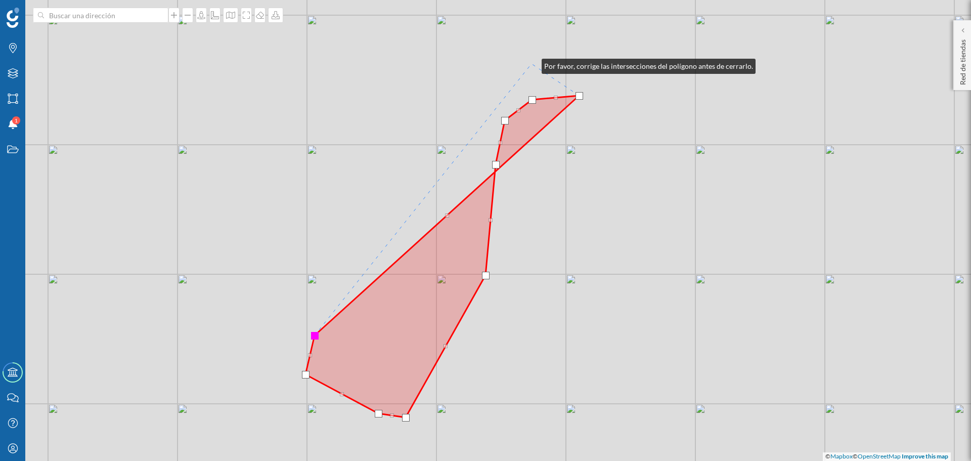
click at [532, 64] on div "© Mapbox © OpenStreetMap Improve this map" at bounding box center [485, 230] width 971 height 461
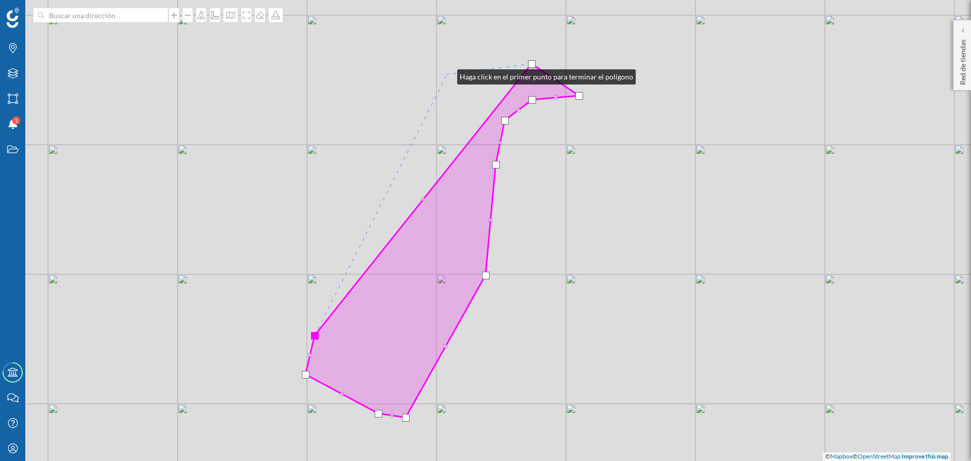
click at [447, 74] on div "© Mapbox © OpenStreetMap Improve this map" at bounding box center [485, 230] width 971 height 461
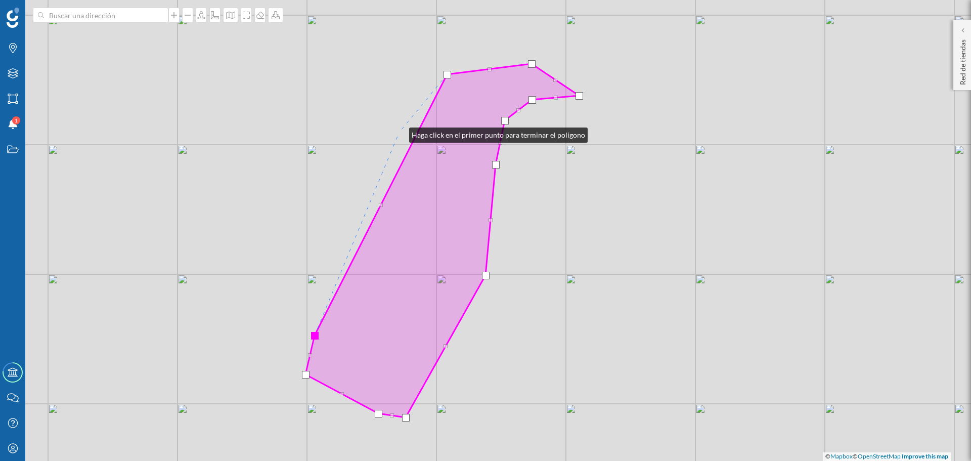
click at [399, 133] on div "© Mapbox © OpenStreetMap Improve this map" at bounding box center [485, 230] width 971 height 461
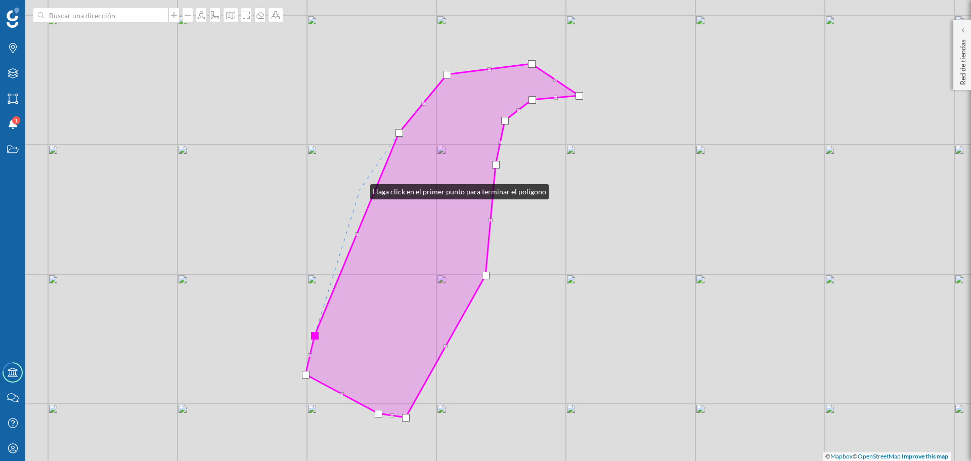
click at [360, 189] on div "© Mapbox © OpenStreetMap Improve this map" at bounding box center [485, 230] width 971 height 461
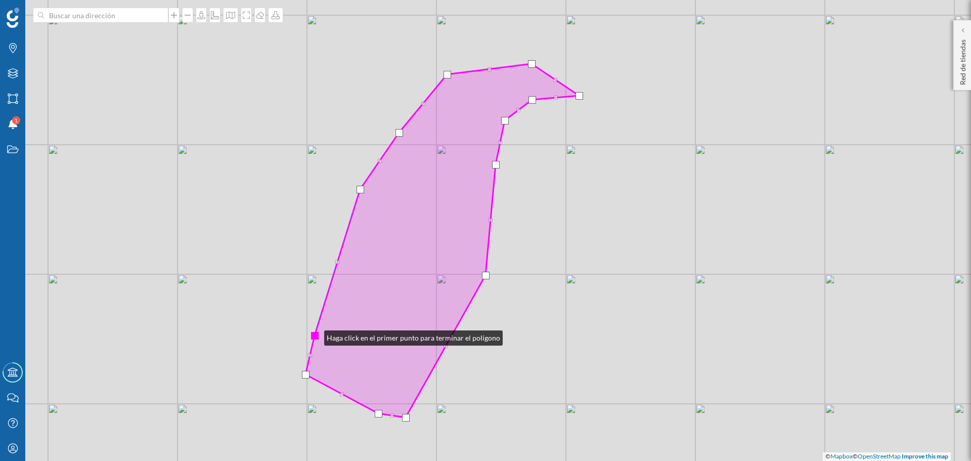
click at [314, 335] on div at bounding box center [315, 336] width 8 height 8
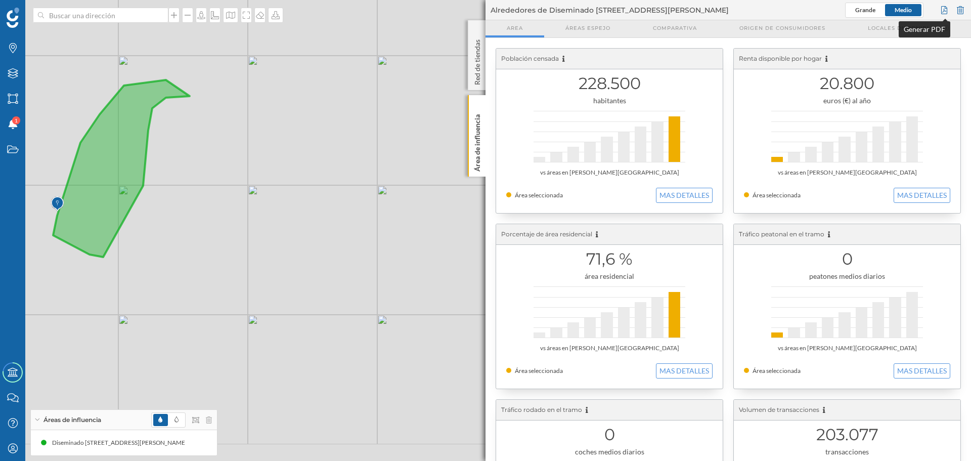
click at [838, 8] on div at bounding box center [944, 10] width 11 height 15
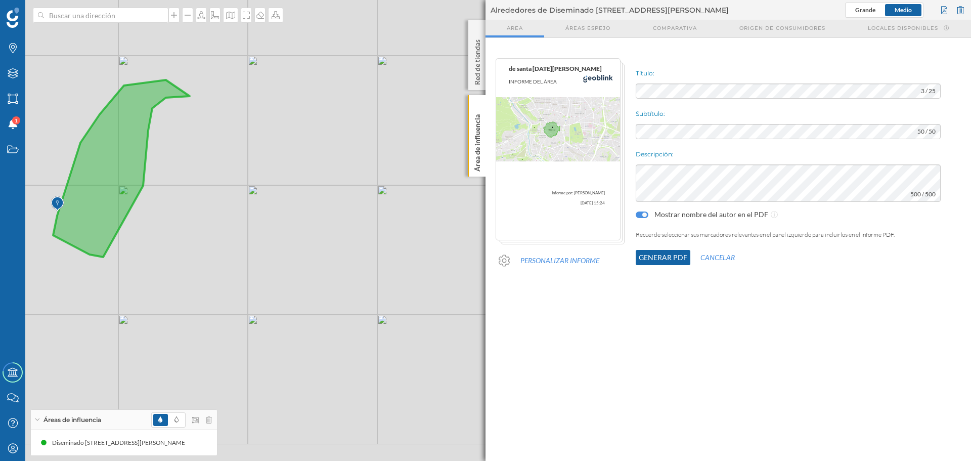
click at [654, 256] on button "Generar PDF" at bounding box center [663, 257] width 55 height 15
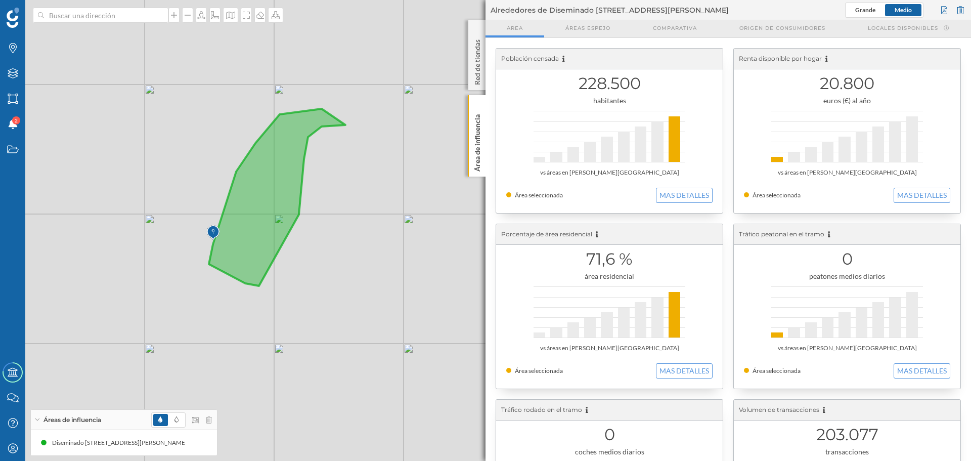
drag, startPoint x: 209, startPoint y: 236, endPoint x: 365, endPoint y: 265, distance: 158.4
click at [365, 265] on div "© Mapbox © OpenStreetMap Improve this map" at bounding box center [485, 230] width 971 height 461
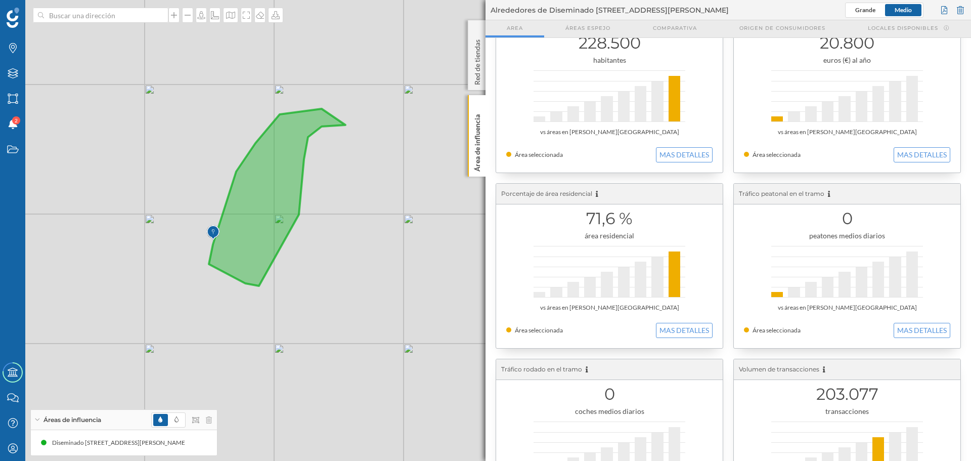
scroll to position [0, 0]
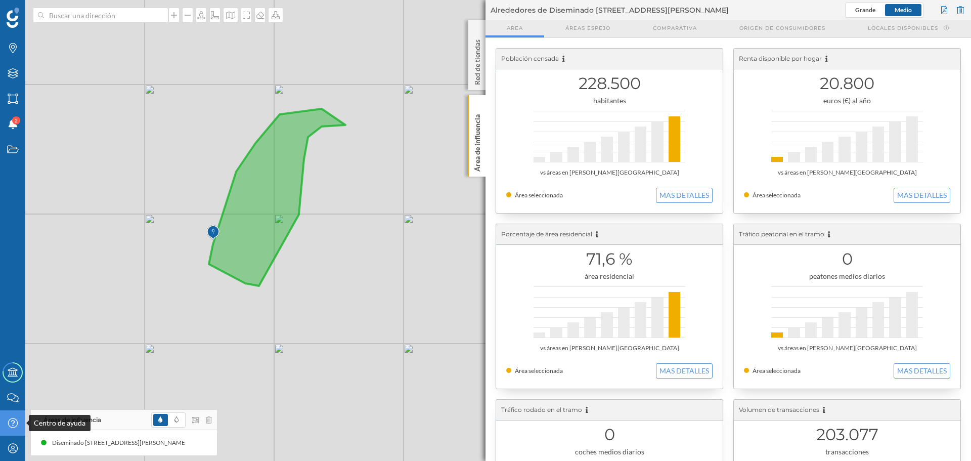
click at [8, 420] on icon "Centro de ayuda" at bounding box center [13, 423] width 13 height 10
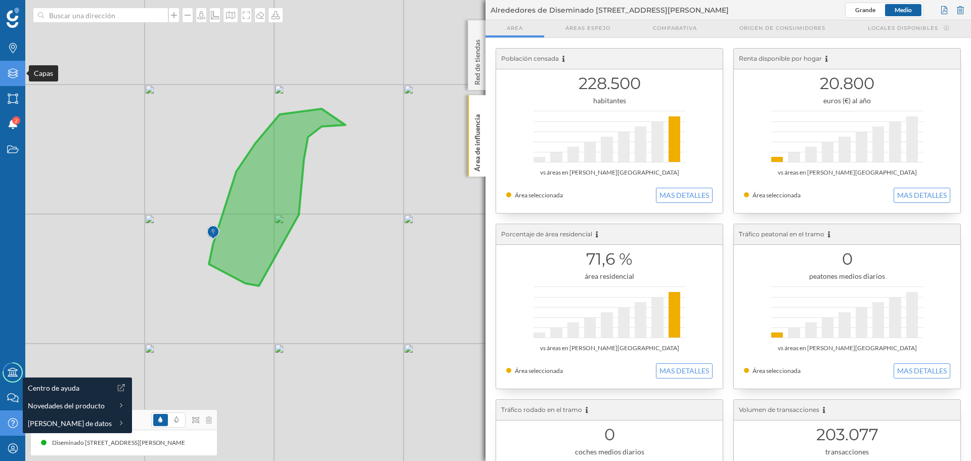
click at [11, 72] on icon at bounding box center [13, 73] width 10 height 10
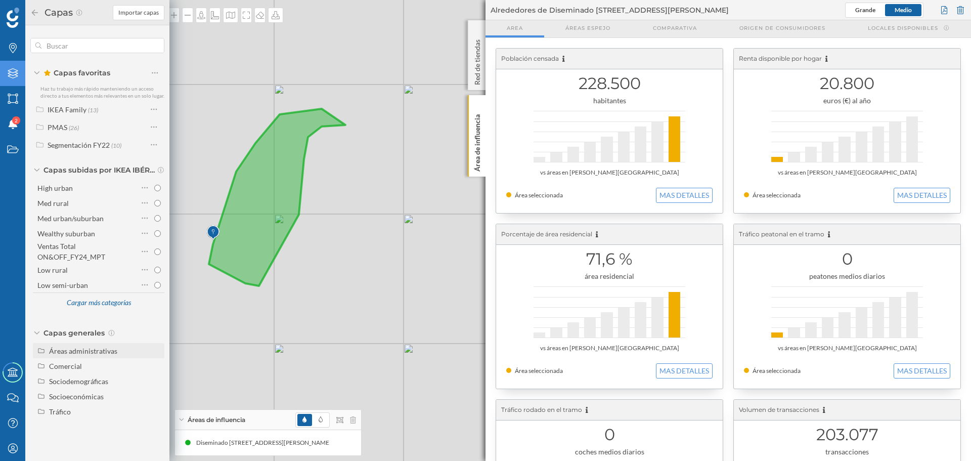
click at [103, 351] on div "Áreas administrativas" at bounding box center [83, 350] width 68 height 9
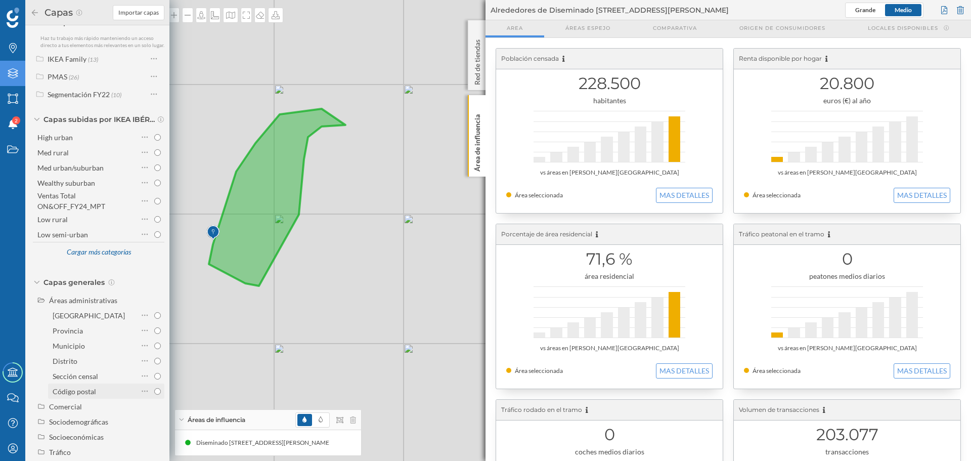
click at [154, 395] on input "Código postal" at bounding box center [157, 391] width 7 height 7
radio input "true"
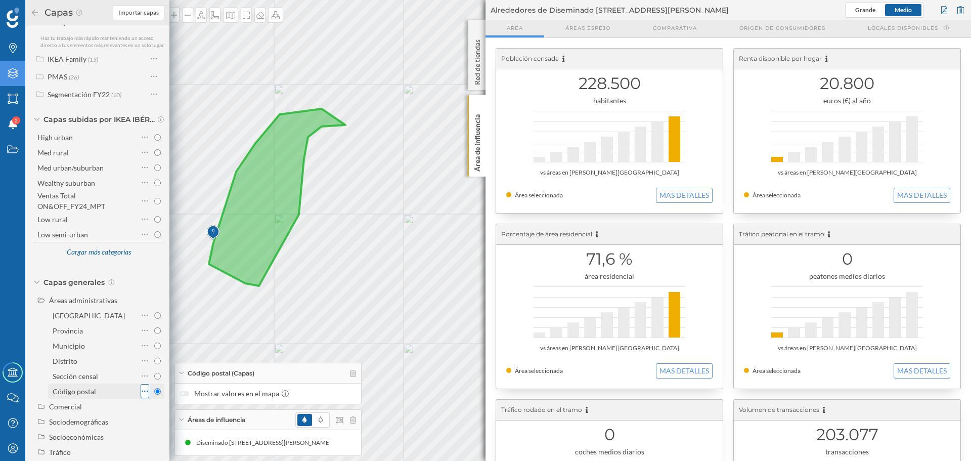
click at [142, 396] on icon at bounding box center [145, 391] width 7 height 10
click at [154, 349] on input "Municipio" at bounding box center [157, 345] width 7 height 7
radio input "true"
click at [155, 395] on input "Código postal" at bounding box center [157, 391] width 7 height 7
radio input "true"
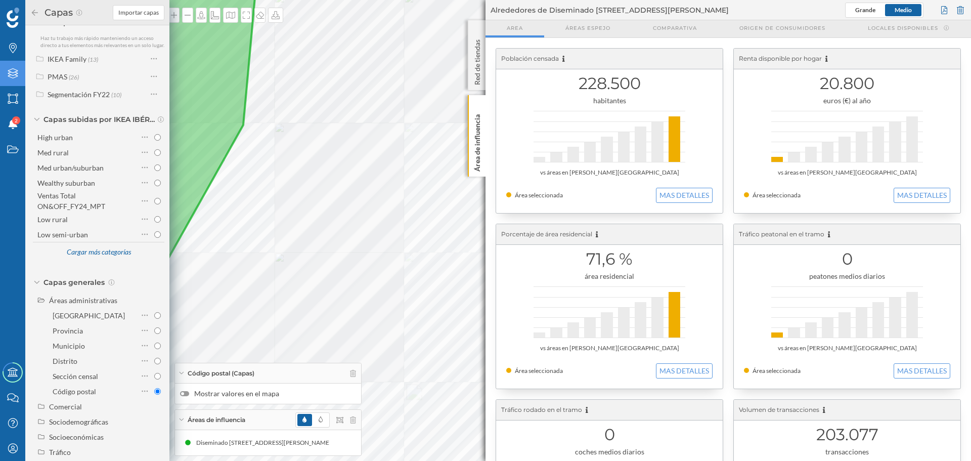
drag, startPoint x: 257, startPoint y: 228, endPoint x: 404, endPoint y: 228, distance: 146.7
click at [404, 228] on div "© Mapbox © OpenStreetMap Improve this map" at bounding box center [485, 230] width 971 height 461
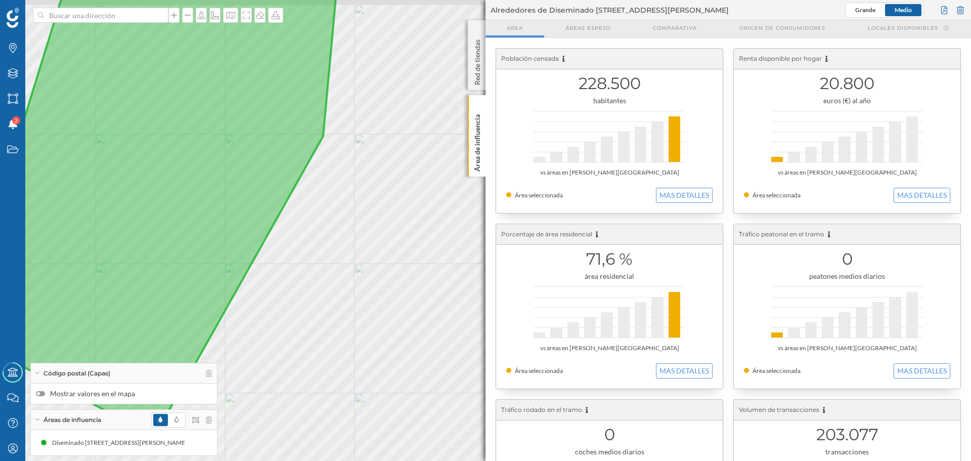
drag, startPoint x: 245, startPoint y: 212, endPoint x: 307, endPoint y: 226, distance: 63.1
click at [336, 225] on div "© Mapbox © OpenStreetMap Improve this map" at bounding box center [485, 230] width 971 height 461
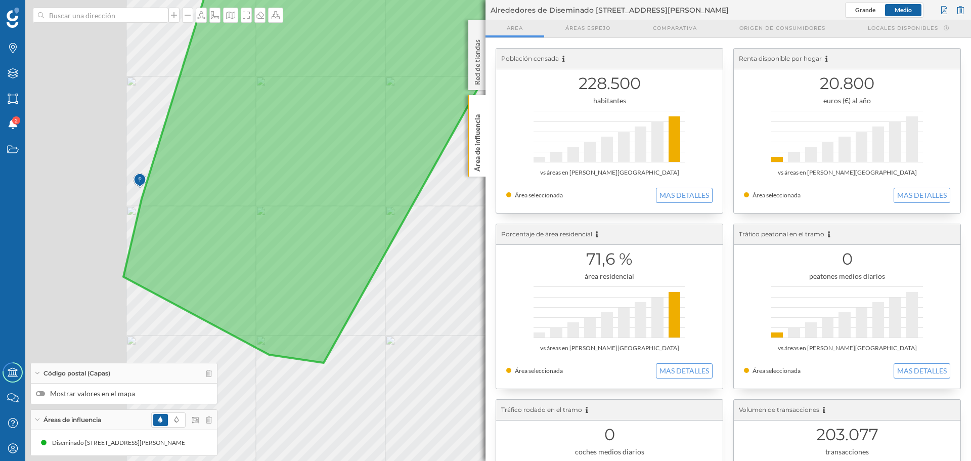
drag, startPoint x: 272, startPoint y: 216, endPoint x: 393, endPoint y: 167, distance: 130.3
click at [393, 167] on icon at bounding box center [311, 128] width 377 height 467
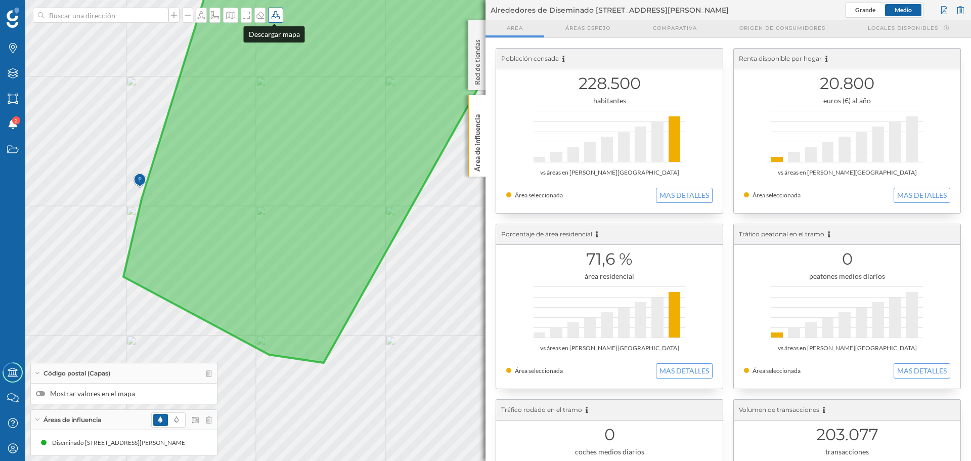
click at [273, 15] on icon at bounding box center [276, 15] width 10 height 8
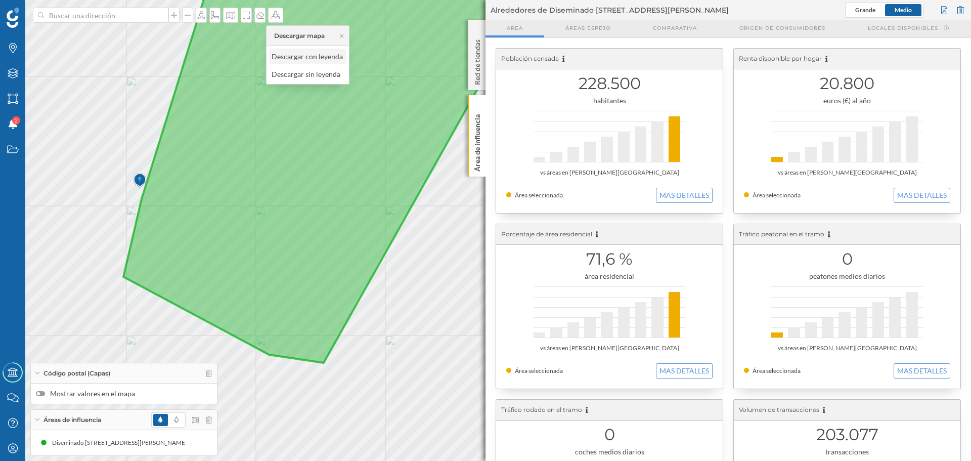
click at [287, 59] on div "Descargar con leyenda" at bounding box center [307, 56] width 71 height 11
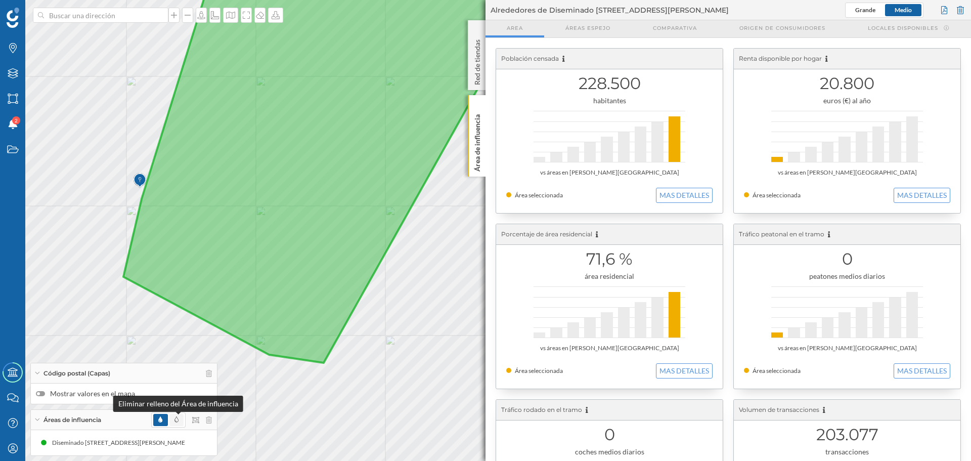
click at [176, 419] on icon at bounding box center [177, 419] width 4 height 6
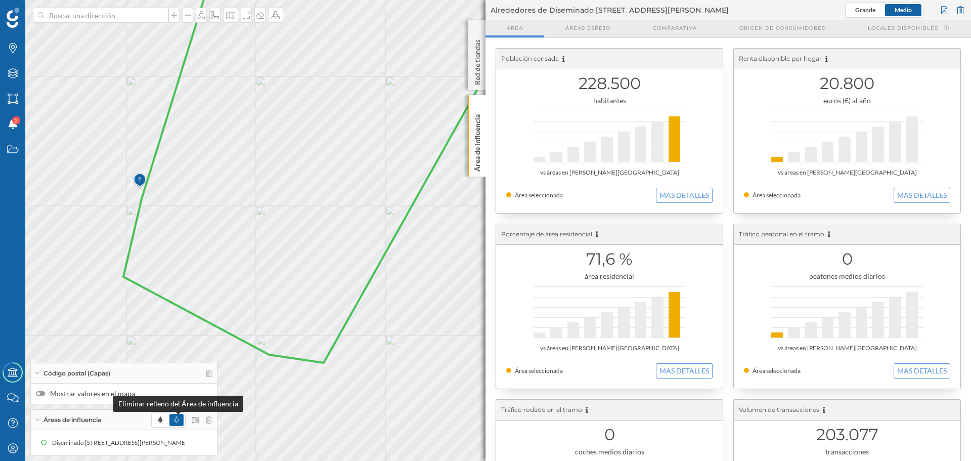
click at [176, 419] on icon at bounding box center [177, 419] width 4 height 6
click at [38, 393] on div at bounding box center [38, 393] width 3 height 3
click at [0, 0] on input "Mostrar valores en el mapa" at bounding box center [0, 0] width 0 height 0
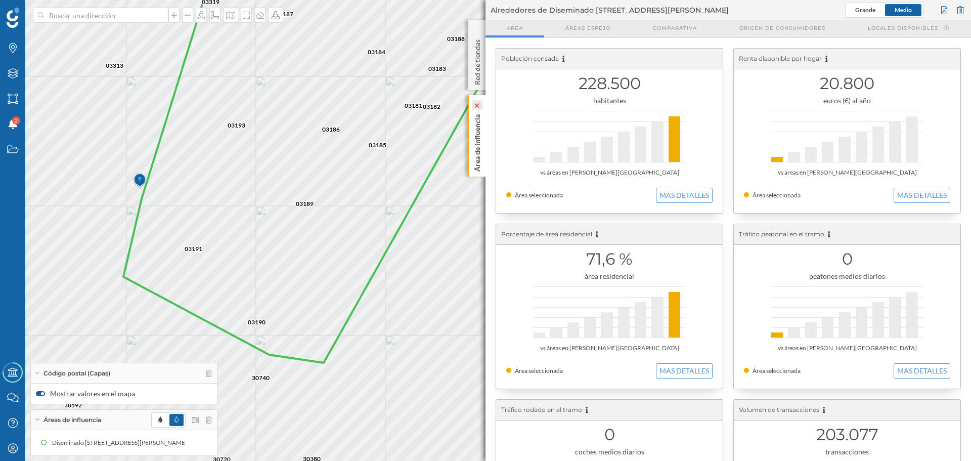
click at [480, 101] on icon at bounding box center [477, 105] width 10 height 10
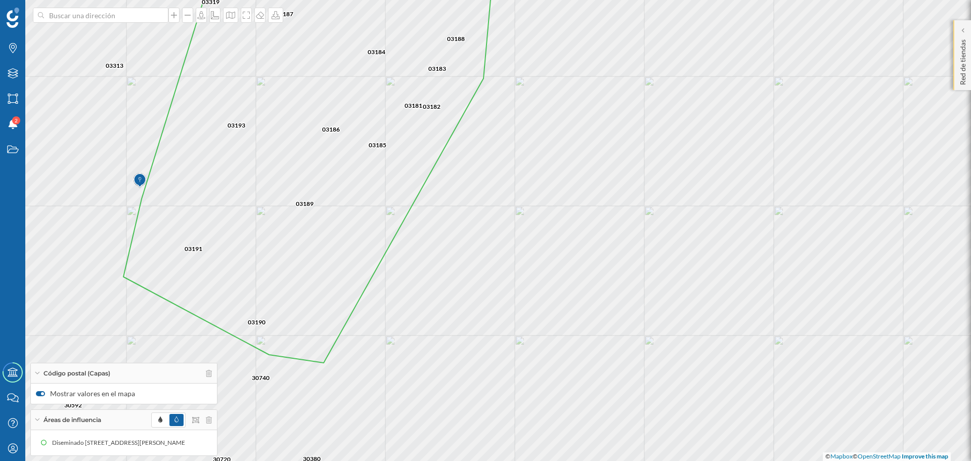
click at [838, 46] on p "Red de tiendas" at bounding box center [963, 60] width 10 height 50
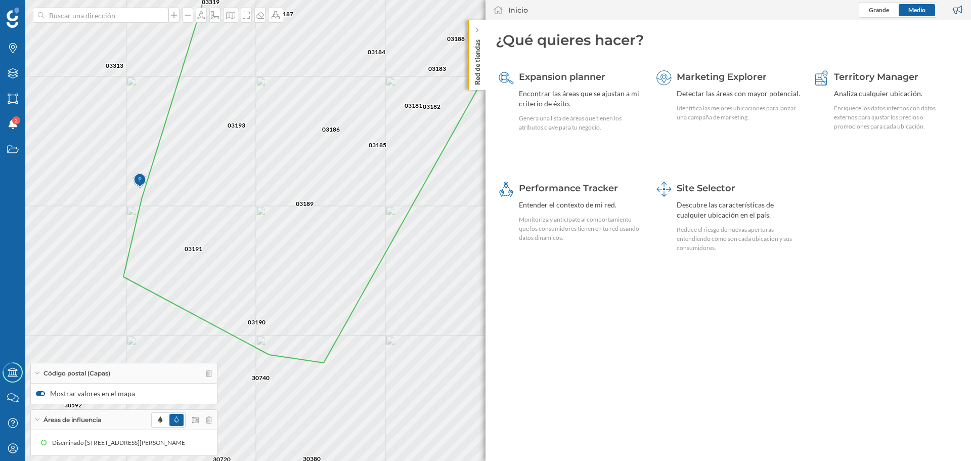
click at [469, 142] on div "03149 03184 03140 03170 03183 03188 03178 03176 03169 03179 03193 03187 03390 0…" at bounding box center [485, 230] width 971 height 461
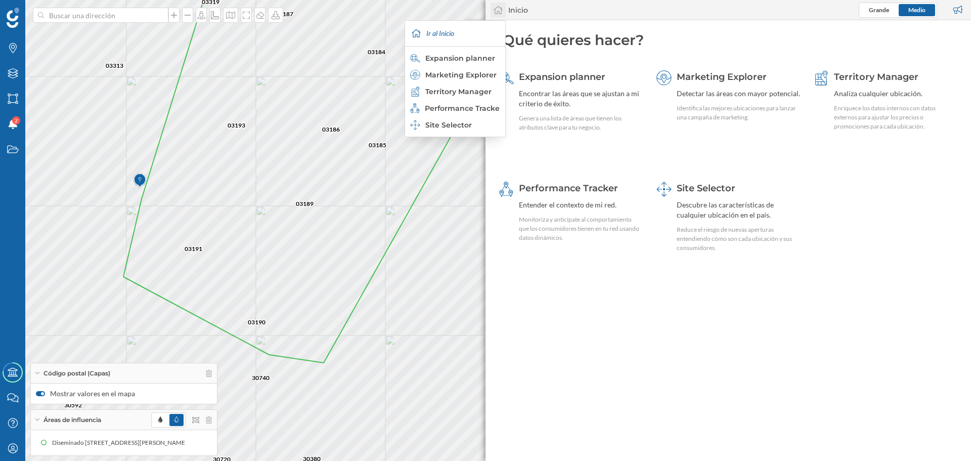
click at [503, 10] on icon at bounding box center [498, 10] width 10 height 9
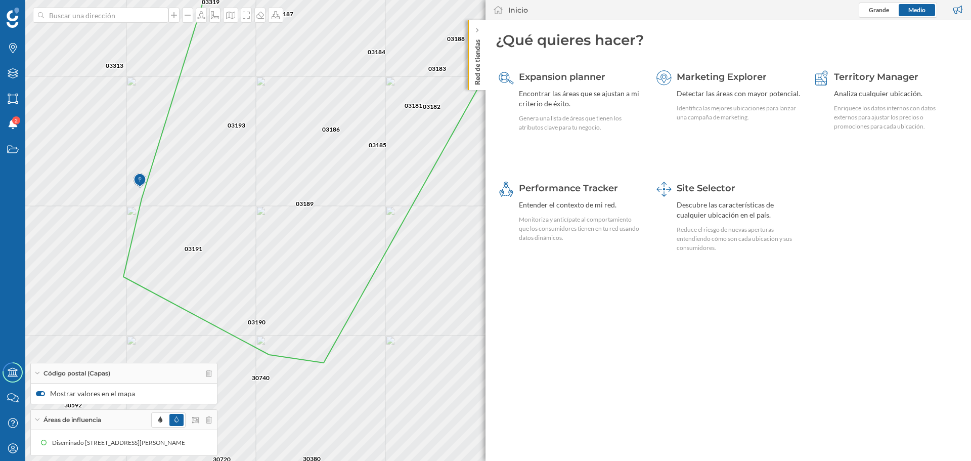
click at [509, 8] on div "Inicio" at bounding box center [518, 10] width 20 height 10
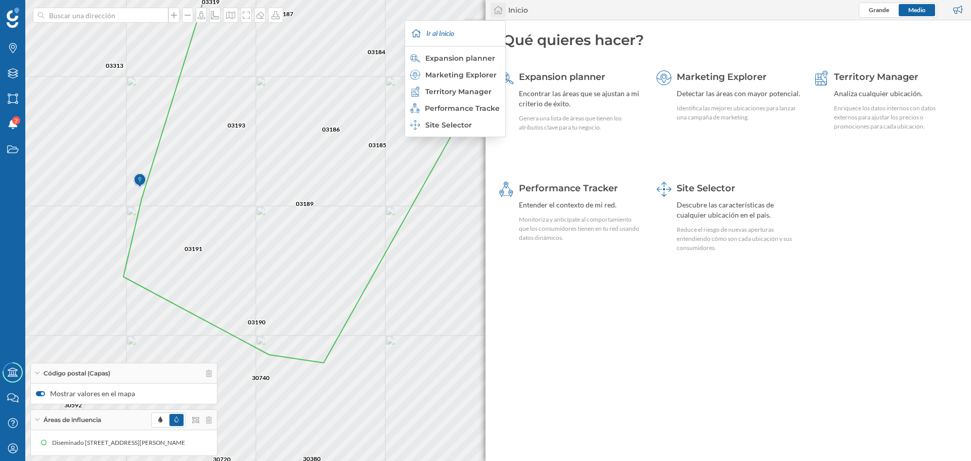
click at [493, 8] on icon at bounding box center [498, 10] width 10 height 9
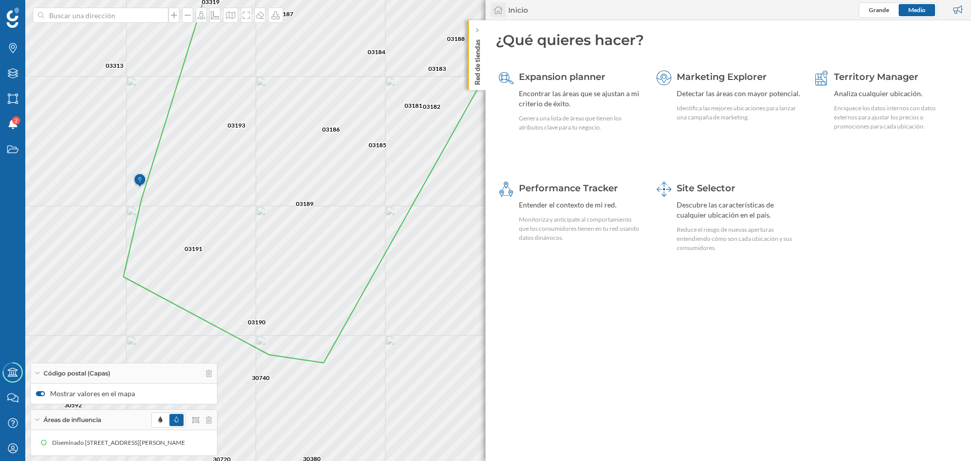
click at [498, 8] on icon at bounding box center [498, 10] width 10 height 9
click at [493, 9] on icon at bounding box center [498, 10] width 10 height 9
click at [476, 29] on icon at bounding box center [476, 30] width 3 height 5
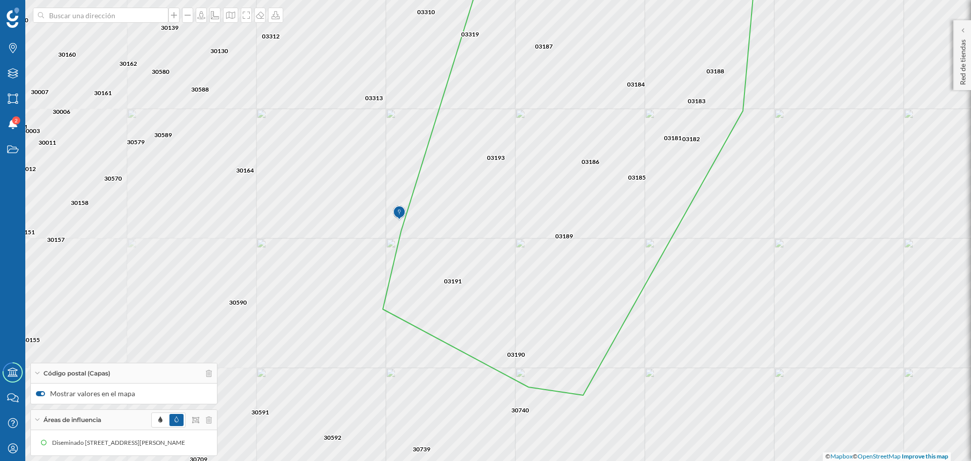
drag, startPoint x: 473, startPoint y: 260, endPoint x: 730, endPoint y: 292, distance: 258.9
click at [730, 292] on div "03149 03184 03140 03170 03183 03188 03178 03176 03169 03179 03193 03187 03390 0…" at bounding box center [485, 230] width 971 height 461
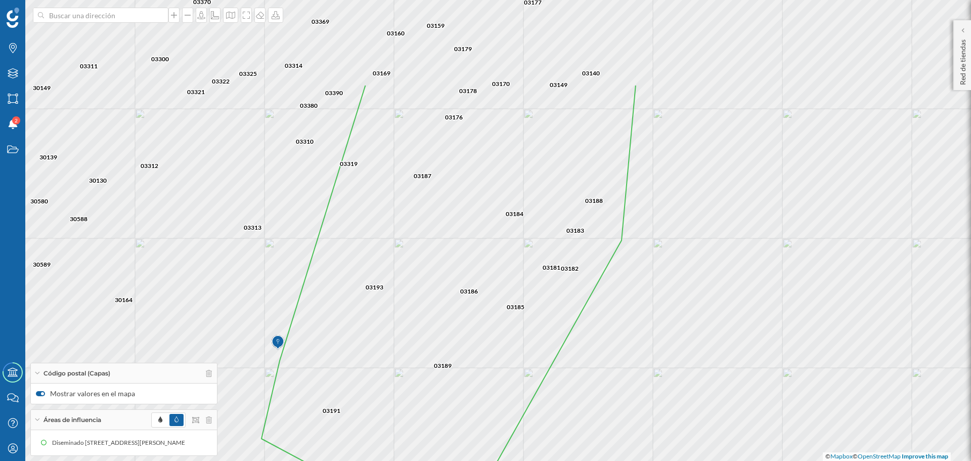
drag, startPoint x: 725, startPoint y: 233, endPoint x: 604, endPoint y: 363, distance: 177.5
click at [604, 363] on div "03149 03184 03140 03170 03183 03188 03178 03176 03169 03179 03193 03187 03390 0…" at bounding box center [485, 230] width 971 height 461
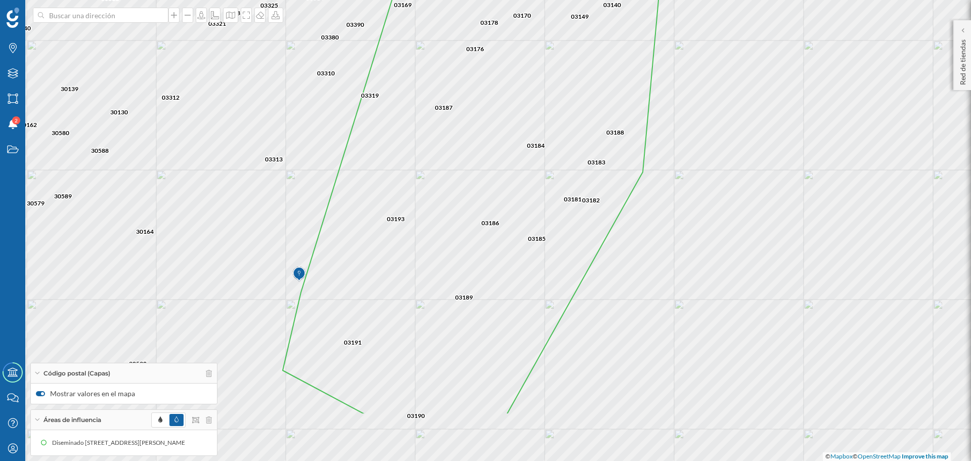
drag, startPoint x: 595, startPoint y: 386, endPoint x: 617, endPoint y: 318, distance: 71.5
click at [617, 318] on div "03149 03184 03140 03170 03183 03188 03178 03176 03169 03179 03193 03187 03390 0…" at bounding box center [485, 230] width 971 height 461
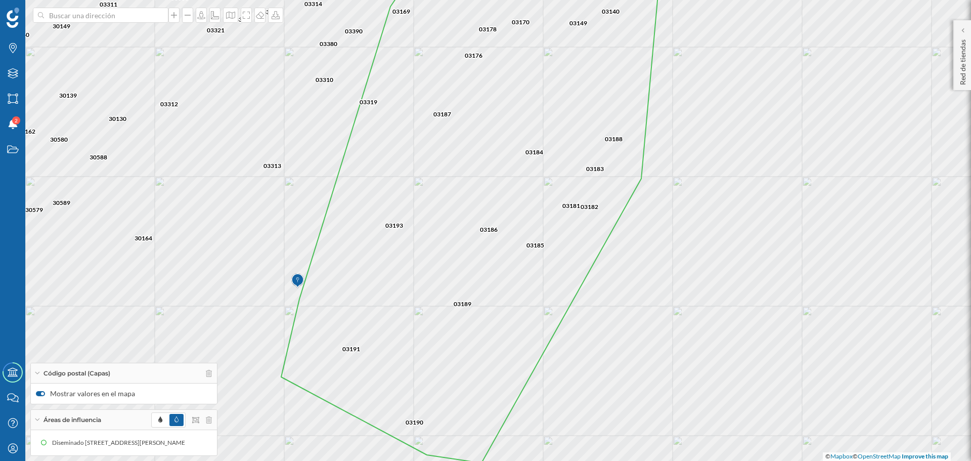
drag, startPoint x: 638, startPoint y: 270, endPoint x: 620, endPoint y: 316, distance: 49.5
click at [620, 316] on div "03149 03184 03140 03170 03183 03188 03178 03176 03169 03179 03193 03187 03390 0…" at bounding box center [485, 230] width 971 height 461
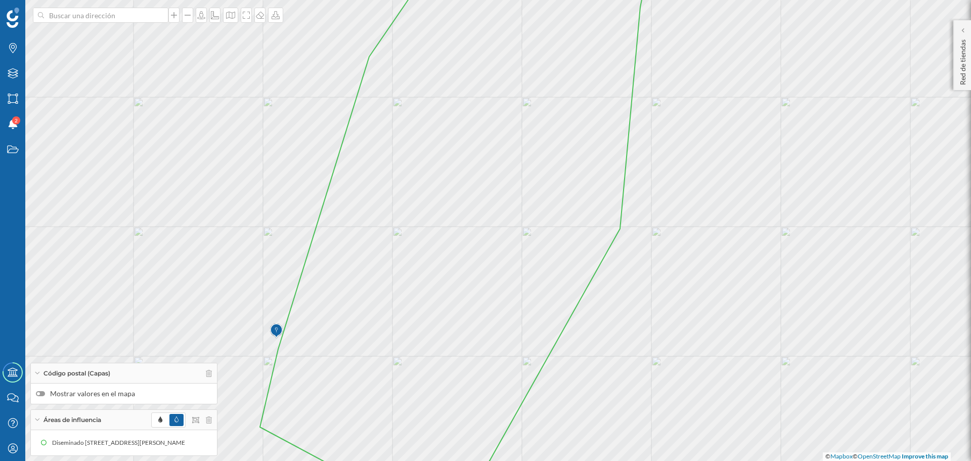
drag, startPoint x: 632, startPoint y: 277, endPoint x: 627, endPoint y: 286, distance: 10.9
click at [627, 286] on div "© Mapbox © OpenStreetMap Improve this map" at bounding box center [485, 230] width 971 height 461
click at [38, 393] on div at bounding box center [38, 393] width 3 height 3
click at [0, 0] on input "Mostrar valores en el mapa" at bounding box center [0, 0] width 0 height 0
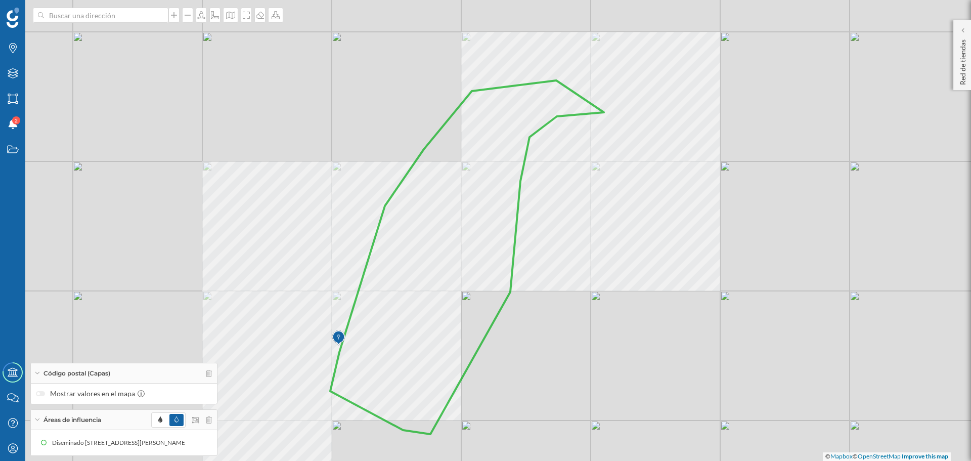
drag, startPoint x: 471, startPoint y: 256, endPoint x: 438, endPoint y: 286, distance: 44.7
click at [438, 286] on icon at bounding box center [467, 257] width 274 height 354
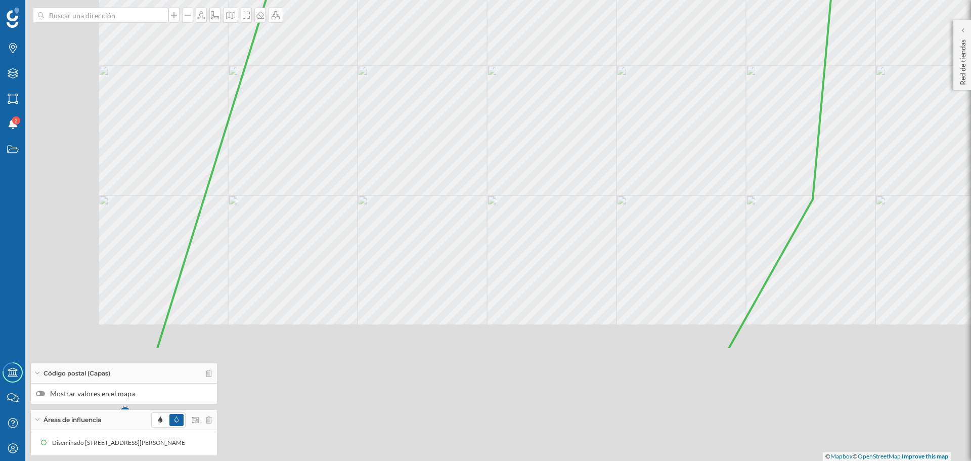
drag, startPoint x: 398, startPoint y: 255, endPoint x: 428, endPoint y: 196, distance: 66.1
click at [428, 197] on icon at bounding box center [502, 85] width 690 height 530
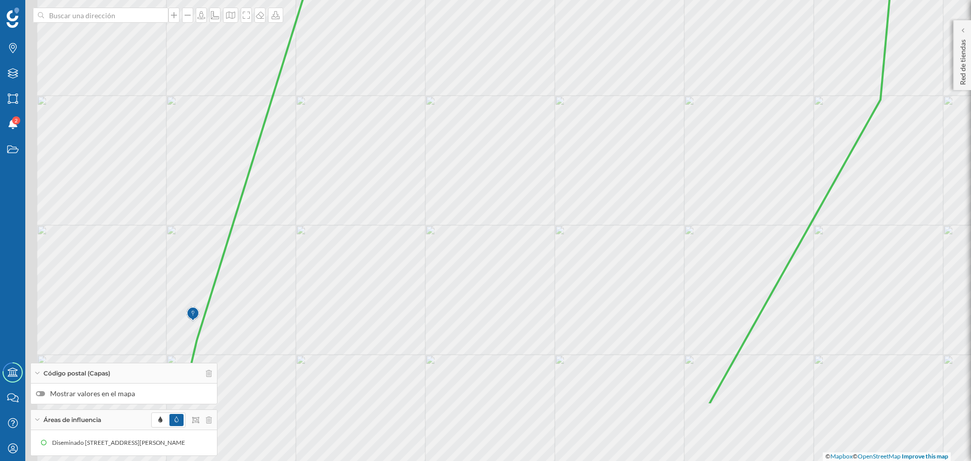
drag, startPoint x: 395, startPoint y: 281, endPoint x: 443, endPoint y: 240, distance: 63.5
click at [465, 180] on icon at bounding box center [541, 141] width 719 height 530
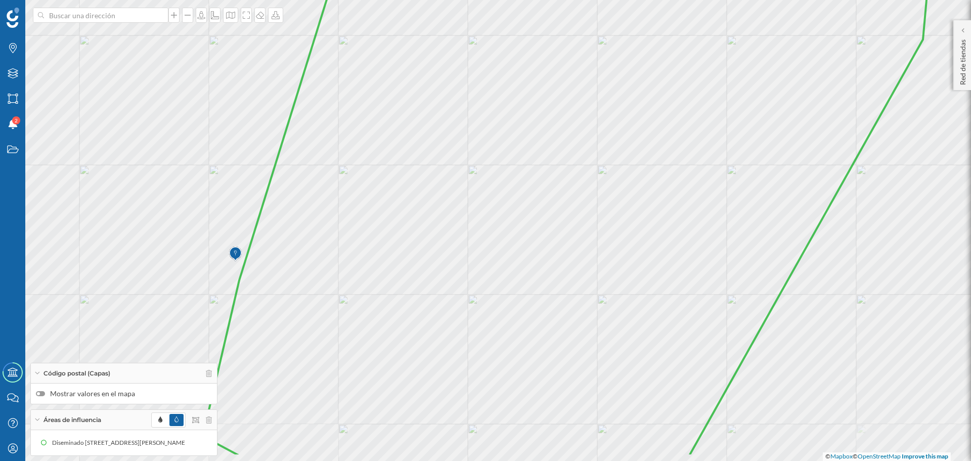
drag, startPoint x: 424, startPoint y: 318, endPoint x: 391, endPoint y: 325, distance: 34.1
click at [446, 322] on icon at bounding box center [568, 192] width 730 height 530
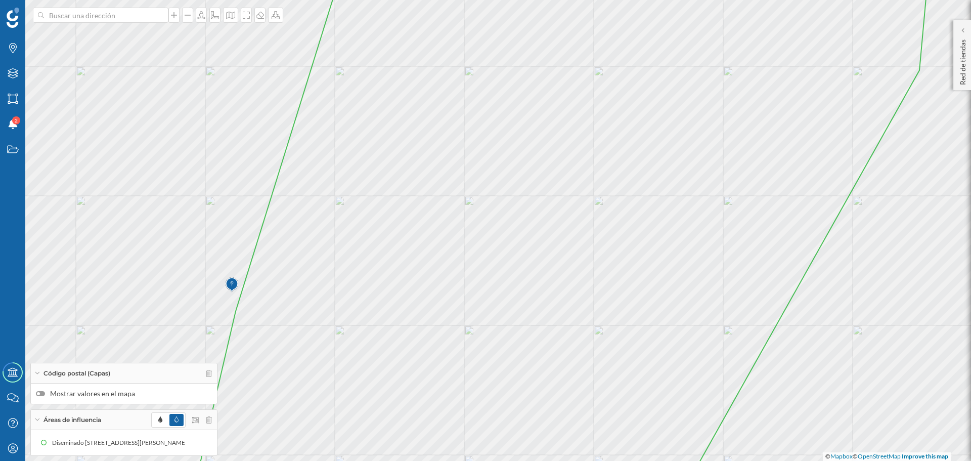
click at [39, 393] on div at bounding box center [38, 393] width 3 height 3
click at [0, 0] on input "Mostrar valores en el mapa" at bounding box center [0, 0] width 0 height 0
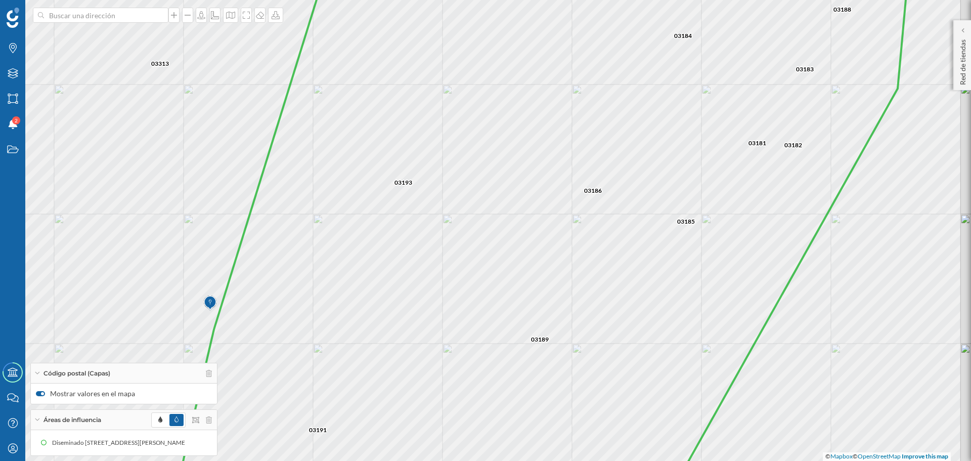
drag, startPoint x: 465, startPoint y: 263, endPoint x: 443, endPoint y: 281, distance: 28.4
click at [443, 281] on icon at bounding box center [543, 237] width 731 height 530
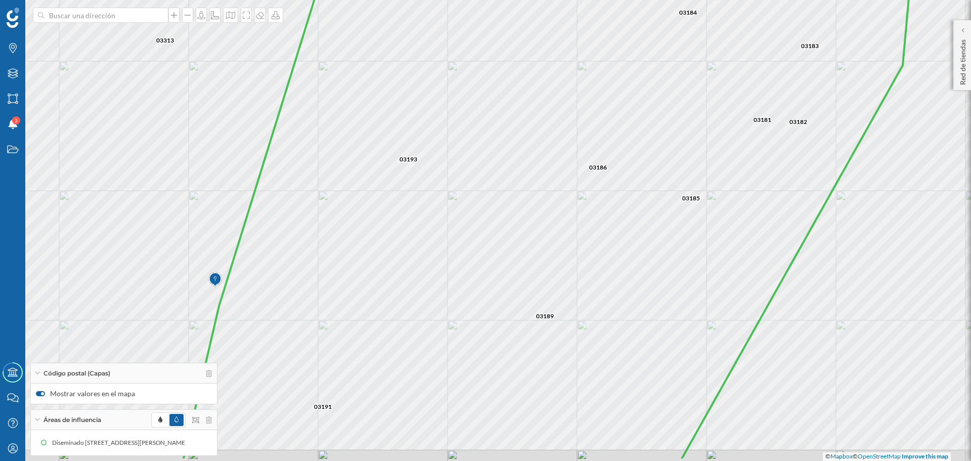
drag, startPoint x: 464, startPoint y: 291, endPoint x: 496, endPoint y: 171, distance: 124.0
click at [495, 172] on icon at bounding box center [549, 196] width 732 height 530
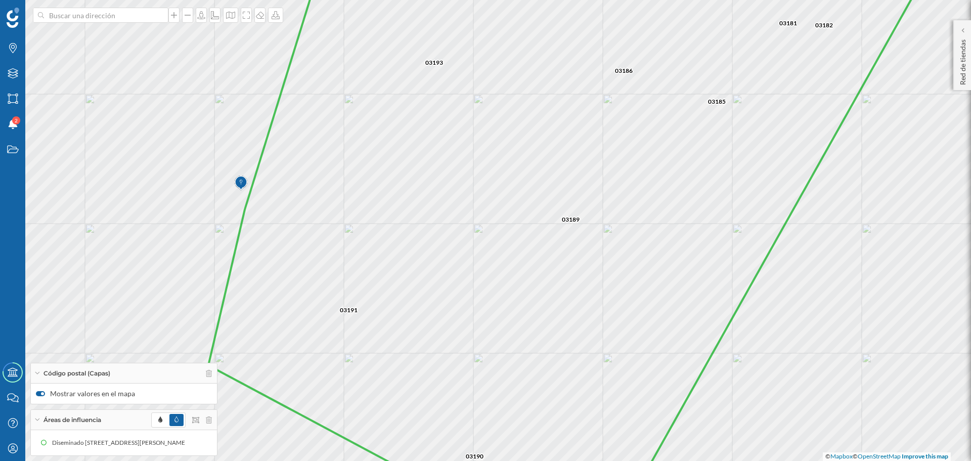
drag, startPoint x: 484, startPoint y: 269, endPoint x: 503, endPoint y: 214, distance: 57.6
click at [503, 214] on icon at bounding box center [569, 219] width 722 height 530
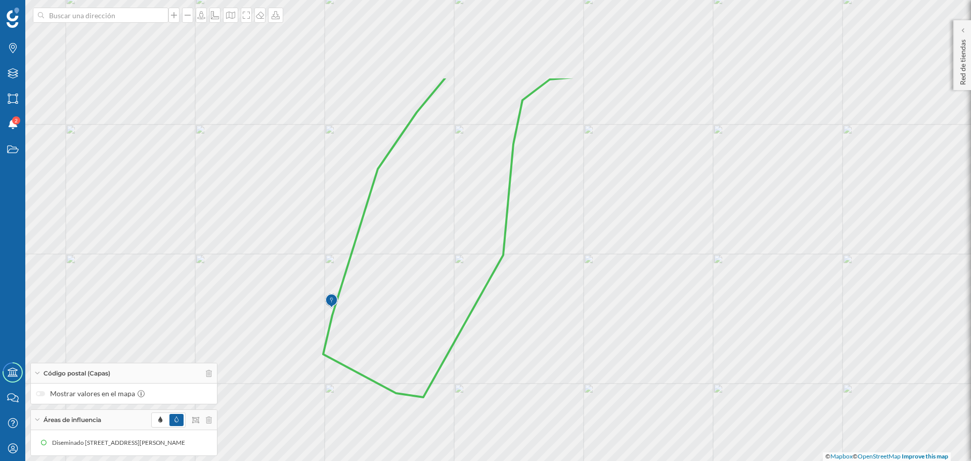
drag, startPoint x: 524, startPoint y: 194, endPoint x: 406, endPoint y: 316, distance: 169.9
click at [406, 316] on icon at bounding box center [454, 236] width 262 height 321
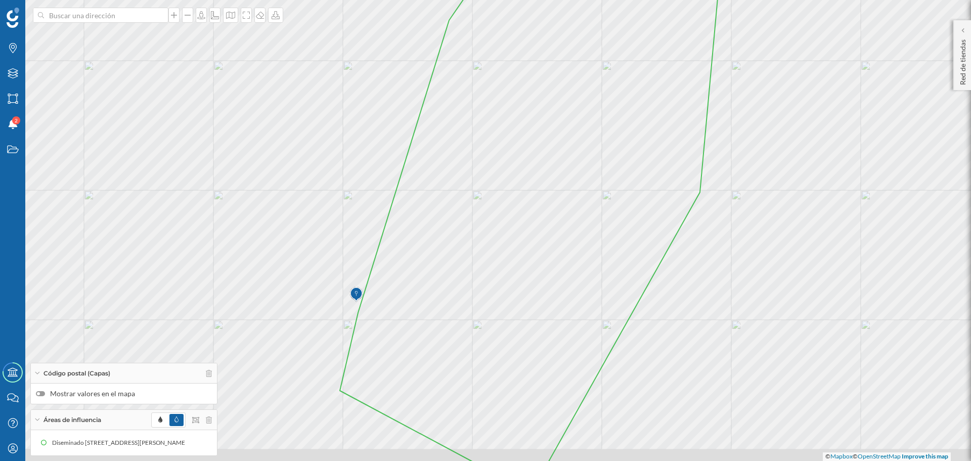
click at [37, 394] on div at bounding box center [38, 393] width 3 height 3
click at [0, 0] on input "Mostrar valores en el mapa" at bounding box center [0, 0] width 0 height 0
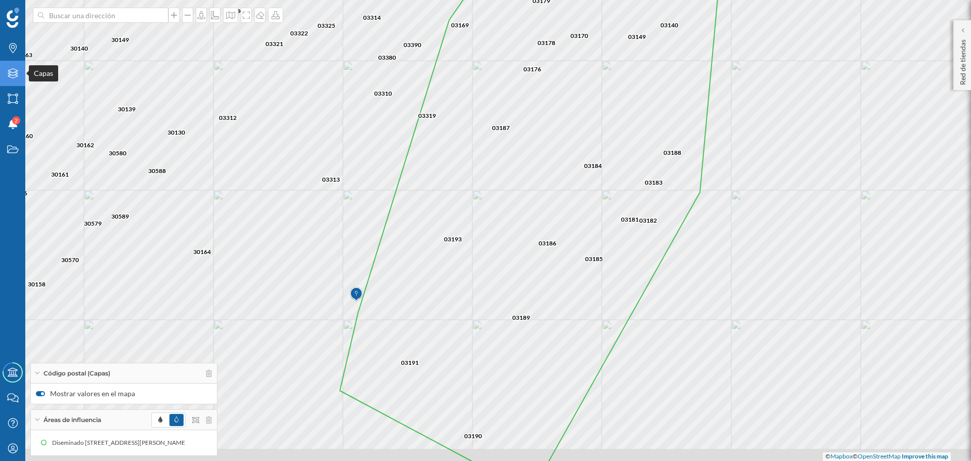
click at [14, 73] on icon "Capas" at bounding box center [13, 73] width 13 height 10
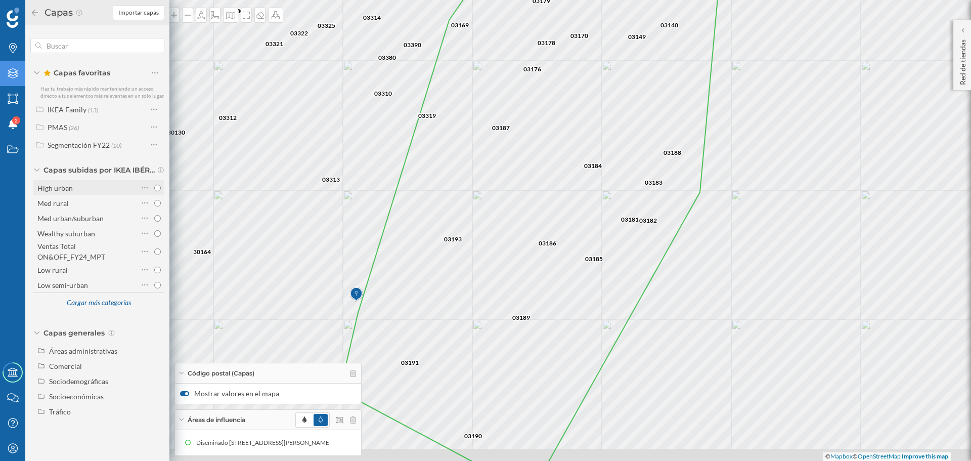
click at [155, 188] on input "High urban" at bounding box center [157, 188] width 7 height 7
radio input "true"
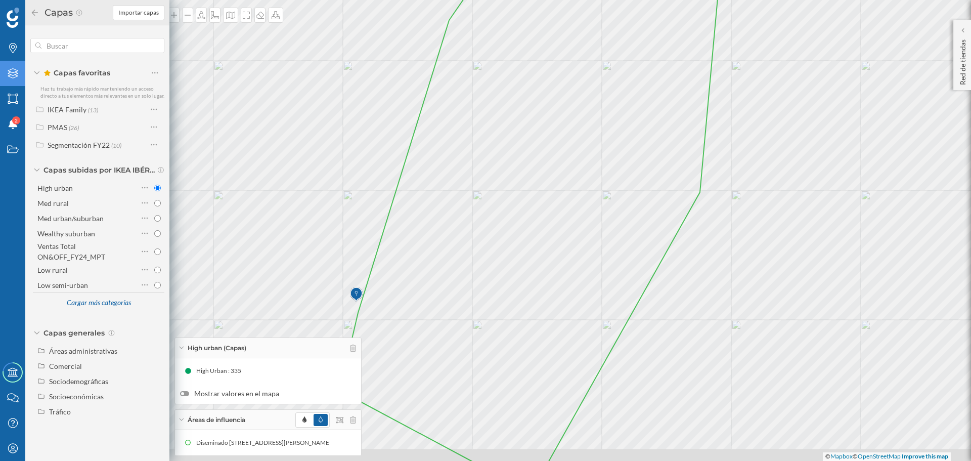
click at [182, 395] on div at bounding box center [182, 393] width 3 height 3
click at [0, 0] on input "Mostrar valores en el mapa" at bounding box center [0, 0] width 0 height 0
click at [74, 351] on div "Áreas administrativas" at bounding box center [83, 350] width 68 height 9
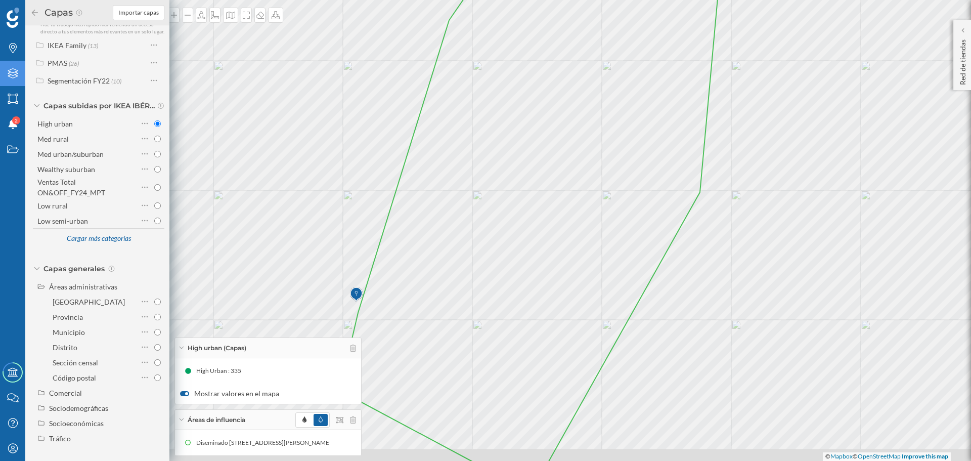
scroll to position [71, 0]
click at [154, 377] on input "Código postal" at bounding box center [157, 377] width 7 height 7
radio input "true"
click at [184, 395] on div at bounding box center [182, 393] width 3 height 3
click at [0, 0] on input "Mostrar valores en el mapa" at bounding box center [0, 0] width 0 height 0
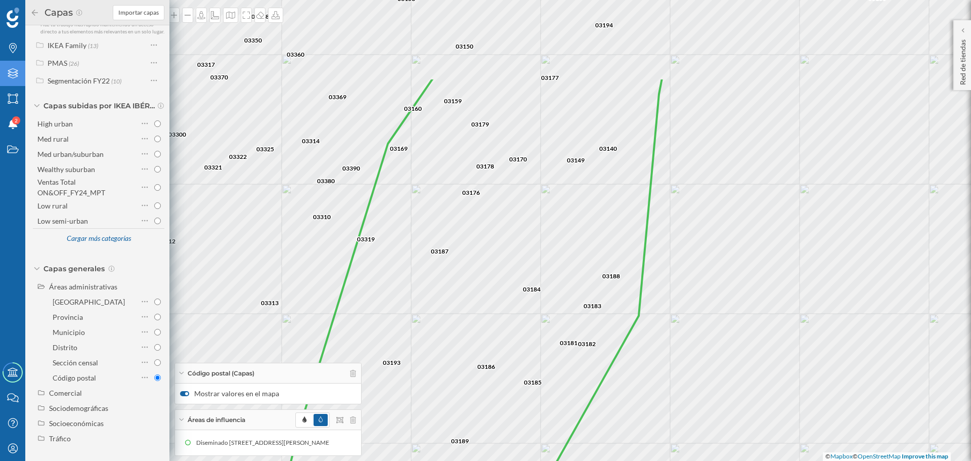
drag, startPoint x: 549, startPoint y: 167, endPoint x: 488, endPoint y: 290, distance: 137.8
click at [488, 290] on icon at bounding box center [470, 338] width 383 height 521
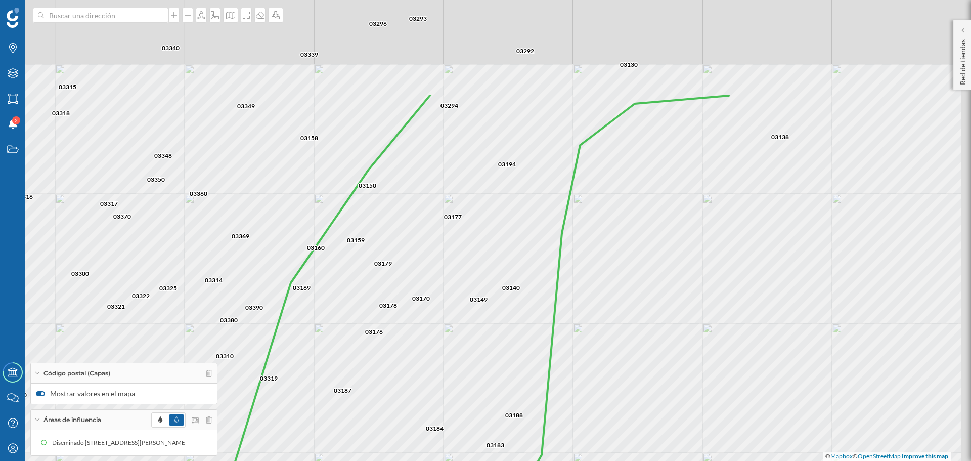
drag, startPoint x: 603, startPoint y: 181, endPoint x: 504, endPoint y: 321, distance: 171.2
click at [504, 321] on icon at bounding box center [459, 358] width 540 height 530
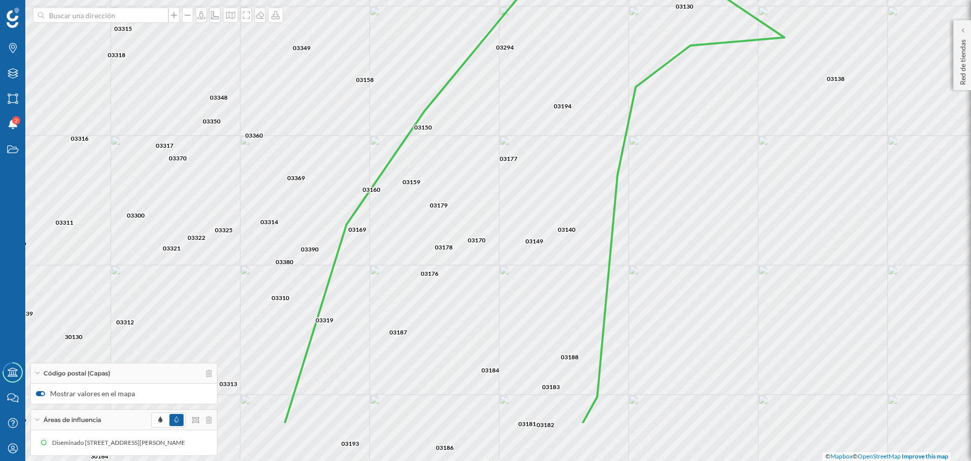
drag, startPoint x: 472, startPoint y: 296, endPoint x: 530, endPoint y: 237, distance: 82.3
click at [530, 237] on icon at bounding box center [534, 199] width 500 height 451
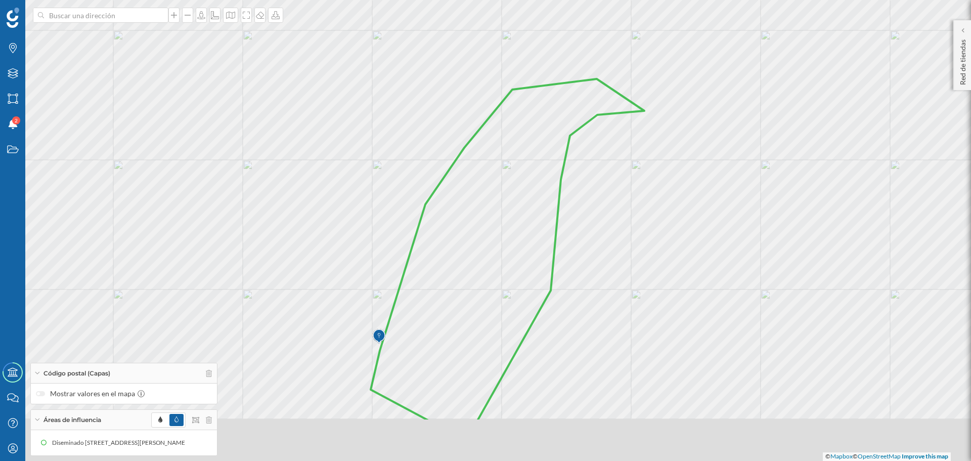
drag, startPoint x: 466, startPoint y: 315, endPoint x: 480, endPoint y: 262, distance: 55.3
click at [480, 262] on icon at bounding box center [508, 250] width 274 height 342
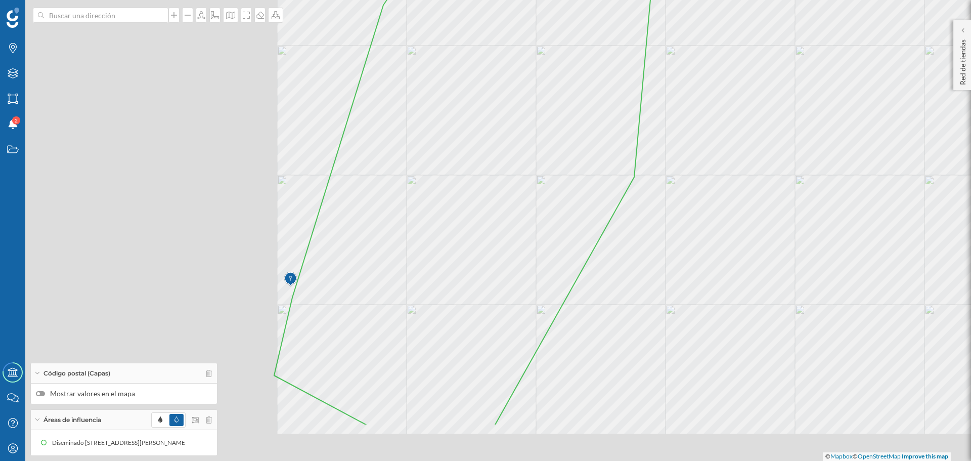
drag, startPoint x: 588, startPoint y: 354, endPoint x: 917, endPoint y: 297, distance: 333.7
click at [838, 297] on div "© Mapbox © OpenStreetMap Improve this map" at bounding box center [485, 230] width 971 height 461
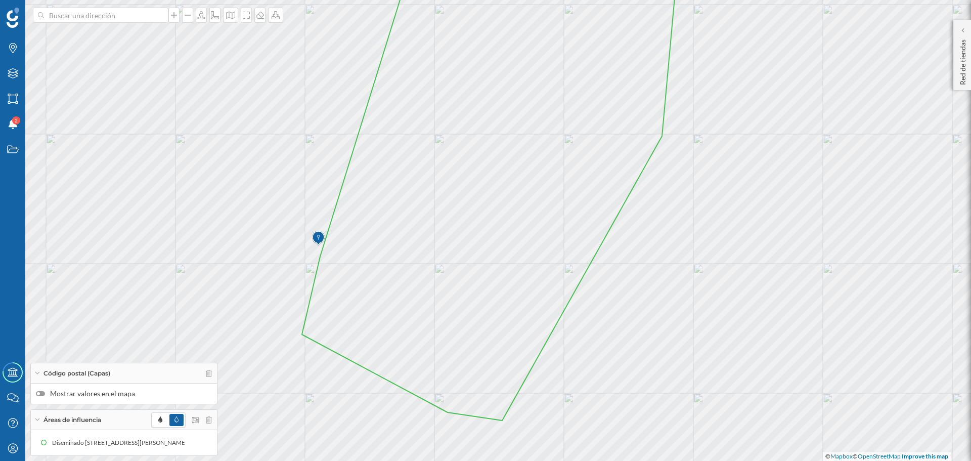
click at [838, 275] on div "© Mapbox © OpenStreetMap Improve this map" at bounding box center [485, 230] width 971 height 461
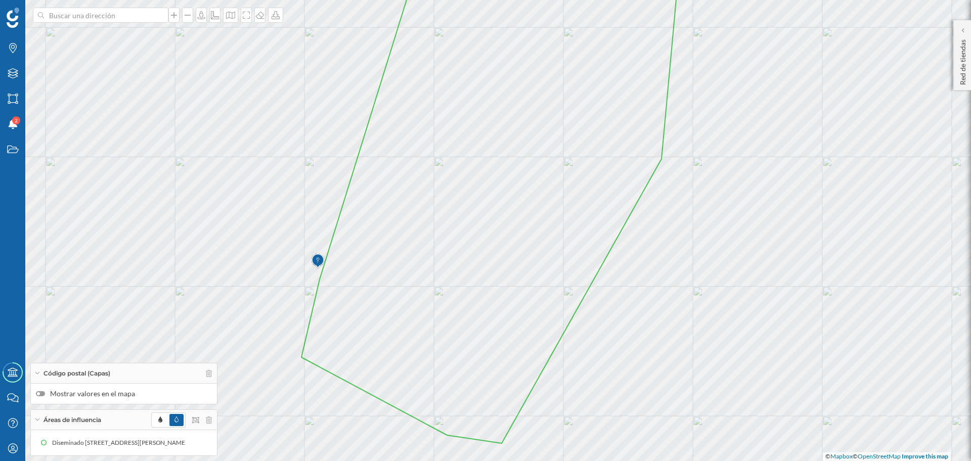
drag, startPoint x: 868, startPoint y: 275, endPoint x: 867, endPoint y: 298, distance: 22.8
click at [838, 298] on div "© Mapbox © OpenStreetMap Improve this map" at bounding box center [485, 230] width 971 height 461
drag, startPoint x: 862, startPoint y: 277, endPoint x: 860, endPoint y: 289, distance: 12.8
click at [838, 289] on div "© Mapbox © OpenStreetMap Improve this map" at bounding box center [485, 230] width 971 height 461
click at [38, 394] on div at bounding box center [38, 393] width 3 height 3
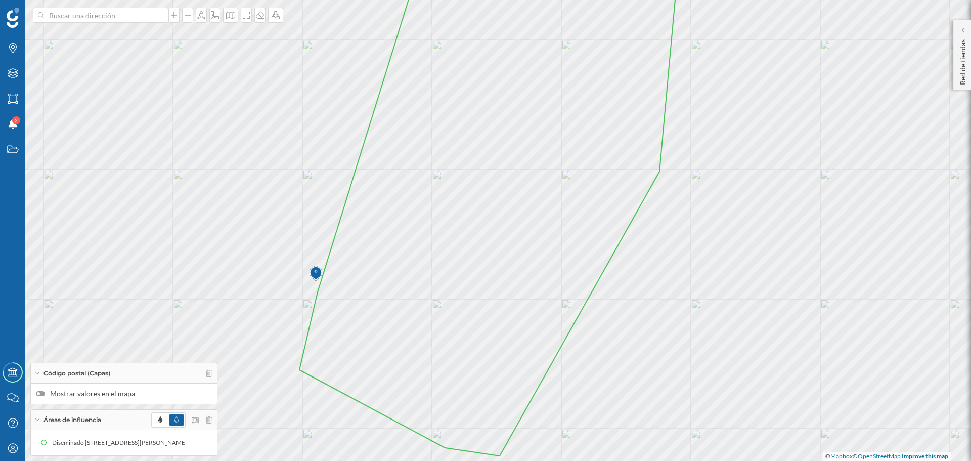
click at [0, 0] on input "Mostrar valores en el mapa" at bounding box center [0, 0] width 0 height 0
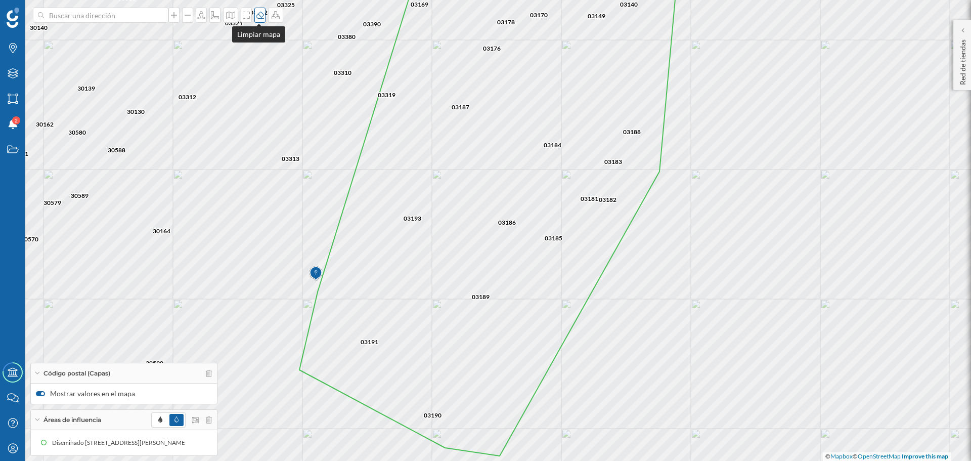
click at [257, 17] on icon at bounding box center [260, 15] width 10 height 8
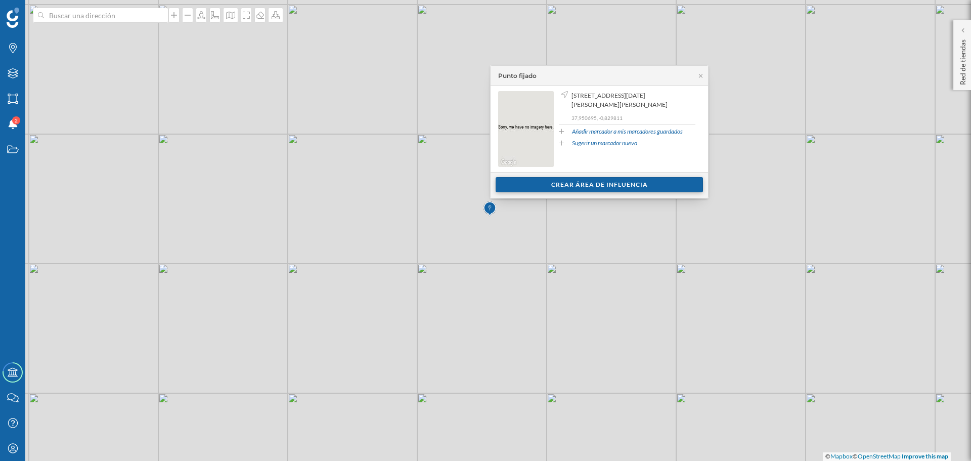
click at [564, 187] on div "Crear área de influencia" at bounding box center [599, 184] width 207 height 15
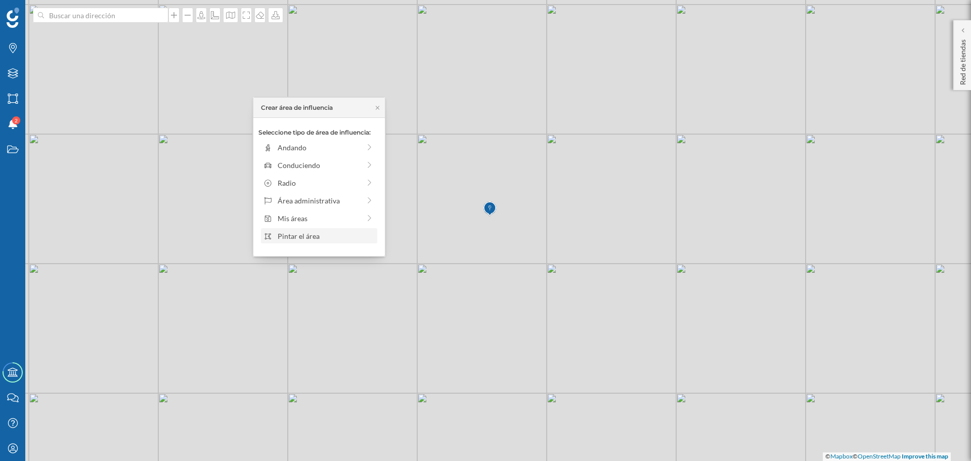
click at [309, 238] on div "Pintar el área" at bounding box center [326, 236] width 97 height 11
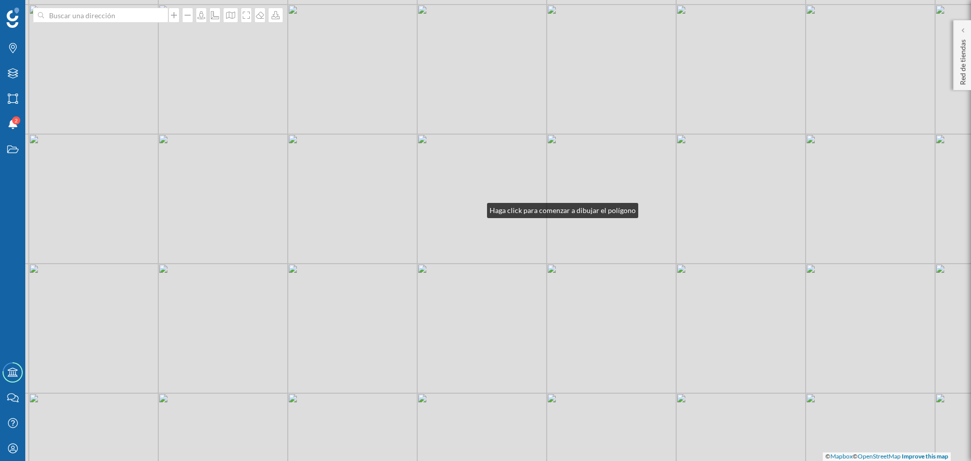
click at [477, 208] on div "© Mapbox © OpenStreetMap Improve this map" at bounding box center [485, 230] width 971 height 461
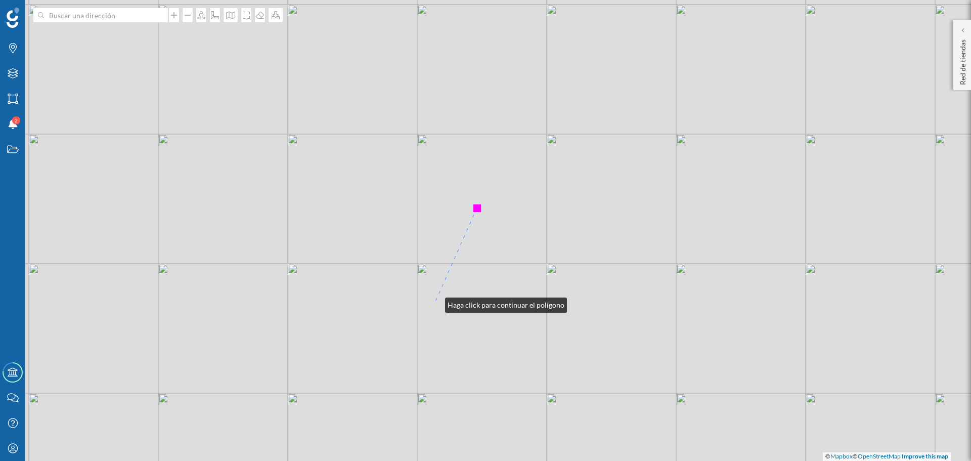
click at [435, 302] on div "© Mapbox © OpenStreetMap Improve this map" at bounding box center [485, 230] width 971 height 461
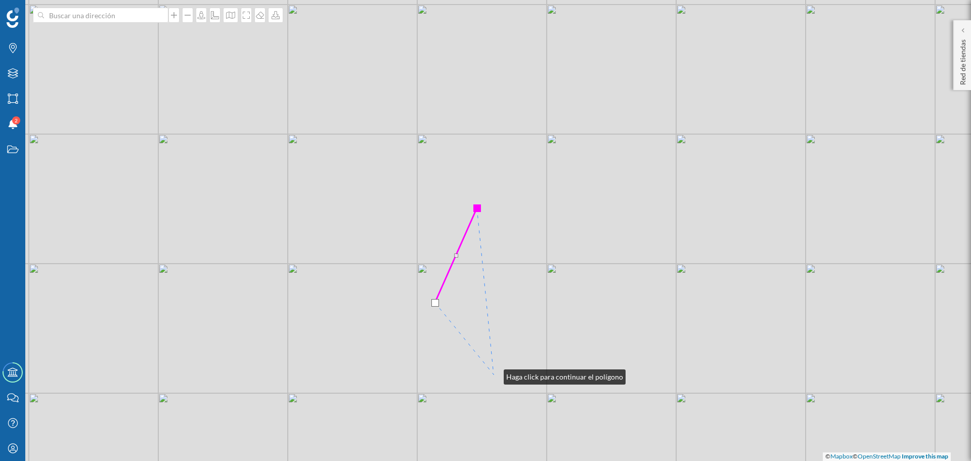
click at [494, 374] on div "© Mapbox © OpenStreetMap Improve this map" at bounding box center [485, 230] width 971 height 461
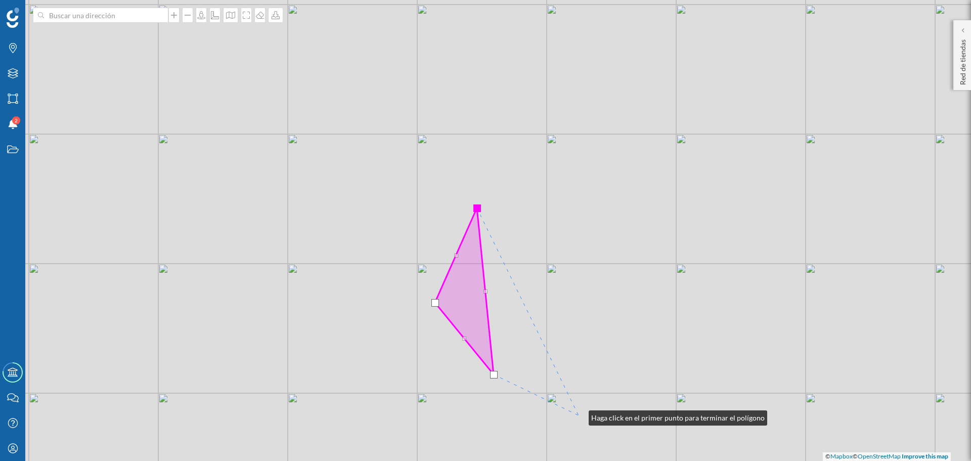
click at [579, 415] on div "© Mapbox © OpenStreetMap Improve this map" at bounding box center [485, 230] width 971 height 461
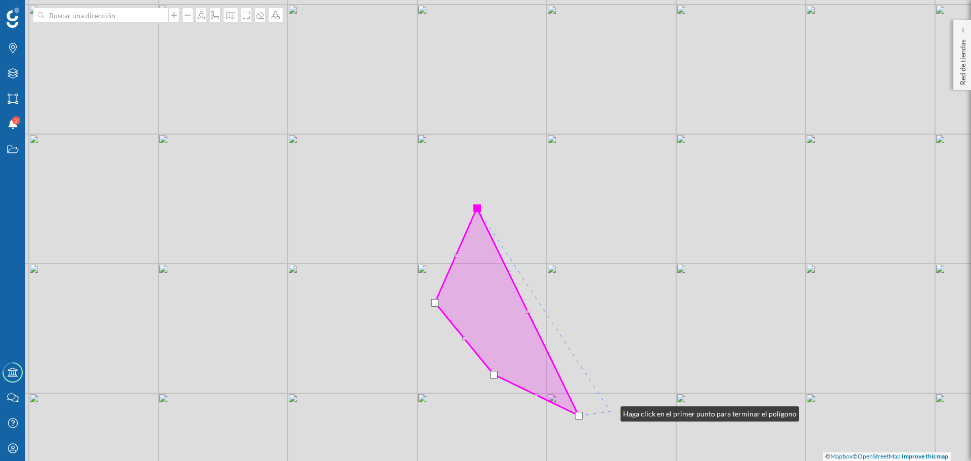
click at [611, 411] on div "© Mapbox © OpenStreetMap Improve this map" at bounding box center [485, 230] width 971 height 461
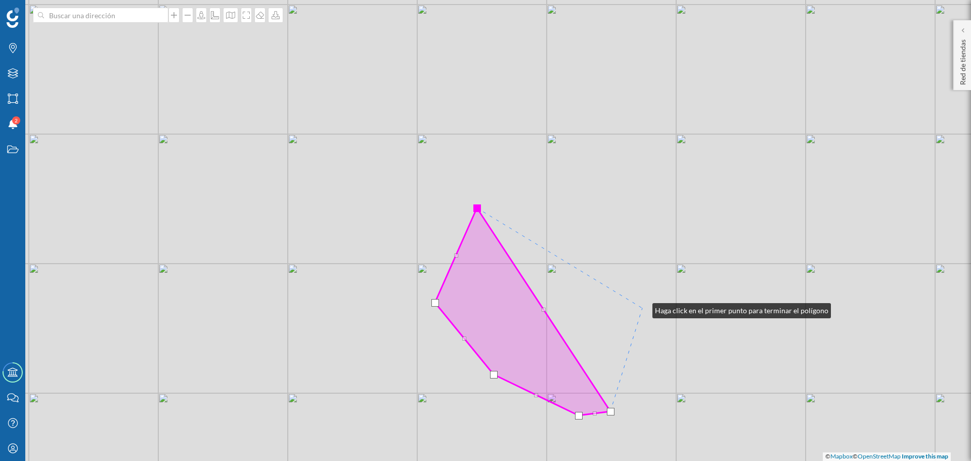
click at [642, 308] on div "© Mapbox © OpenStreetMap Improve this map" at bounding box center [485, 230] width 971 height 461
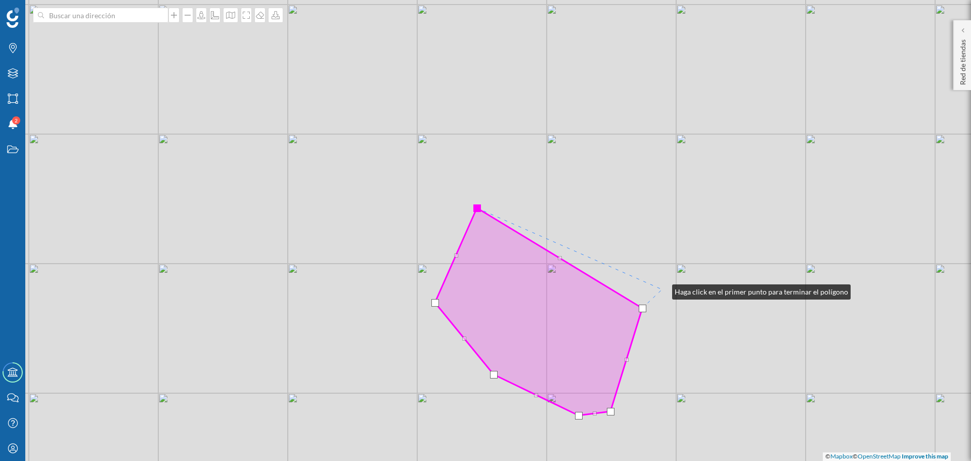
click at [662, 289] on div "© Mapbox © OpenStreetMap Improve this map" at bounding box center [485, 230] width 971 height 461
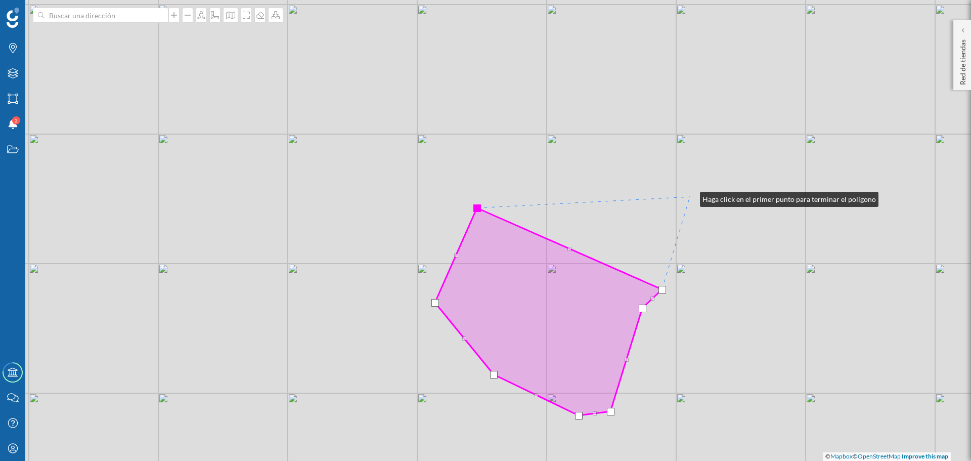
click at [690, 197] on div "© Mapbox © OpenStreetMap Improve this map" at bounding box center [485, 230] width 971 height 461
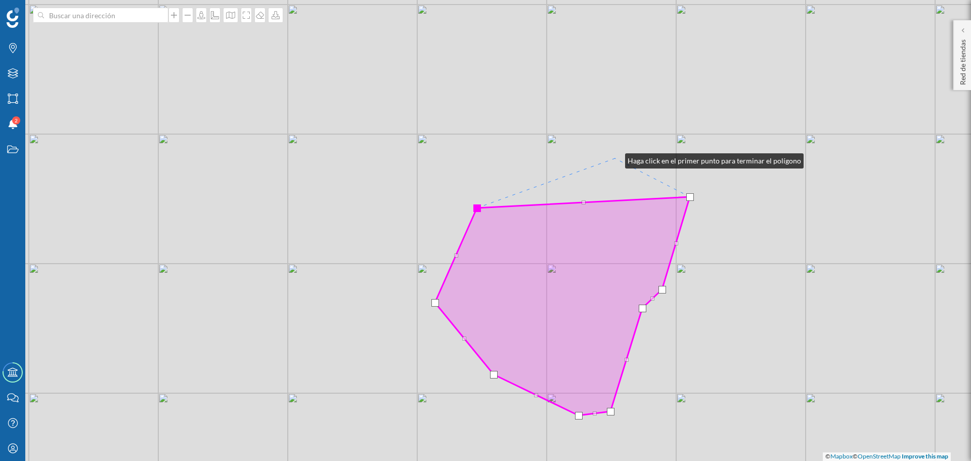
click at [615, 156] on div "© Mapbox © OpenStreetMap Improve this map" at bounding box center [485, 230] width 971 height 461
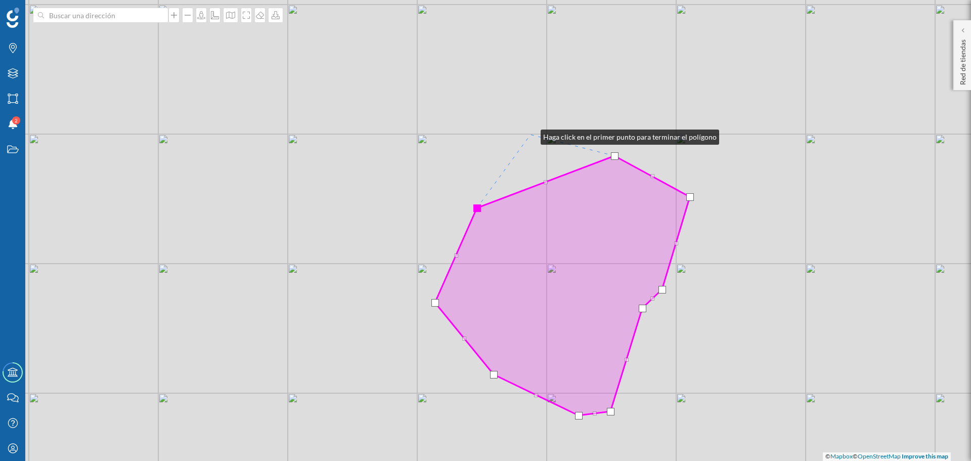
click at [531, 135] on div "© Mapbox © OpenStreetMap Improve this map" at bounding box center [485, 230] width 971 height 461
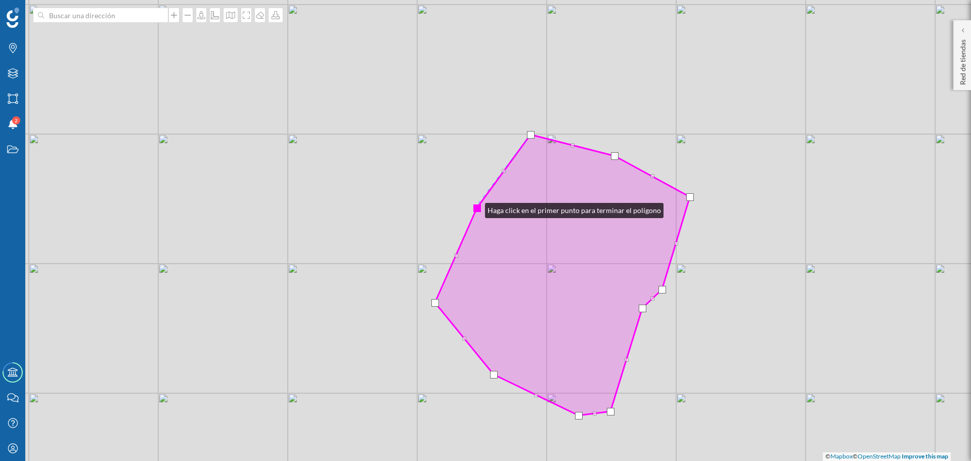
click at [475, 208] on div at bounding box center [477, 208] width 8 height 8
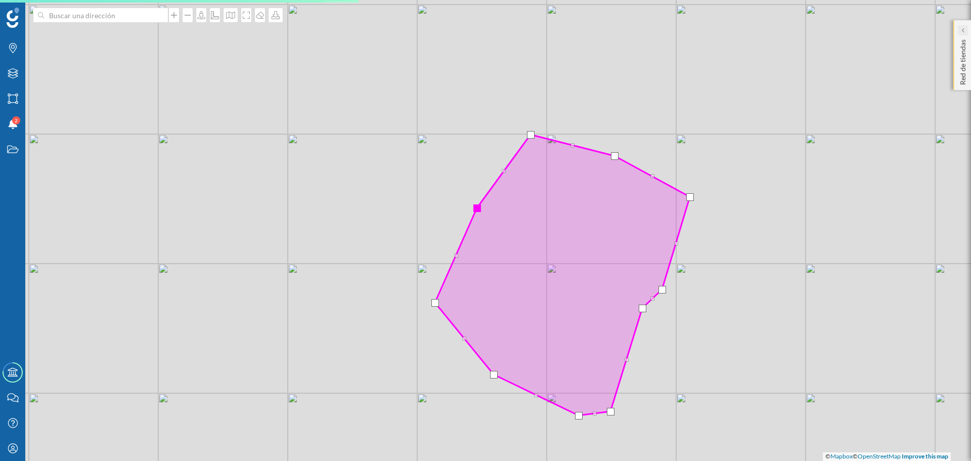
click at [838, 26] on icon at bounding box center [962, 30] width 3 height 10
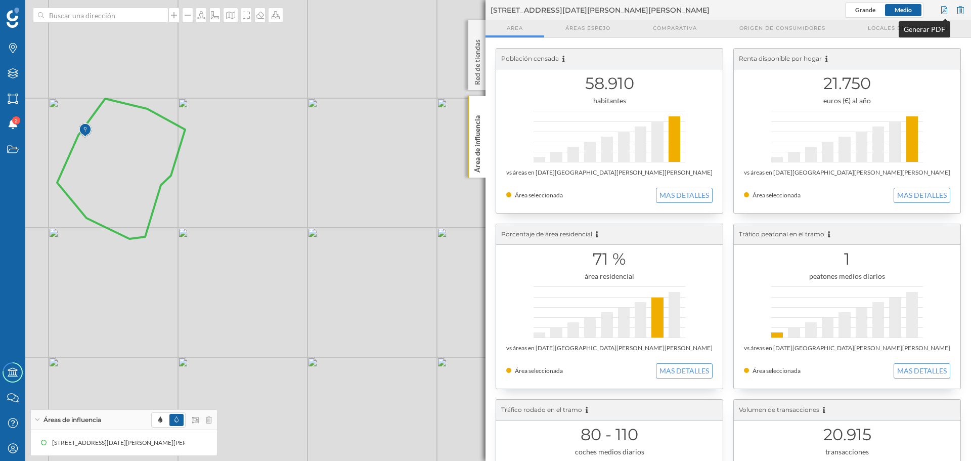
click at [838, 11] on div at bounding box center [944, 10] width 11 height 15
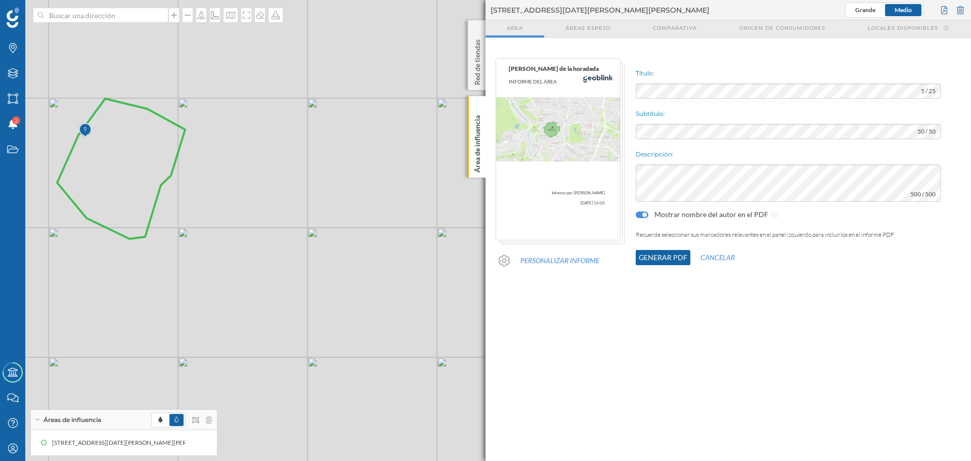
click at [677, 257] on button "Generar PDF" at bounding box center [663, 257] width 55 height 15
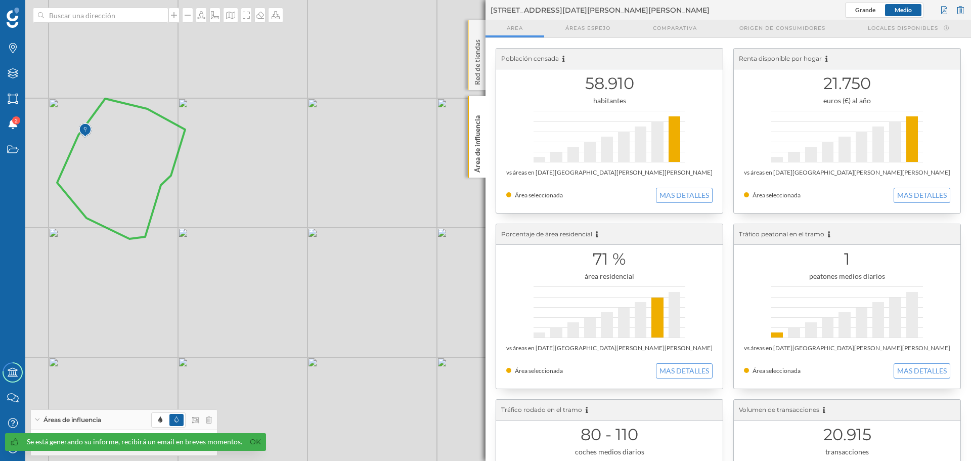
click at [476, 28] on div "Red de tiendas" at bounding box center [477, 55] width 18 height 70
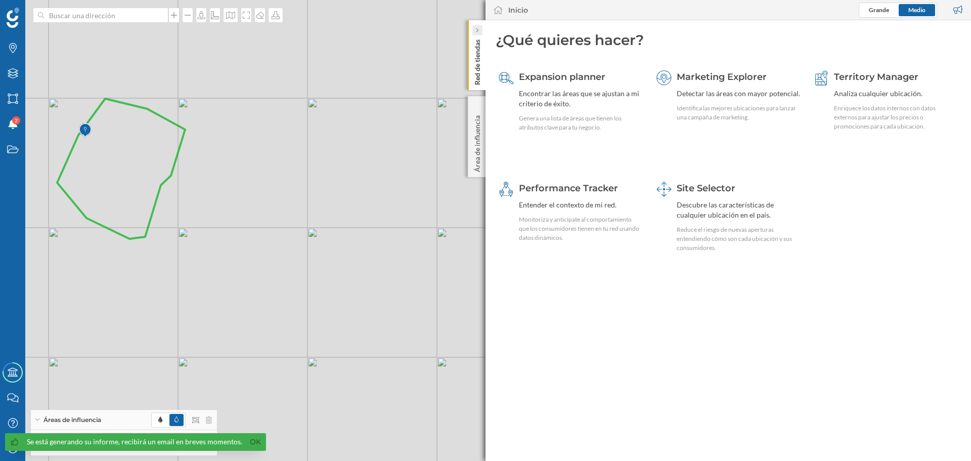
click at [476, 30] on icon at bounding box center [476, 30] width 3 height 5
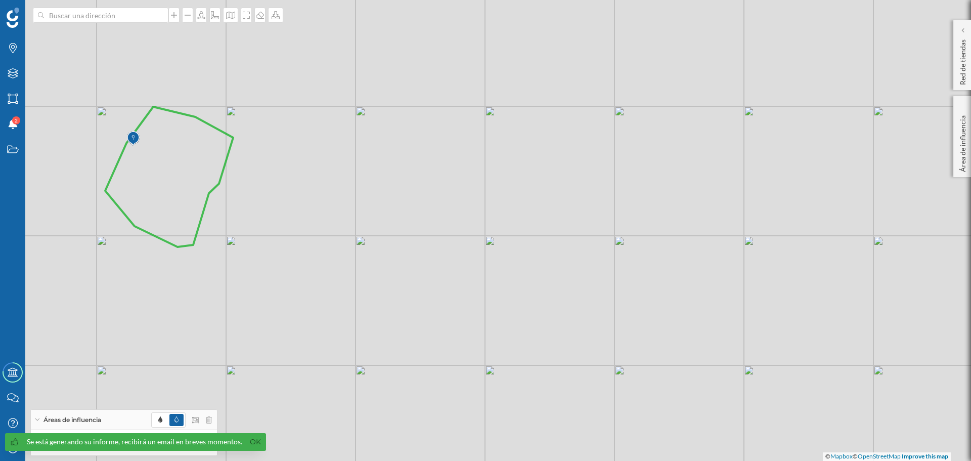
drag, startPoint x: 251, startPoint y: 157, endPoint x: 466, endPoint y: 158, distance: 215.0
click at [466, 159] on div "© Mapbox © OpenStreetMap Improve this map" at bounding box center [485, 230] width 971 height 461
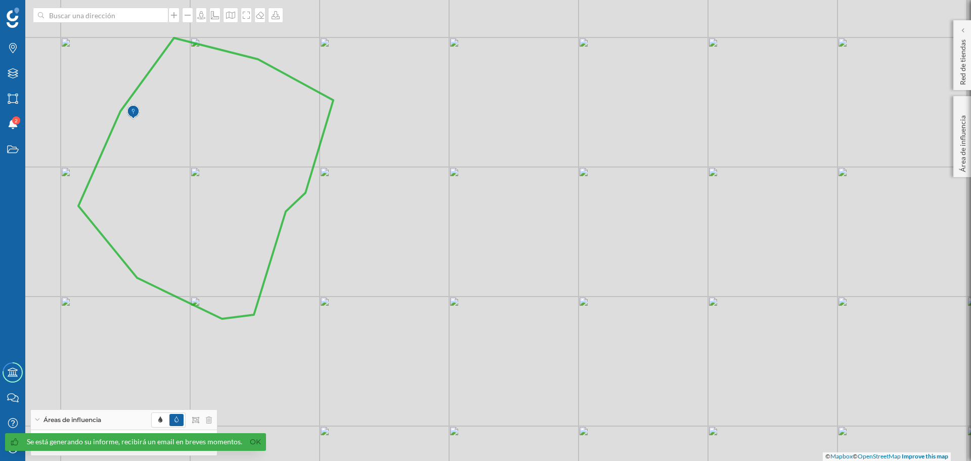
drag, startPoint x: 423, startPoint y: 198, endPoint x: 595, endPoint y: 202, distance: 172.0
click at [595, 202] on div "© Mapbox © OpenStreetMap Improve this map" at bounding box center [485, 230] width 971 height 461
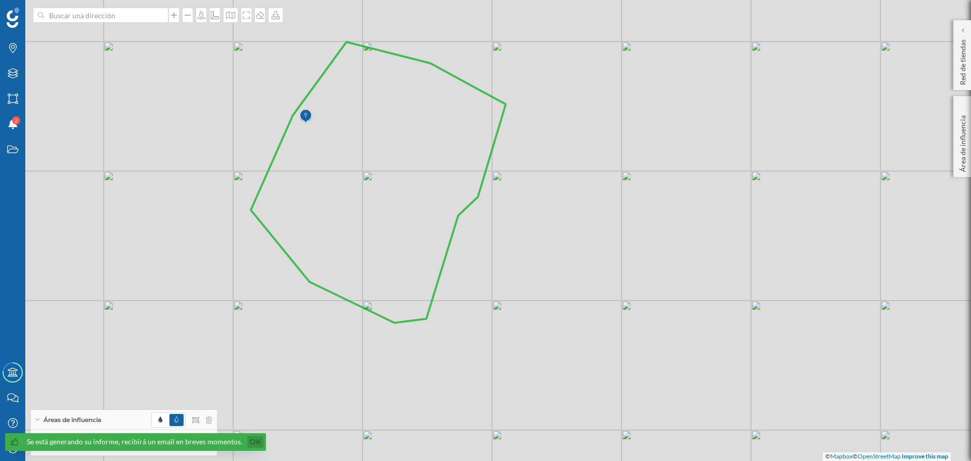
click at [254, 443] on link "Ok" at bounding box center [255, 442] width 16 height 12
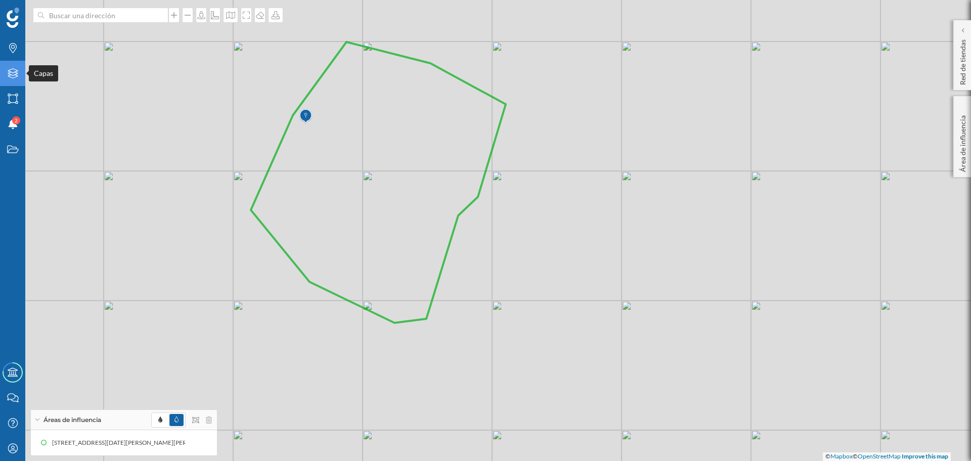
click at [12, 69] on icon at bounding box center [13, 73] width 10 height 10
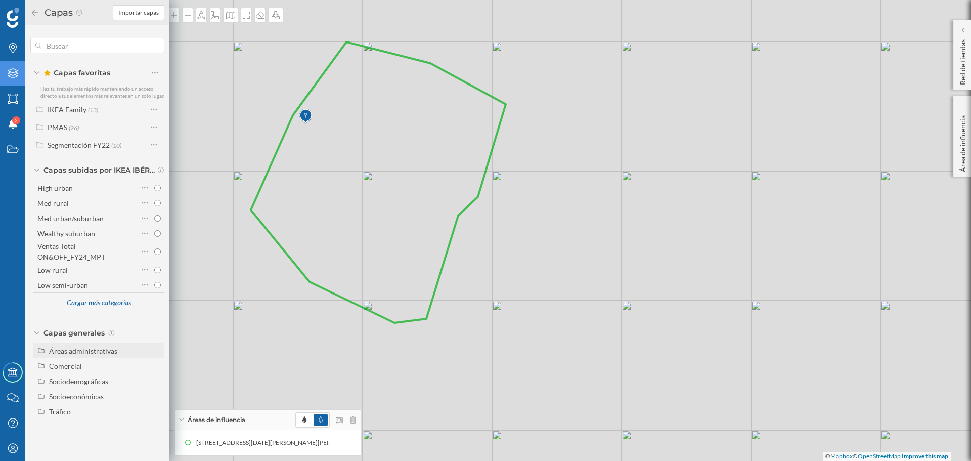
click at [65, 352] on div "Áreas administrativas" at bounding box center [83, 350] width 68 height 9
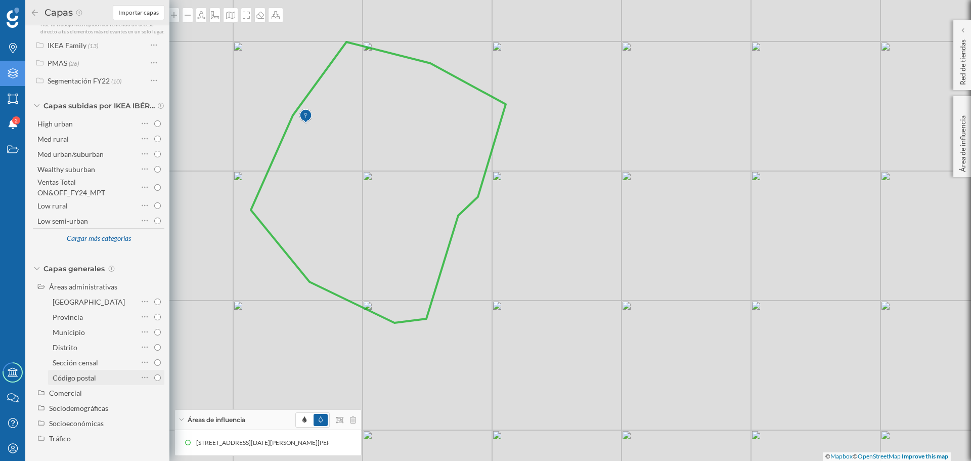
click at [156, 378] on input "Código postal" at bounding box center [157, 377] width 7 height 7
radio input "true"
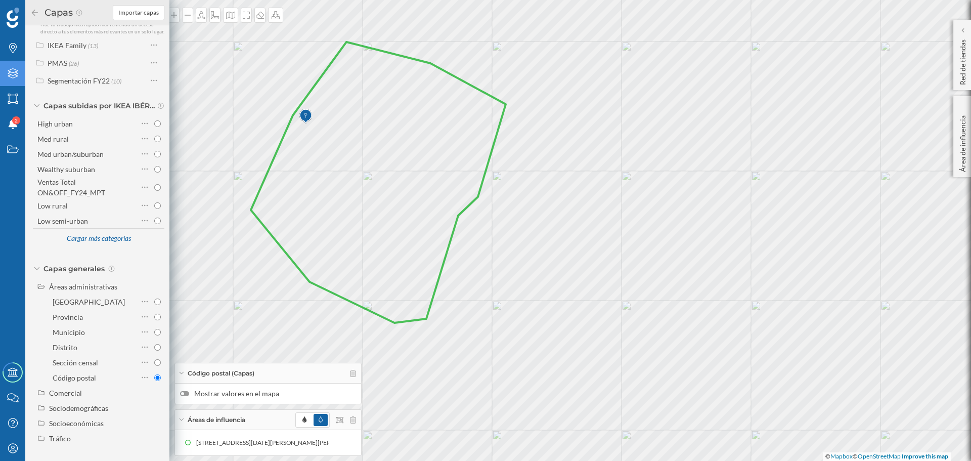
click at [185, 394] on div at bounding box center [184, 393] width 9 height 5
click at [0, 0] on input "Mostrar valores en el mapa" at bounding box center [0, 0] width 0 height 0
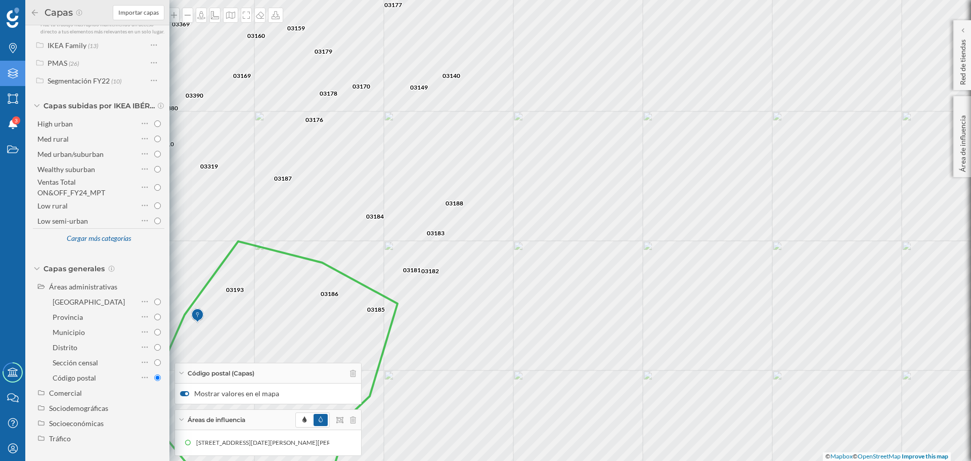
drag, startPoint x: 569, startPoint y: 198, endPoint x: 460, endPoint y: 398, distance: 227.5
click at [460, 398] on div "03183 03184 03181 03182 03185 30593 30708 30594 30330 30331 30156 30709 30390 3…" at bounding box center [485, 230] width 971 height 461
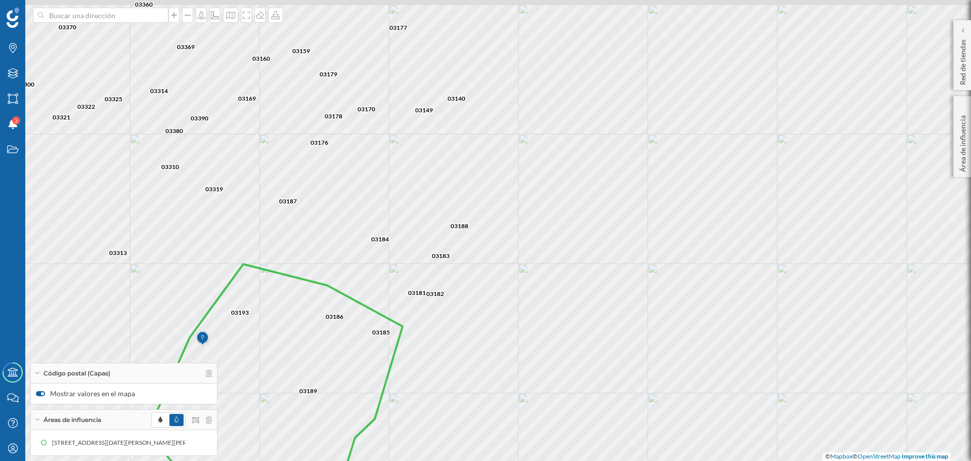
drag, startPoint x: 475, startPoint y: 319, endPoint x: 481, endPoint y: 342, distance: 23.4
click at [481, 342] on div "03183 03184 03181 03182 03185 30593 30708 30594 30330 30331 30156 30709 30390 3…" at bounding box center [485, 230] width 971 height 461
click at [7, 99] on icon "Áreas" at bounding box center [13, 99] width 13 height 10
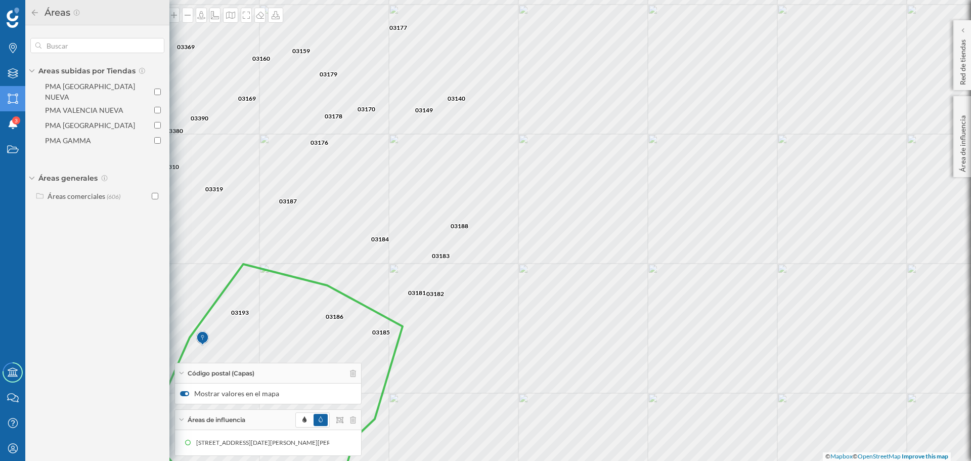
click at [601, 267] on div "03183 03184 03181 03182 03185 30593 30708 30594 30330 30331 30156 30709 30390 3…" at bounding box center [485, 230] width 971 height 461
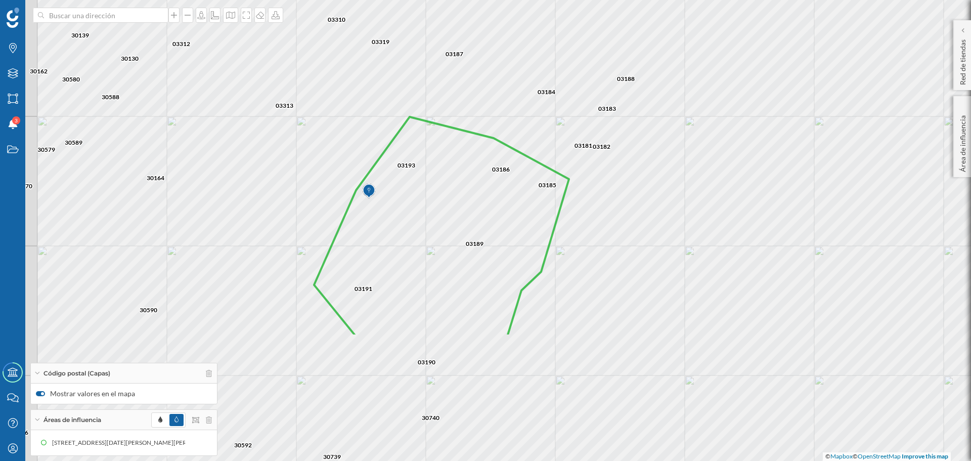
drag, startPoint x: 463, startPoint y: 381, endPoint x: 630, endPoint y: 234, distance: 222.2
click at [630, 234] on div "03183 03184 03181 03182 03185 30593 30708 30594 30330 30331 30156 30709 30390 3…" at bounding box center [485, 230] width 971 height 461
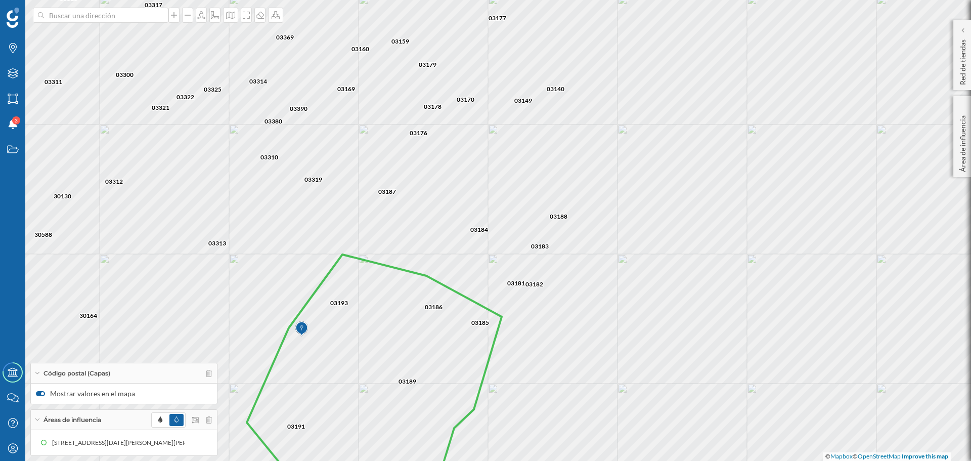
drag, startPoint x: 624, startPoint y: 201, endPoint x: 551, endPoint y: 348, distance: 163.5
click at [551, 348] on div "03183 03184 03181 03182 03185 30593 30708 30594 30330 30331 30156 30709 30390 3…" at bounding box center [485, 230] width 971 height 461
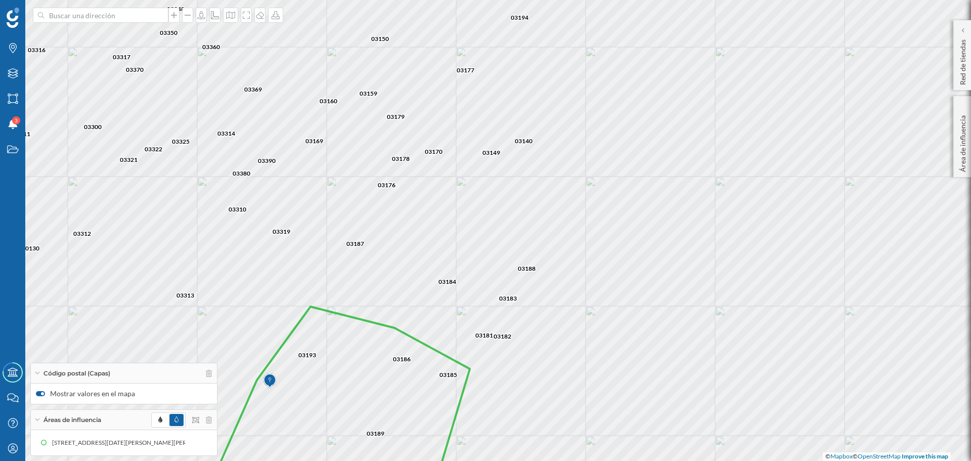
drag, startPoint x: 575, startPoint y: 290, endPoint x: 550, endPoint y: 325, distance: 42.5
click at [550, 325] on div "03183 03184 03181 03182 03185 30593 30708 30594 30330 30331 30156 30709 30390 3…" at bounding box center [485, 230] width 971 height 461
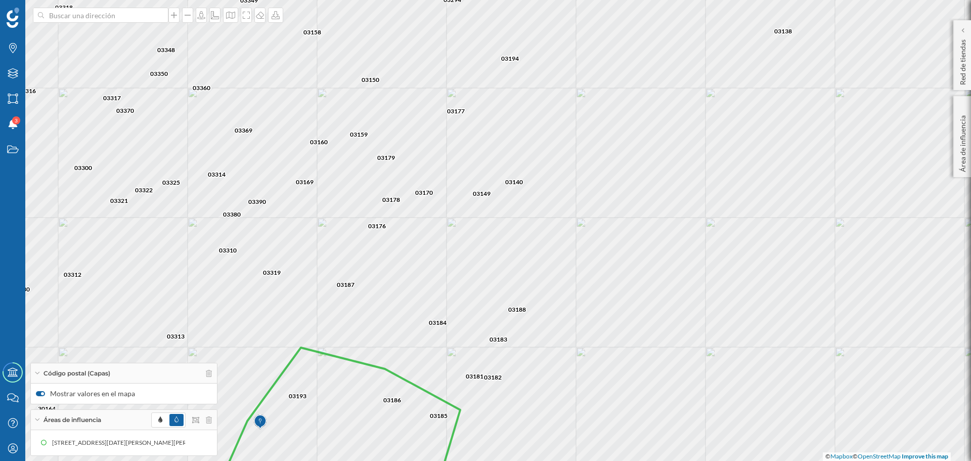
drag, startPoint x: 600, startPoint y: 209, endPoint x: 591, endPoint y: 250, distance: 42.1
click at [591, 250] on div "03186 03390 03169 03187 03319 03178 03176 03179 03360 03160 03158 03314 03150 0…" at bounding box center [485, 230] width 971 height 461
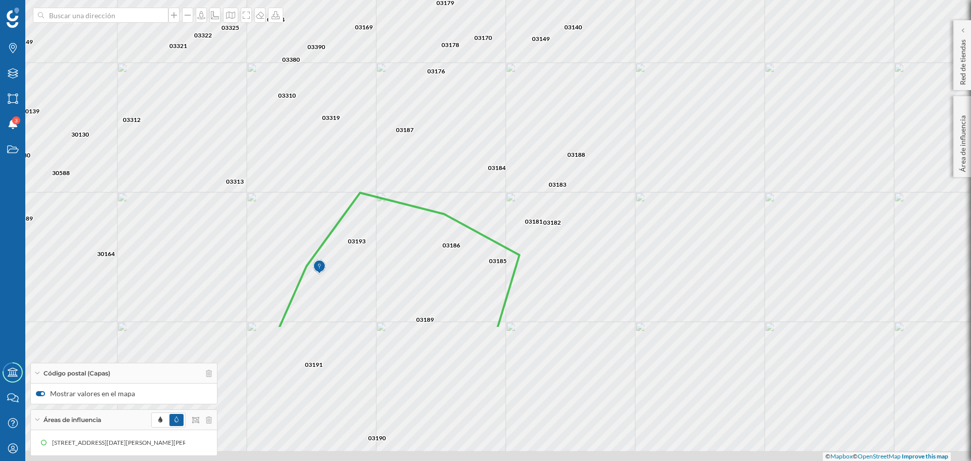
drag, startPoint x: 565, startPoint y: 340, endPoint x: 628, endPoint y: 174, distance: 177.8
click at [628, 174] on div "03186 03390 03169 03187 03319 03178 03176 03179 03360 03160 03158 03314 03150 0…" at bounding box center [485, 230] width 971 height 461
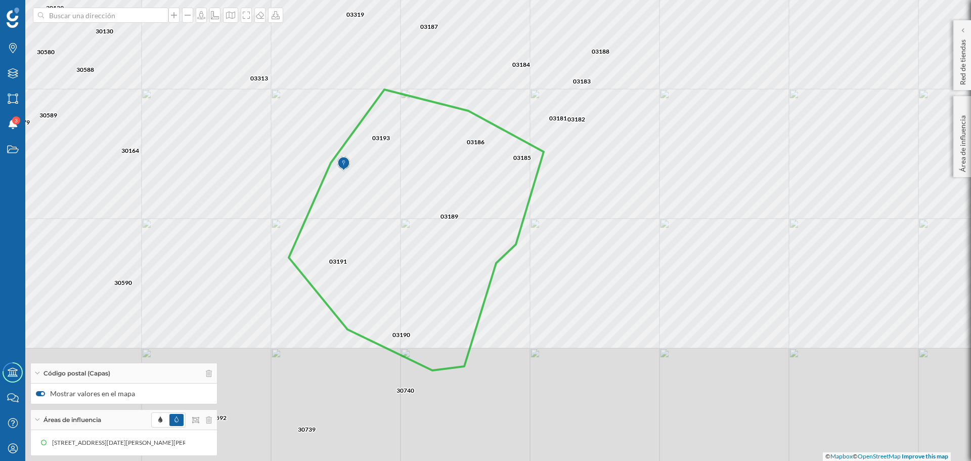
drag, startPoint x: 586, startPoint y: 290, endPoint x: 606, endPoint y: 198, distance: 93.8
click at [606, 198] on div "03186 03390 03169 03187 03319 03178 03176 03179 03360 03160 03158 03314 03150 0…" at bounding box center [485, 230] width 971 height 461
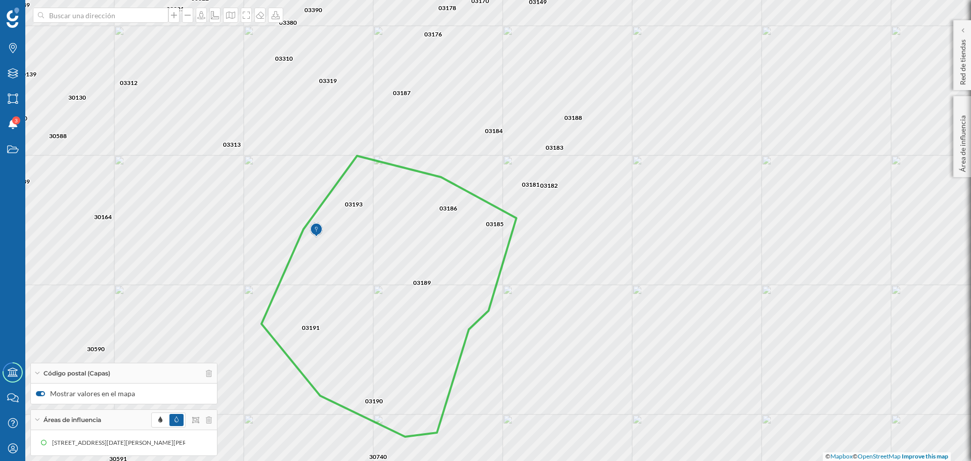
drag, startPoint x: 574, startPoint y: 313, endPoint x: 546, endPoint y: 380, distance: 72.6
click at [546, 380] on div "03186 03390 03169 03187 03319 03178 03176 03179 03360 03160 03158 03314 03150 0…" at bounding box center [485, 230] width 971 height 461
drag, startPoint x: 553, startPoint y: 344, endPoint x: 550, endPoint y: 355, distance: 11.5
click at [550, 355] on div "03186 03390 03169 03187 03319 03178 03176 03179 03360 03160 03158 03314 03150 0…" at bounding box center [485, 230] width 971 height 461
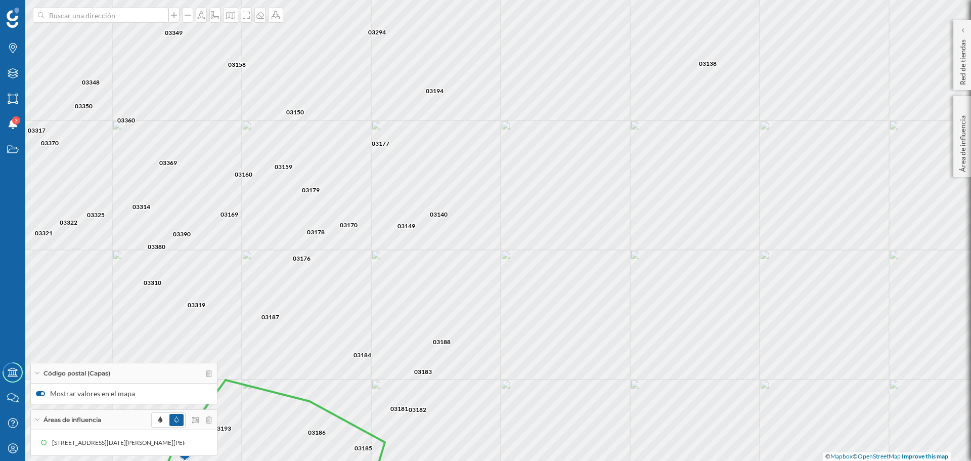
drag, startPoint x: 593, startPoint y: 204, endPoint x: 464, endPoint y: 417, distance: 248.7
click at [464, 417] on div "03186 03390 03169 03187 03319 03178 03176 03179 03360 03160 03158 03314 03150 0…" at bounding box center [485, 230] width 971 height 461
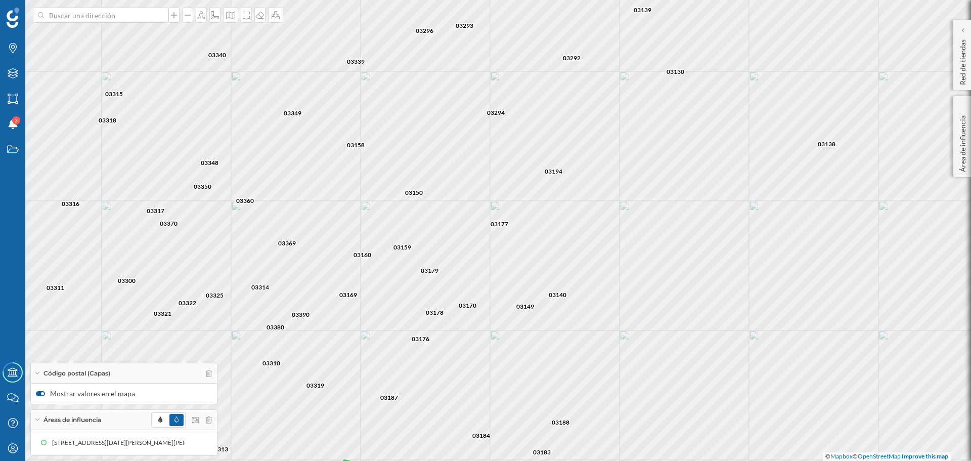
drag, startPoint x: 503, startPoint y: 335, endPoint x: 622, endPoint y: 416, distance: 143.8
click at [622, 416] on div "03186 03390 03169 03187 03319 03178 03176 03179 03360 03160 03158 03314 03150 0…" at bounding box center [485, 230] width 971 height 461
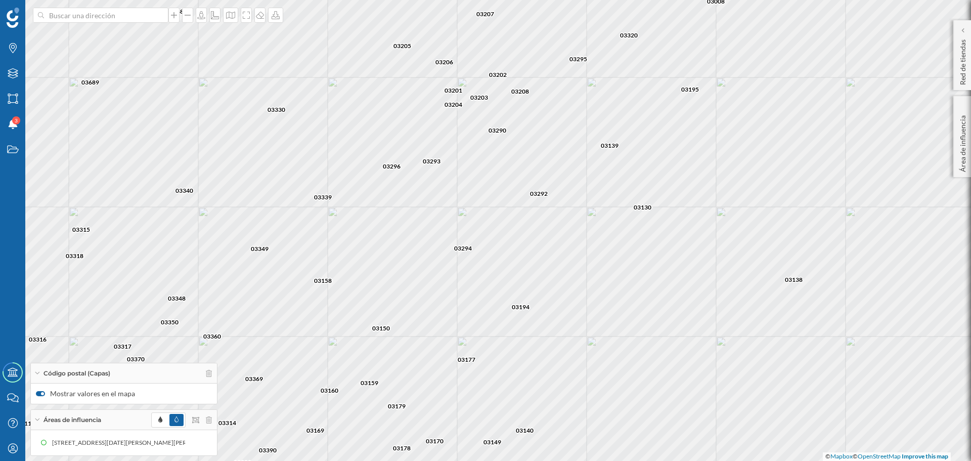
drag, startPoint x: 663, startPoint y: 299, endPoint x: 630, endPoint y: 434, distance: 139.0
click at [630, 434] on div "03186 03390 03169 03187 03319 03178 03176 03179 03360 03160 03158 03314 03150 0…" at bounding box center [485, 230] width 971 height 461
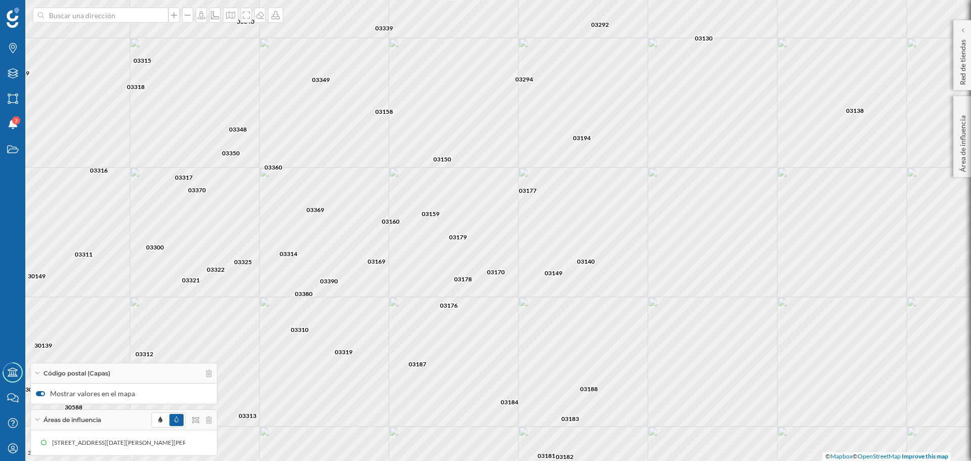
drag, startPoint x: 653, startPoint y: 301, endPoint x: 714, endPoint y: 132, distance: 179.7
click at [714, 132] on div "03186 03390 03169 03187 03319 03178 03176 03179 03360 03160 03158 03314 03150 0…" at bounding box center [485, 230] width 971 height 461
